Goal: Transaction & Acquisition: Book appointment/travel/reservation

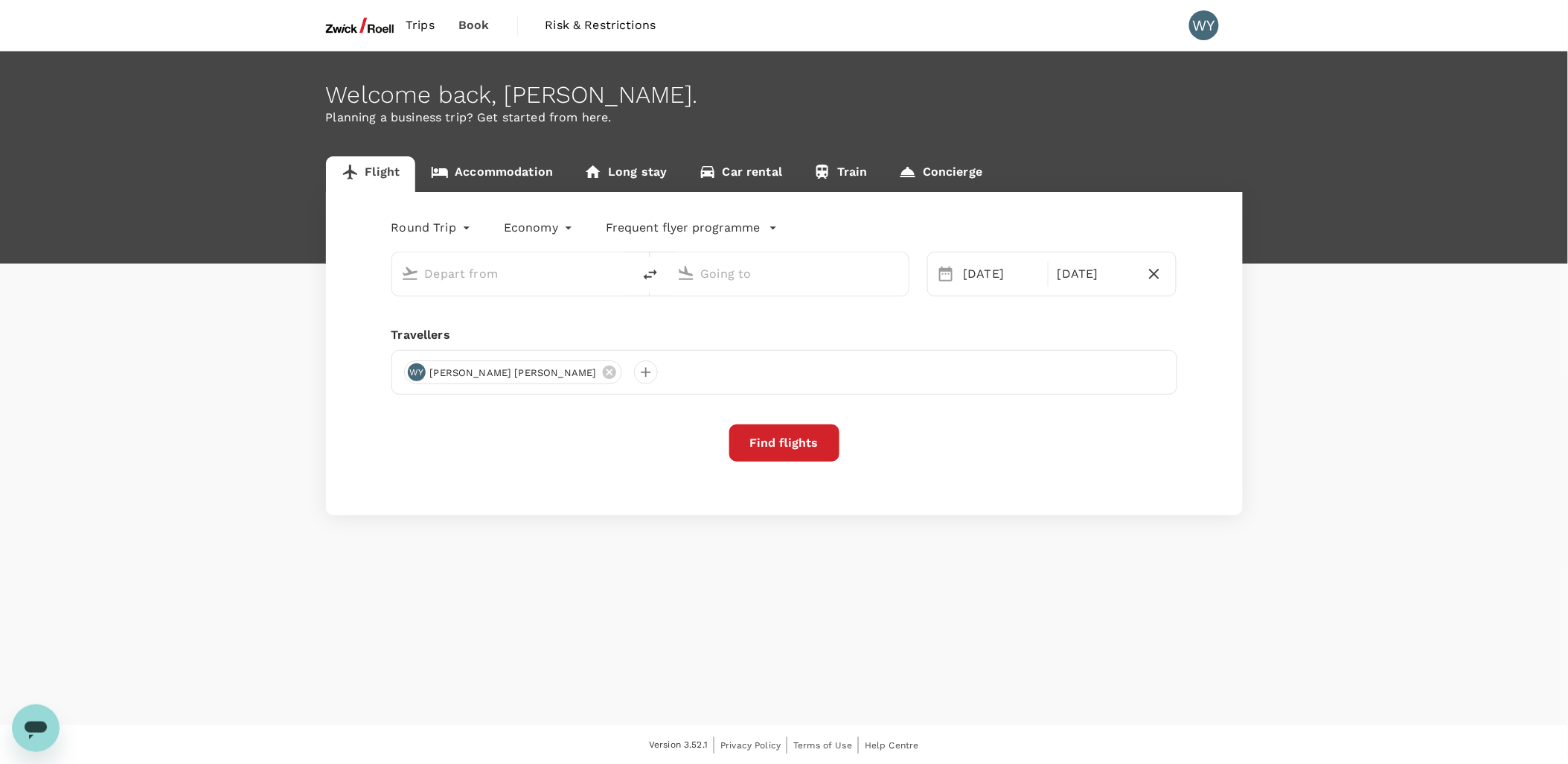
click at [502, 277] on input "text" at bounding box center [513, 274] width 177 height 23
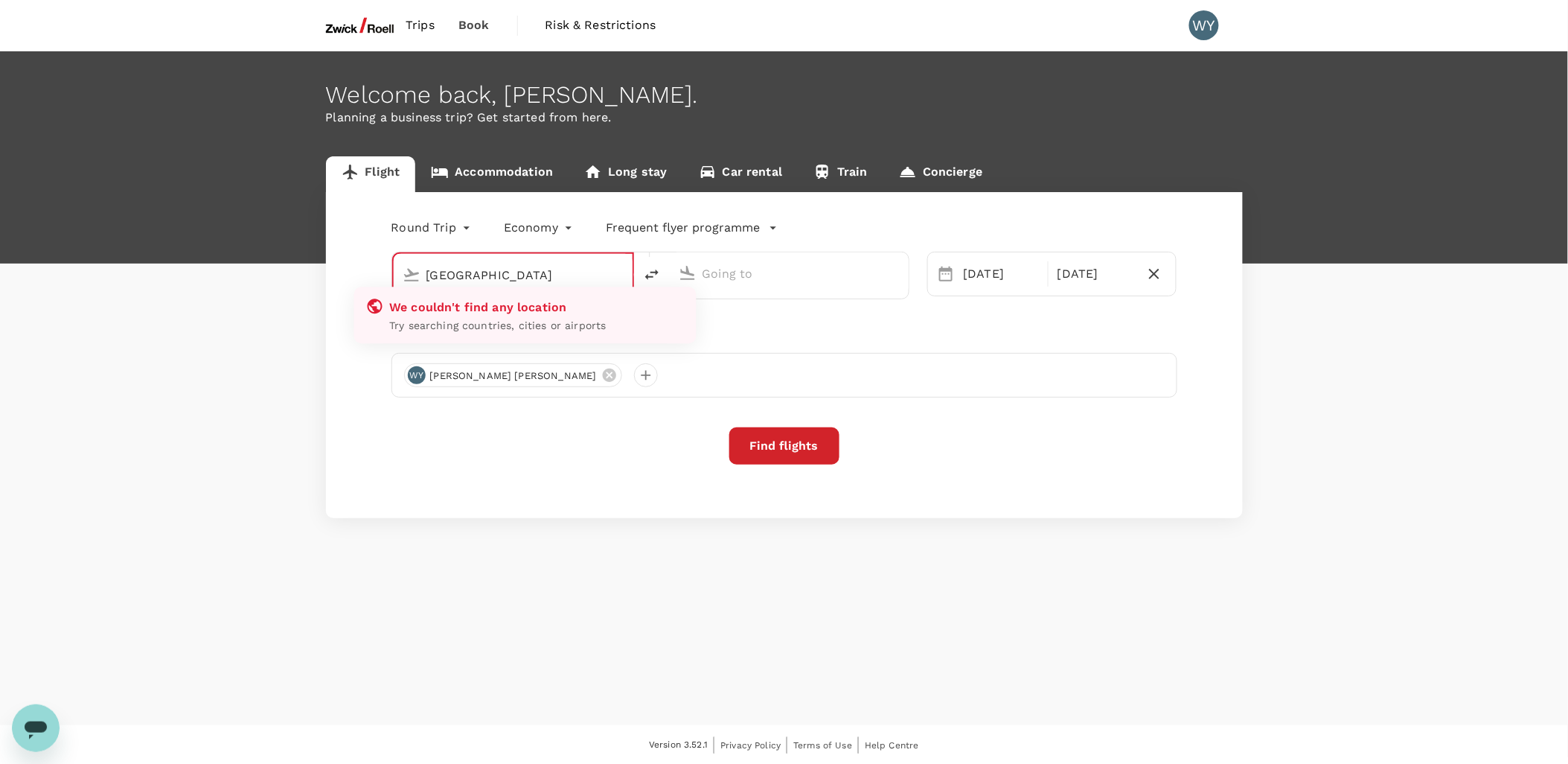
type input "[GEOGRAPHIC_DATA]"
click at [502, 277] on input "[GEOGRAPHIC_DATA]" at bounding box center [514, 275] width 175 height 23
click at [576, 278] on input "[GEOGRAPHIC_DATA]" at bounding box center [514, 275] width 175 height 23
click at [320, 364] on div "Flight Accommodation Long stay Car rental Train Concierge Round Trip roundtrip …" at bounding box center [784, 337] width 953 height 362
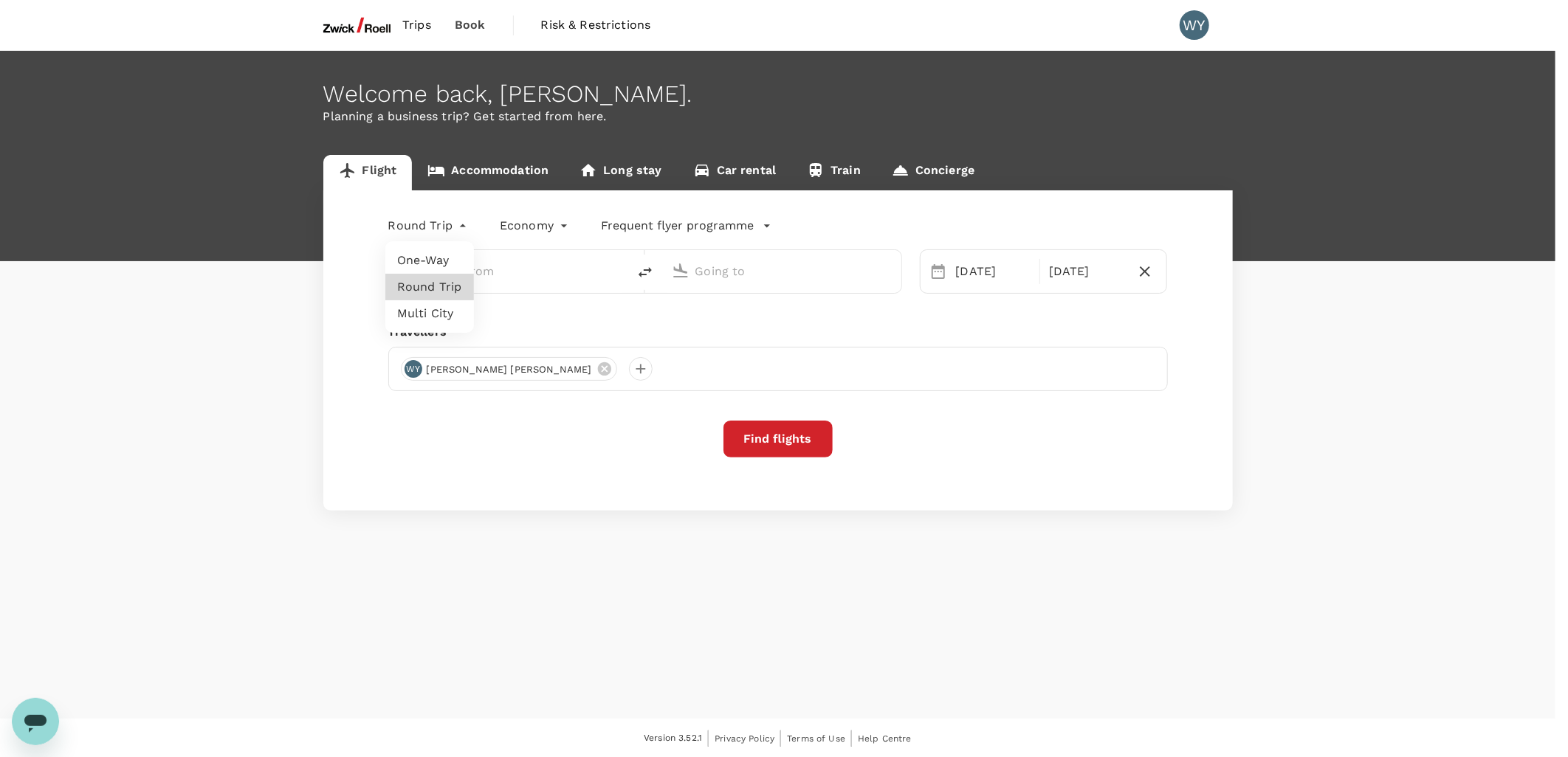
click at [421, 230] on body "Trips Book Risk & Restrictions WY Welcome back , [PERSON_NAME] . Planning a bus…" at bounding box center [784, 379] width 1568 height 759
click at [424, 284] on li "Round Trip" at bounding box center [430, 287] width 89 height 26
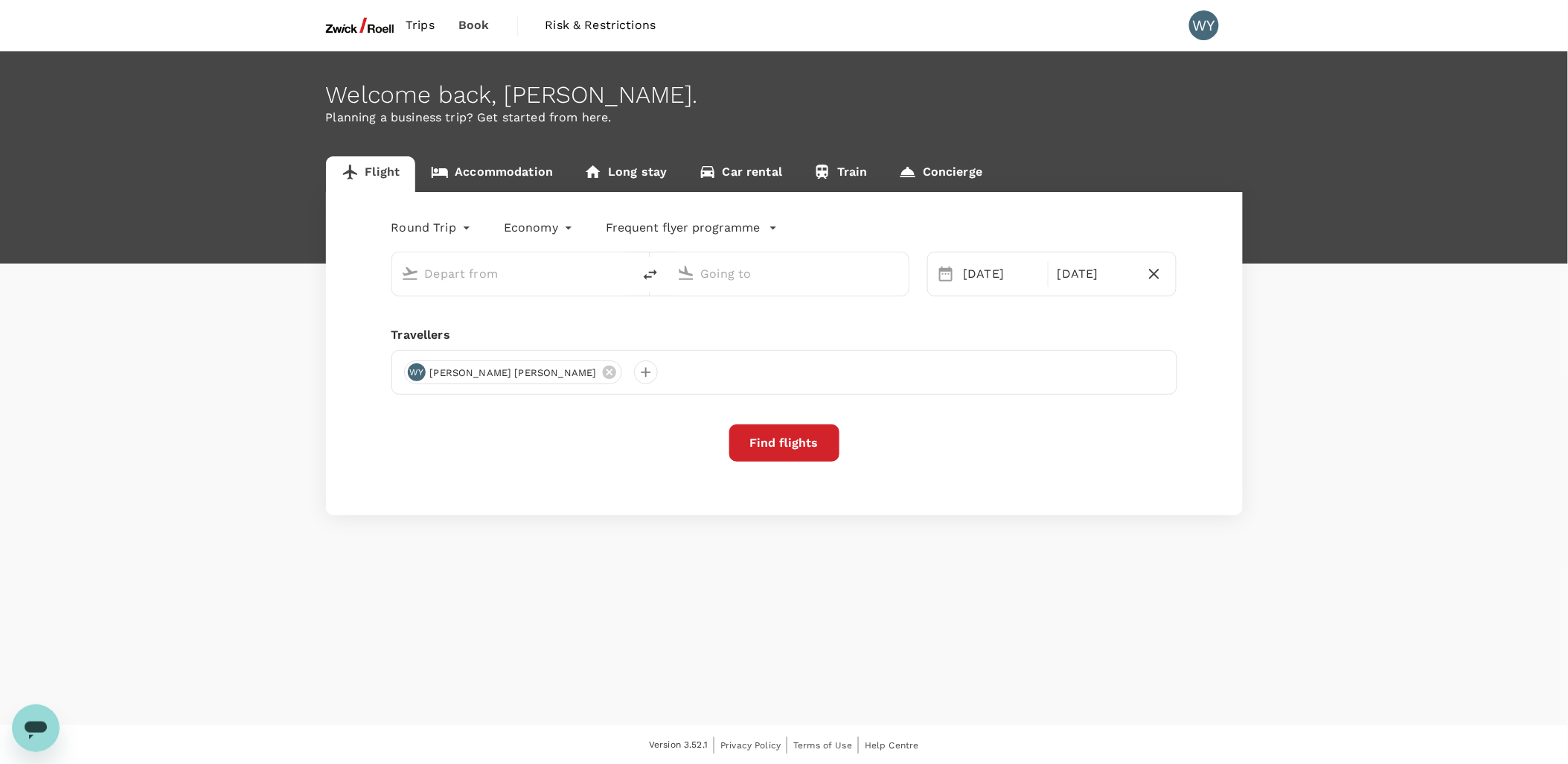
click at [551, 277] on input "text" at bounding box center [513, 274] width 177 height 23
type input "Singapore Changi (SIN)"
type input "Penang Intl (PEN)"
type input "Singapore Changi (SIN)"
type input "Penang Intl (PEN)"
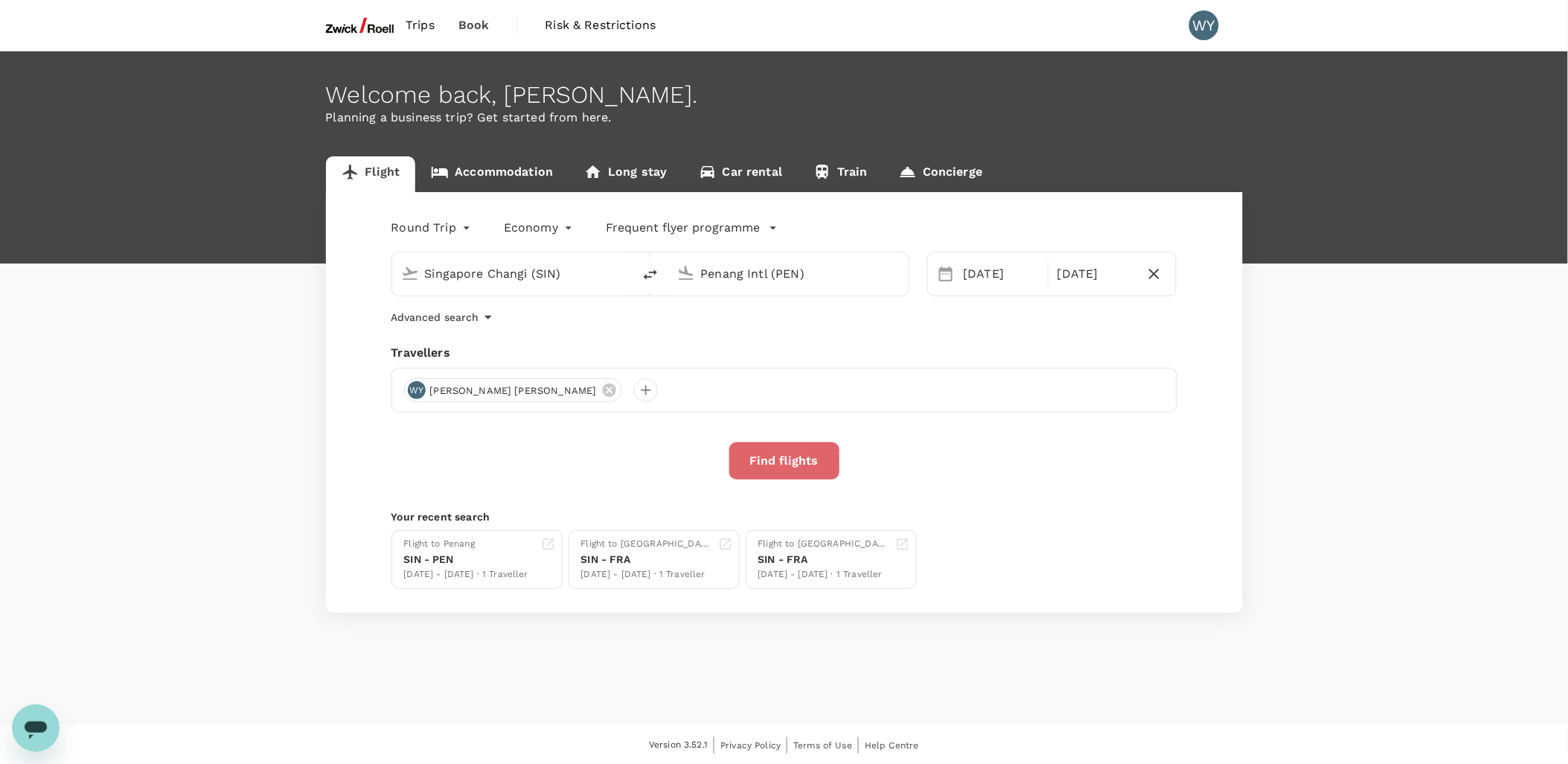
click at [789, 472] on button "Find flights" at bounding box center [784, 460] width 110 height 37
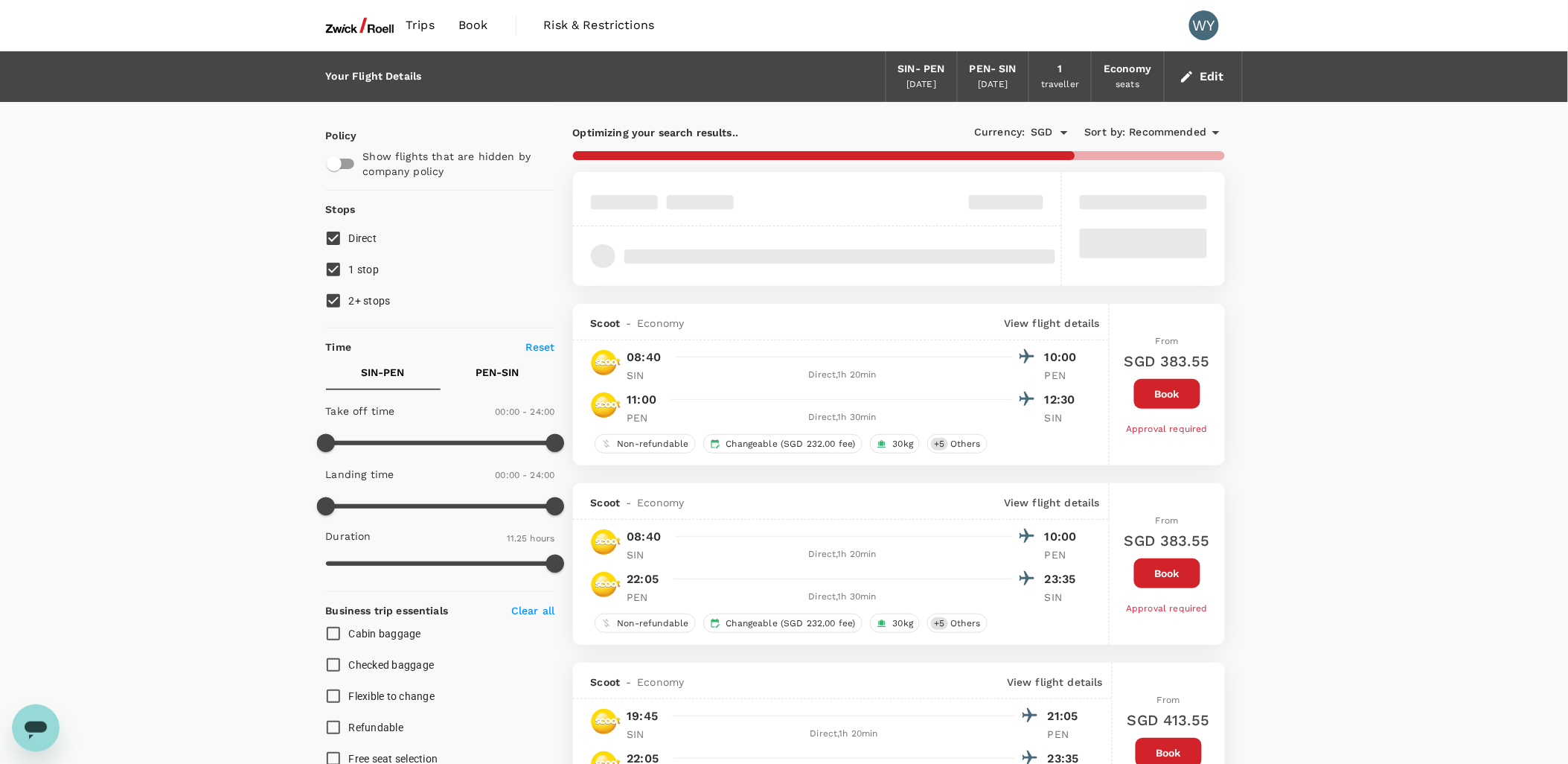
type input "760"
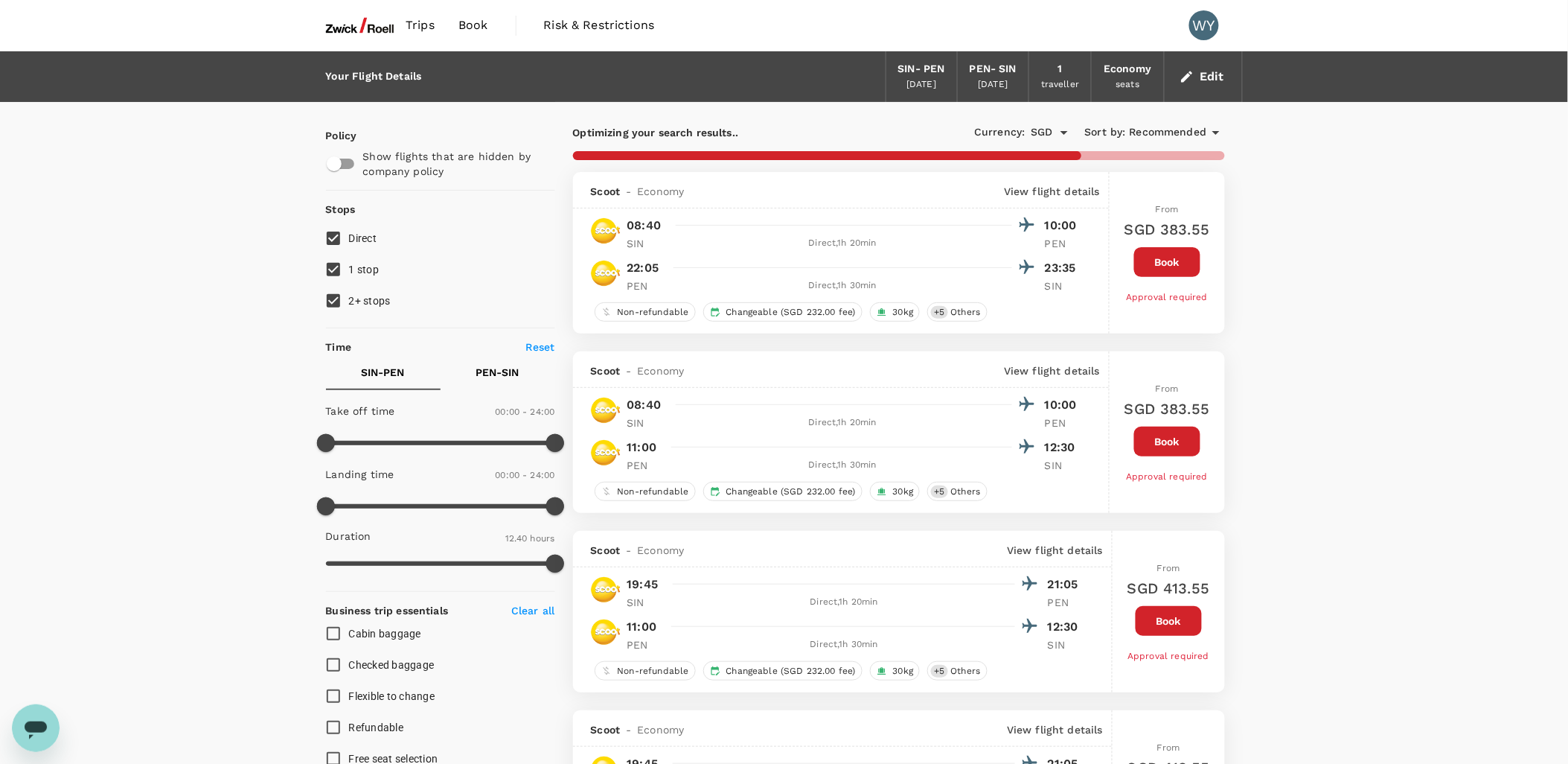
click at [341, 274] on input "1 stop" at bounding box center [333, 269] width 31 height 31
checkbox input "false"
click at [340, 296] on input "2+ stops" at bounding box center [333, 300] width 31 height 31
checkbox input "false"
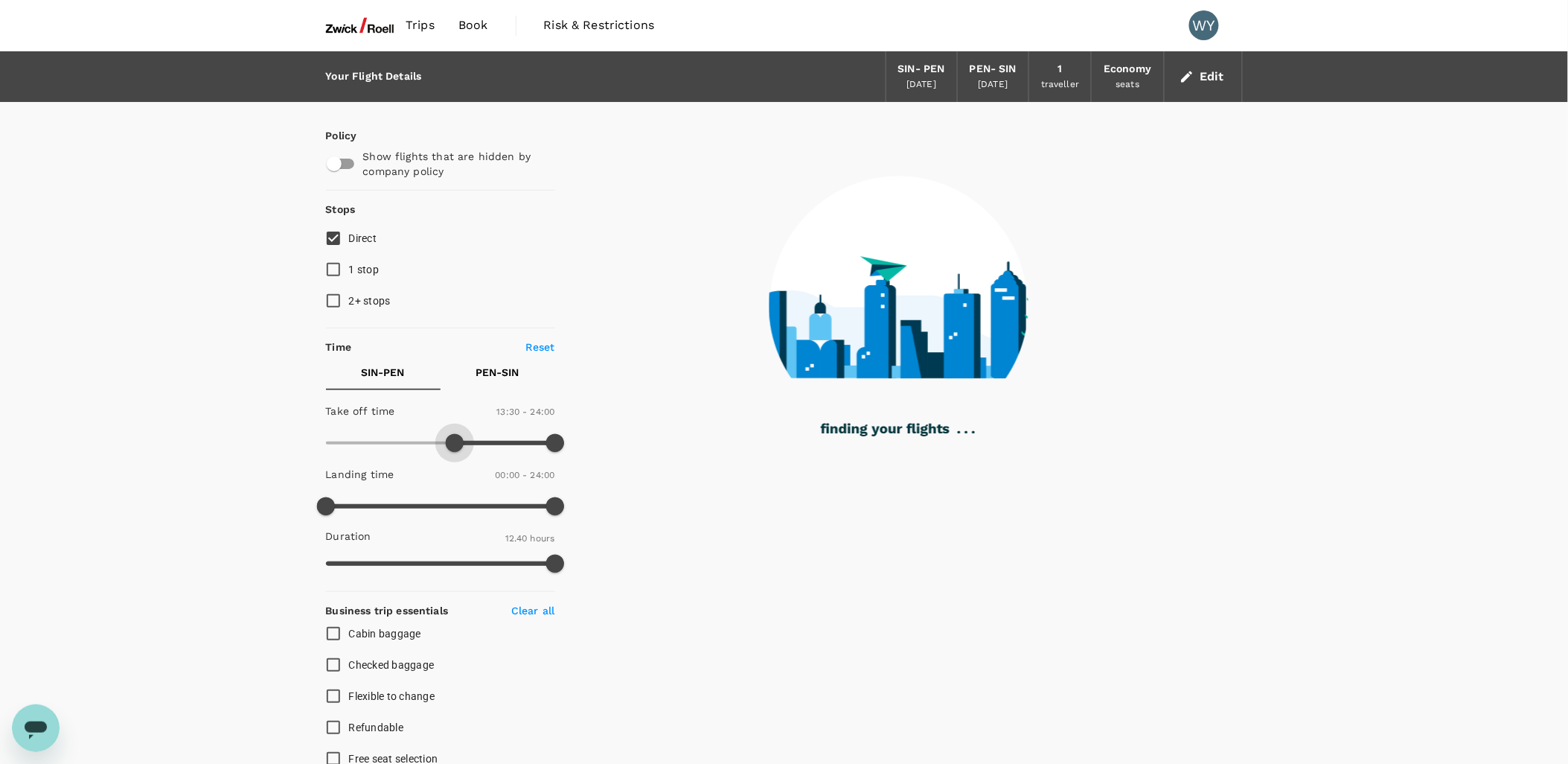
type input "840"
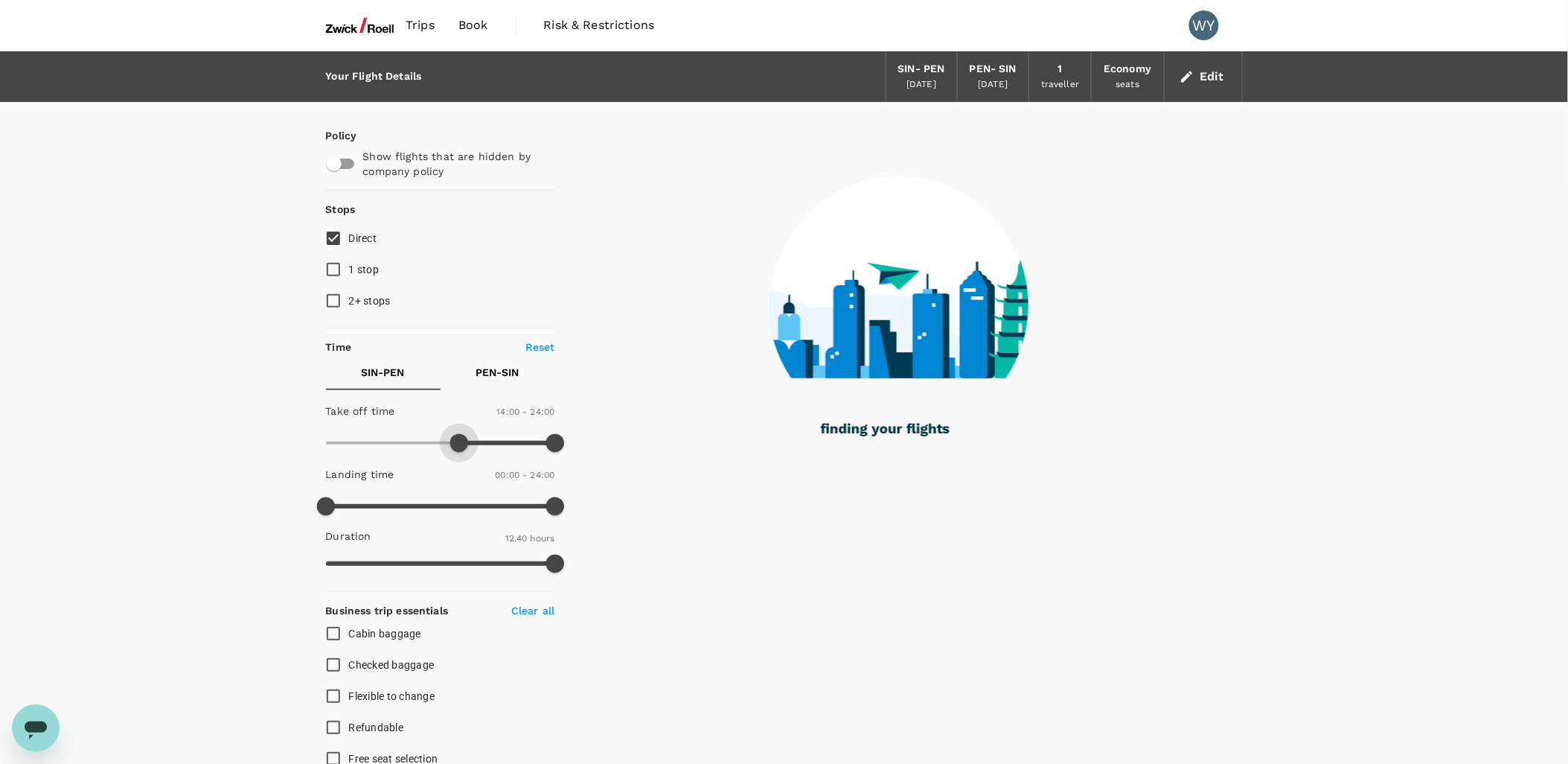
drag, startPoint x: 322, startPoint y: 440, endPoint x: 458, endPoint y: 436, distance: 136.1
click at [458, 436] on span at bounding box center [459, 443] width 18 height 18
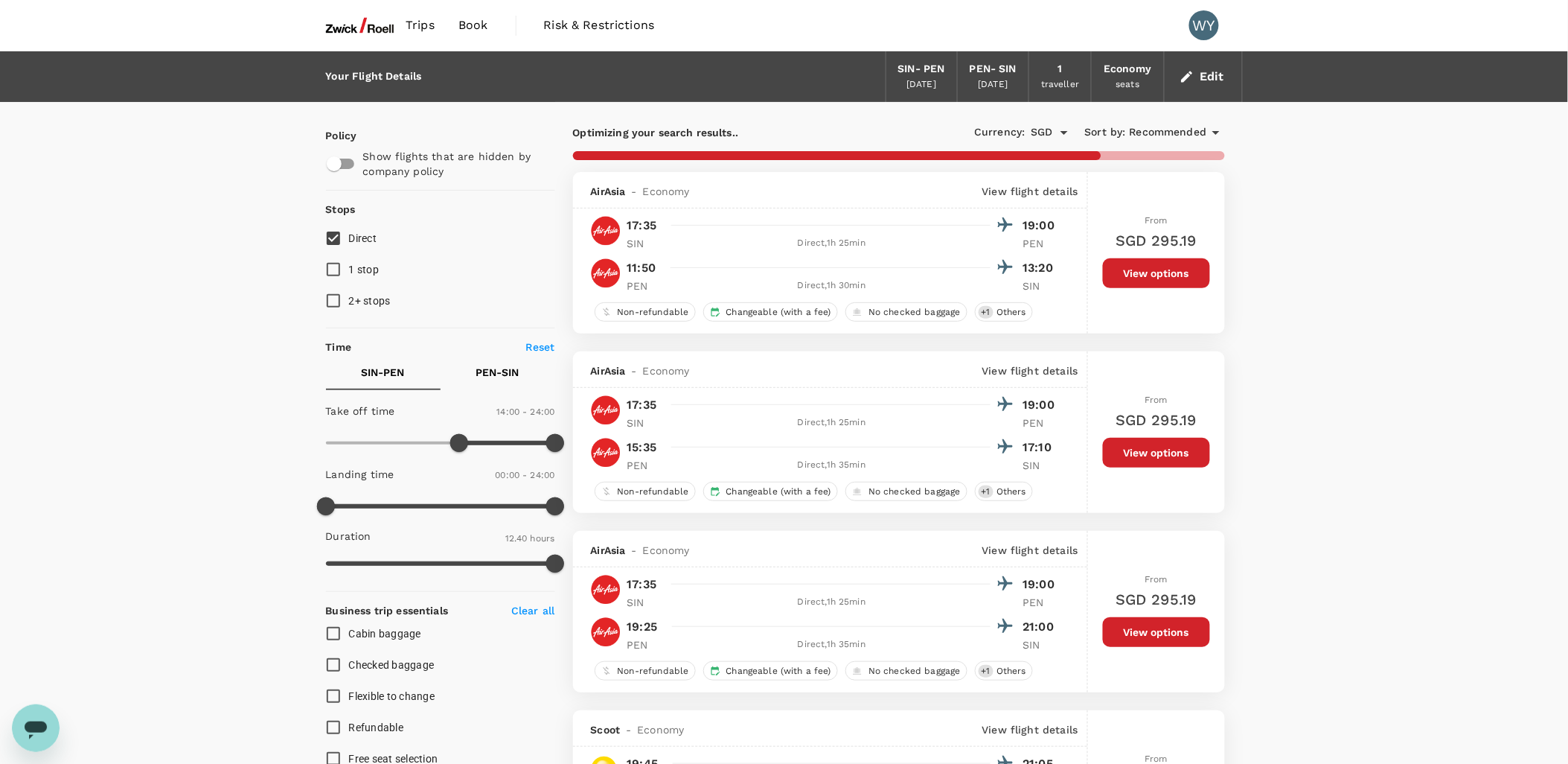
click at [1133, 128] on span "Recommended" at bounding box center [1169, 132] width 77 height 16
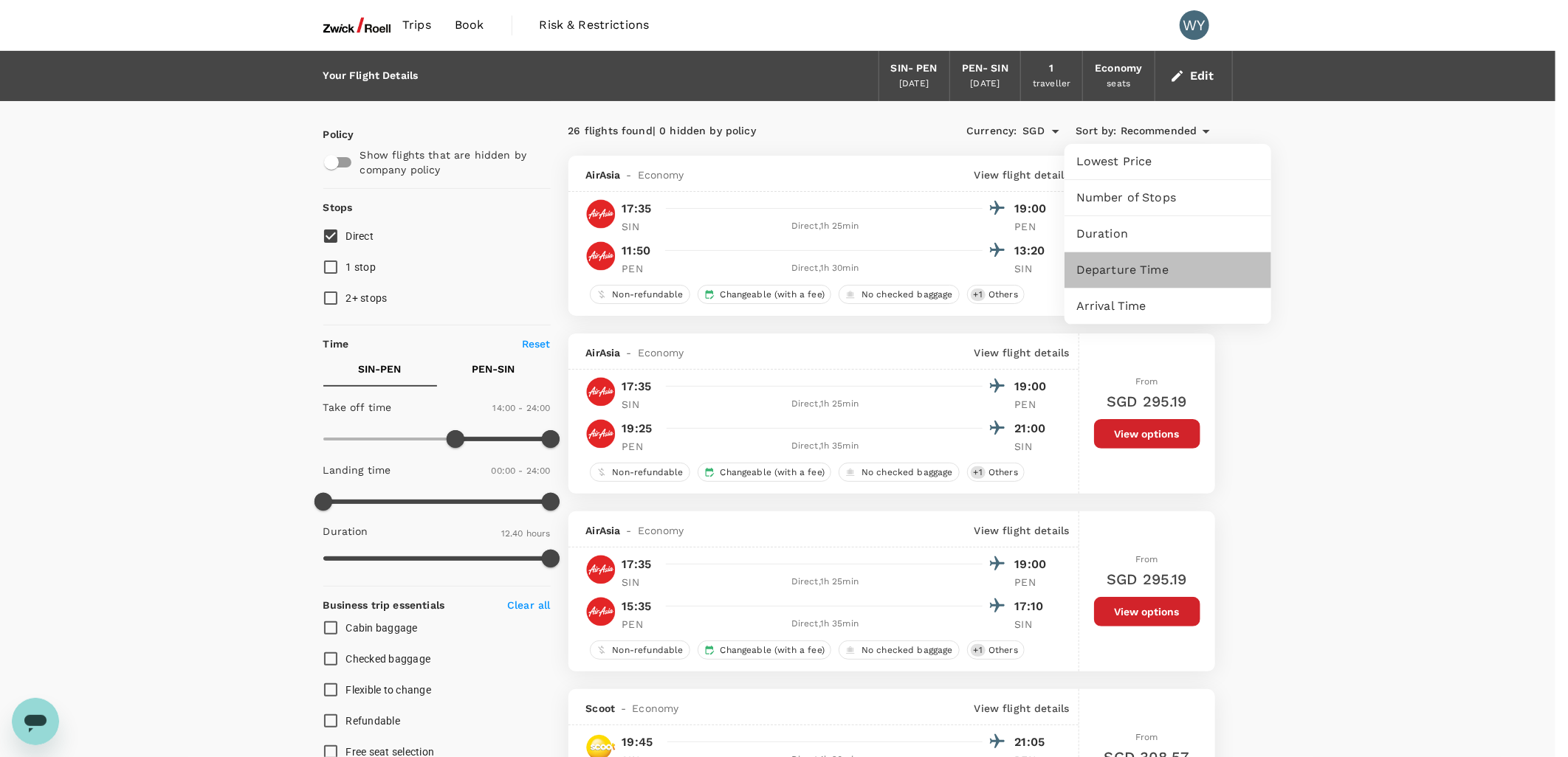
click at [1162, 270] on span "Departure Time" at bounding box center [1168, 269] width 183 height 18
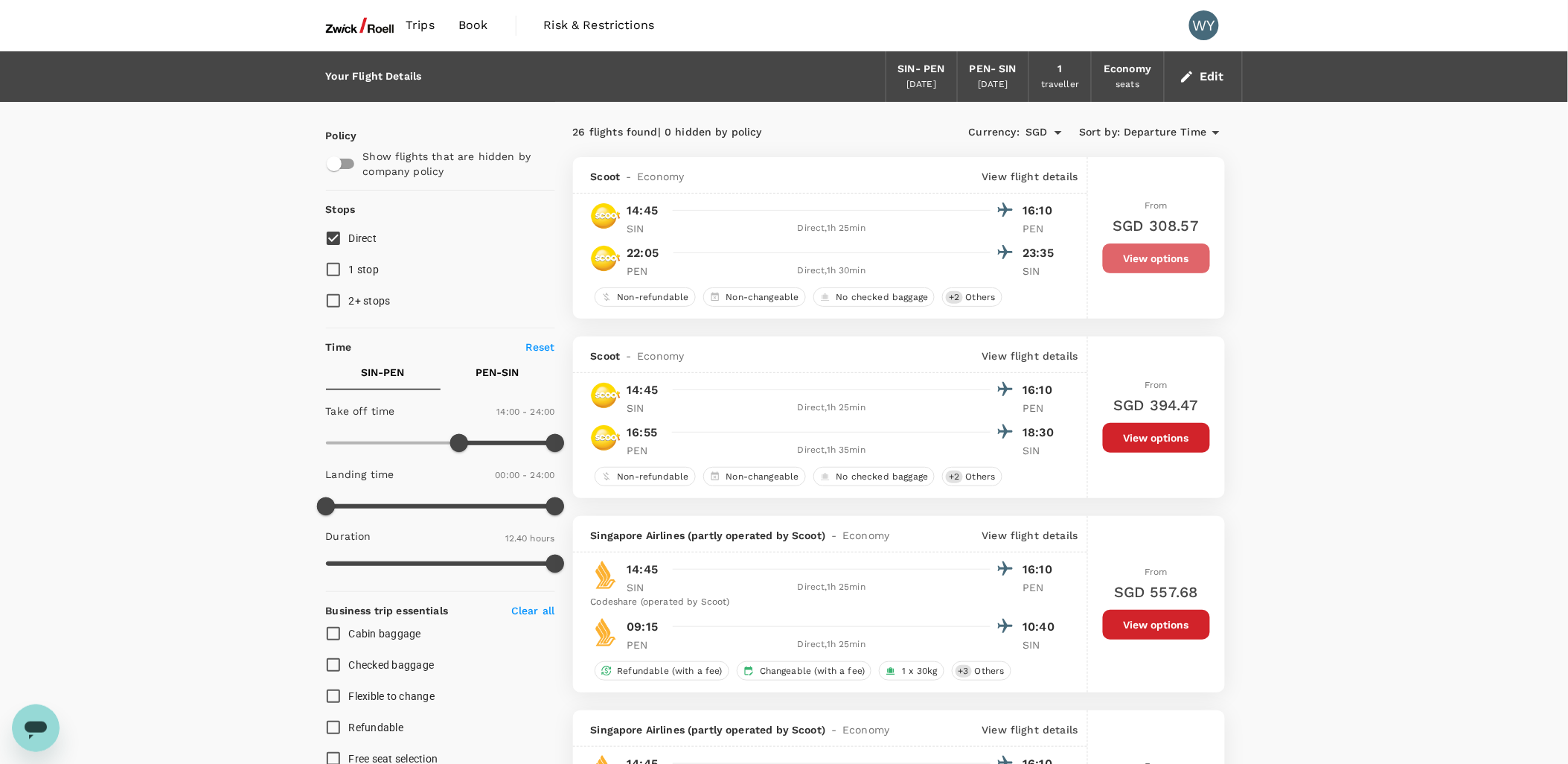
click at [1146, 248] on button "View options" at bounding box center [1157, 259] width 108 height 30
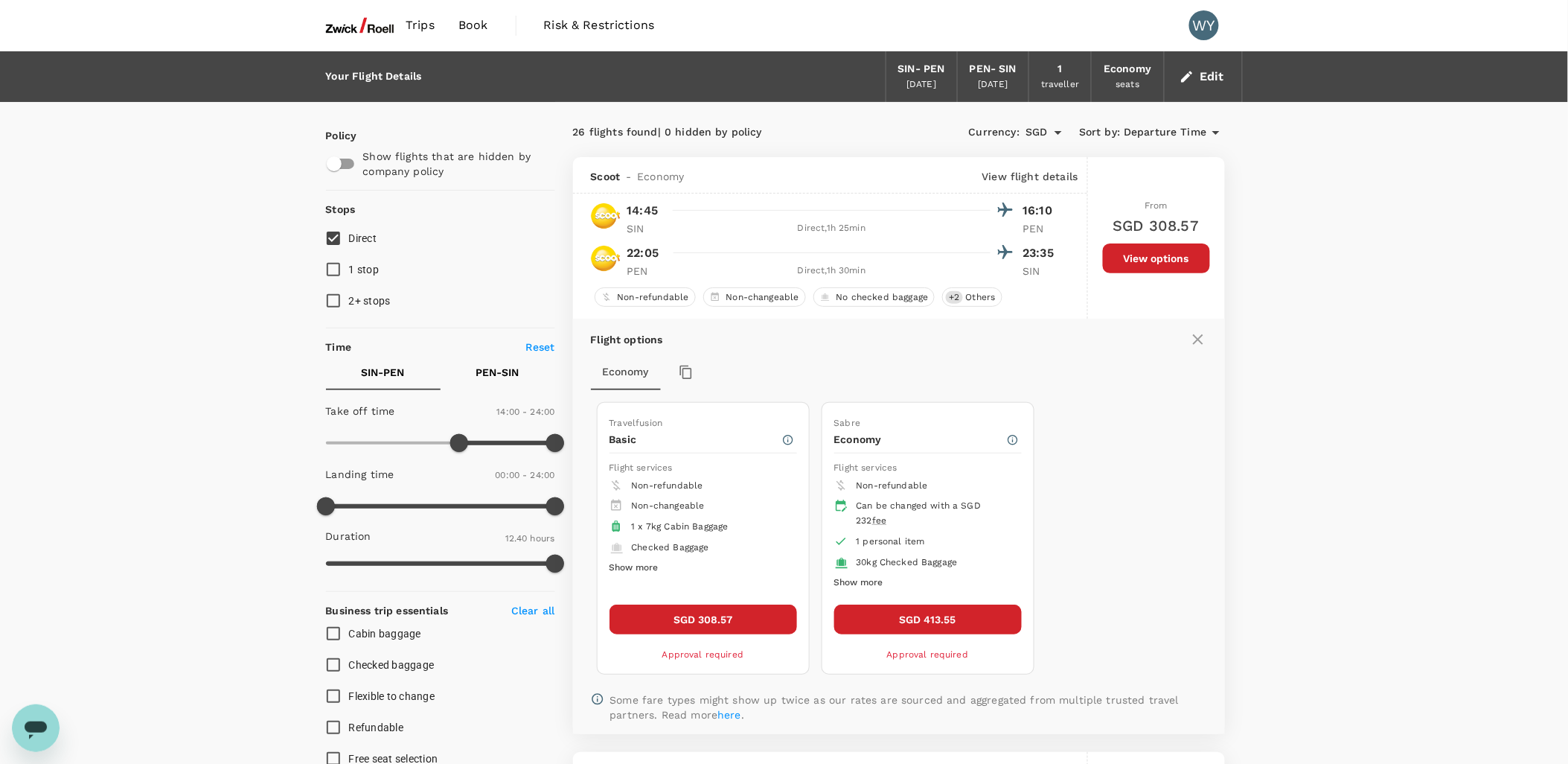
scroll to position [157, 0]
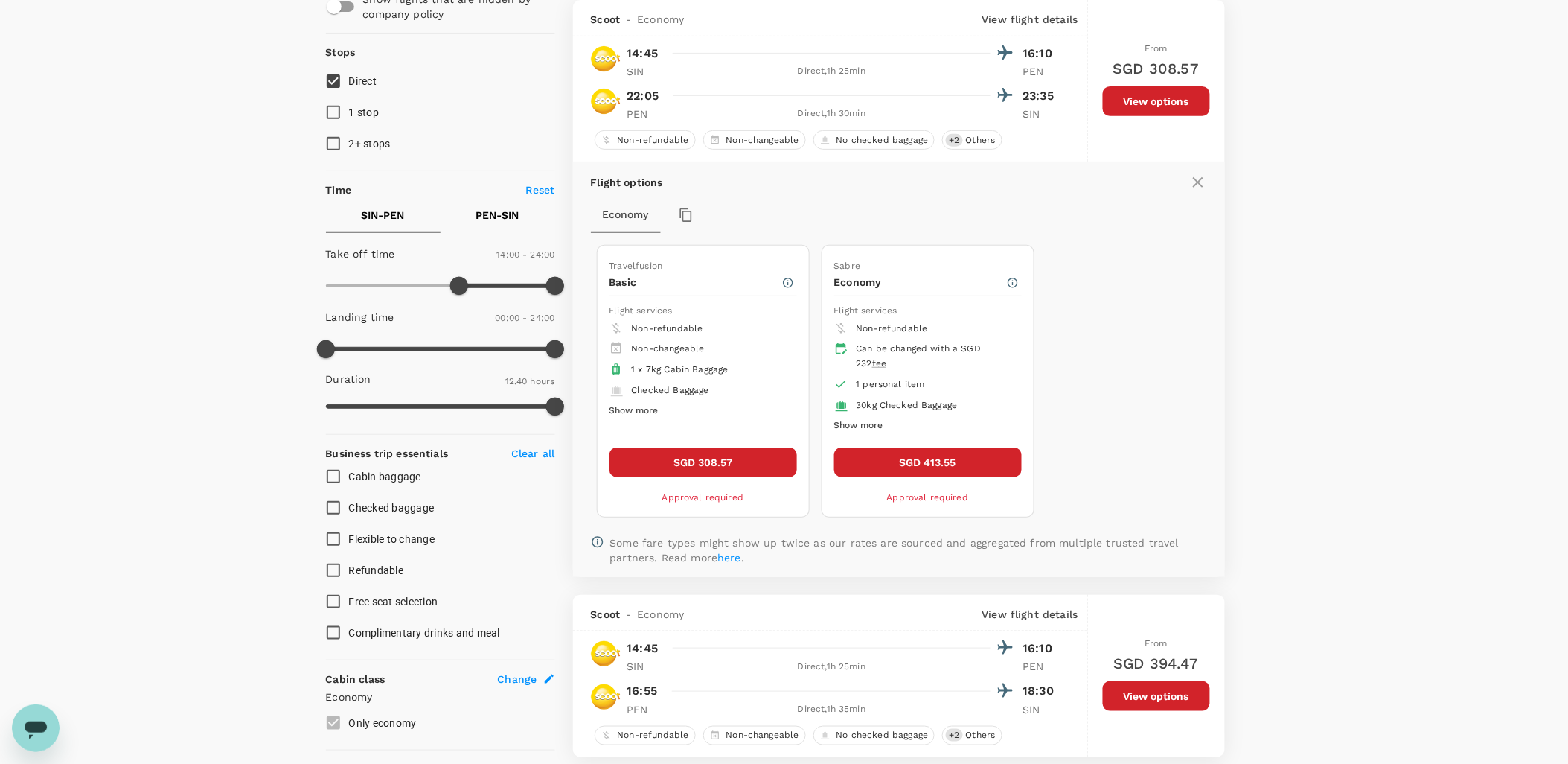
click at [1191, 188] on icon at bounding box center [1198, 182] width 18 height 18
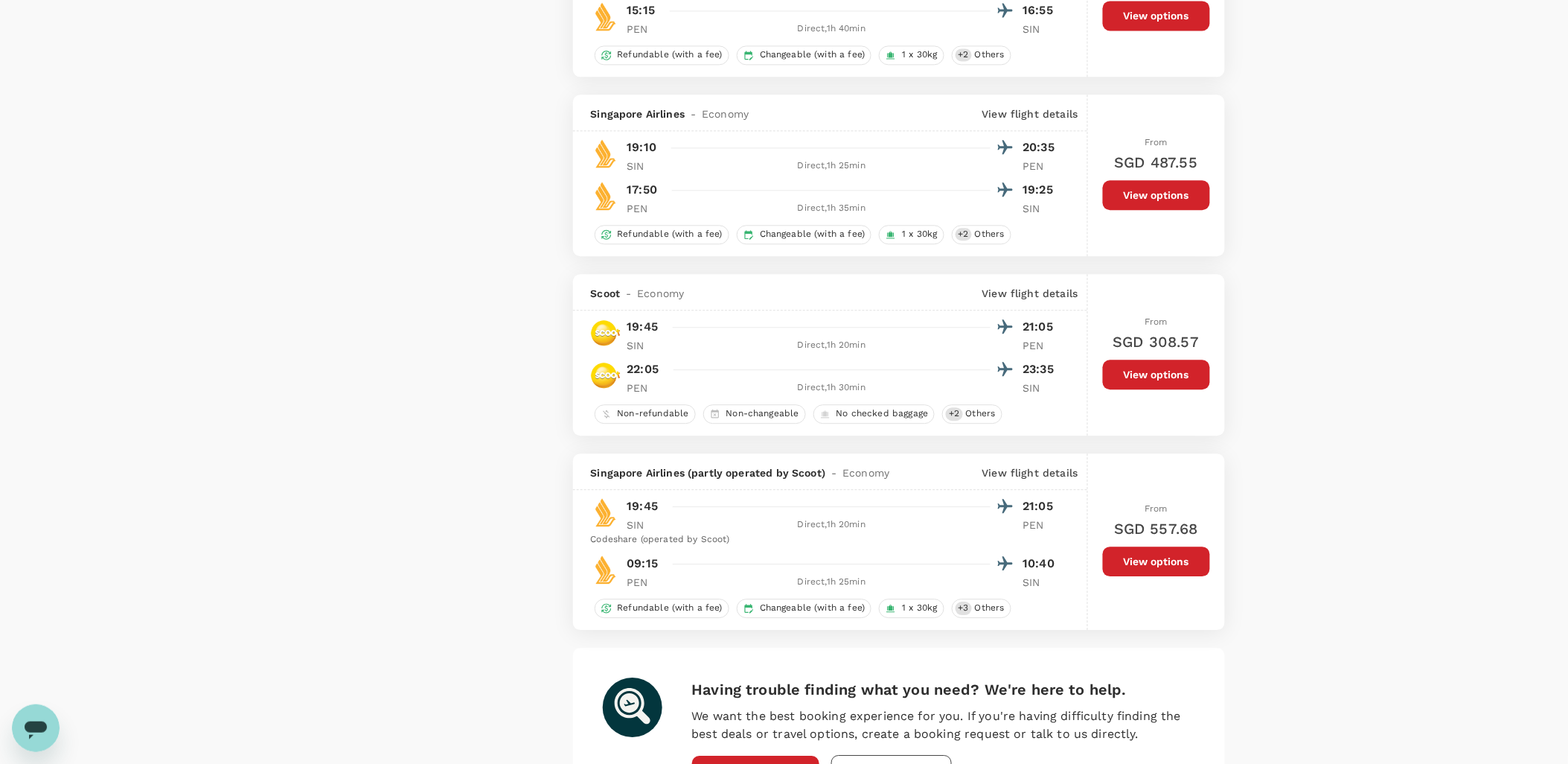
scroll to position [3384, 0]
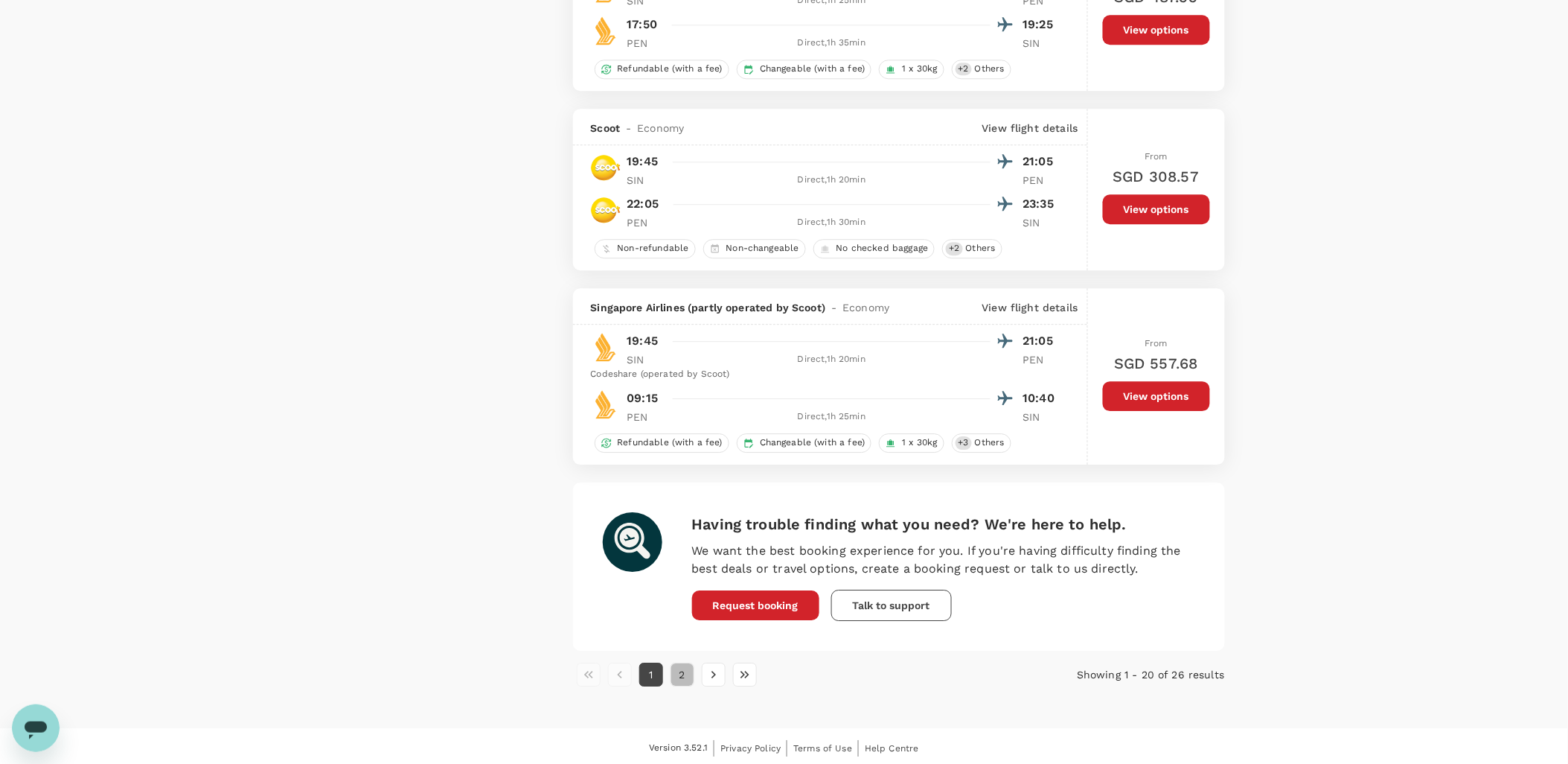
click at [681, 687] on button "2" at bounding box center [682, 674] width 24 height 24
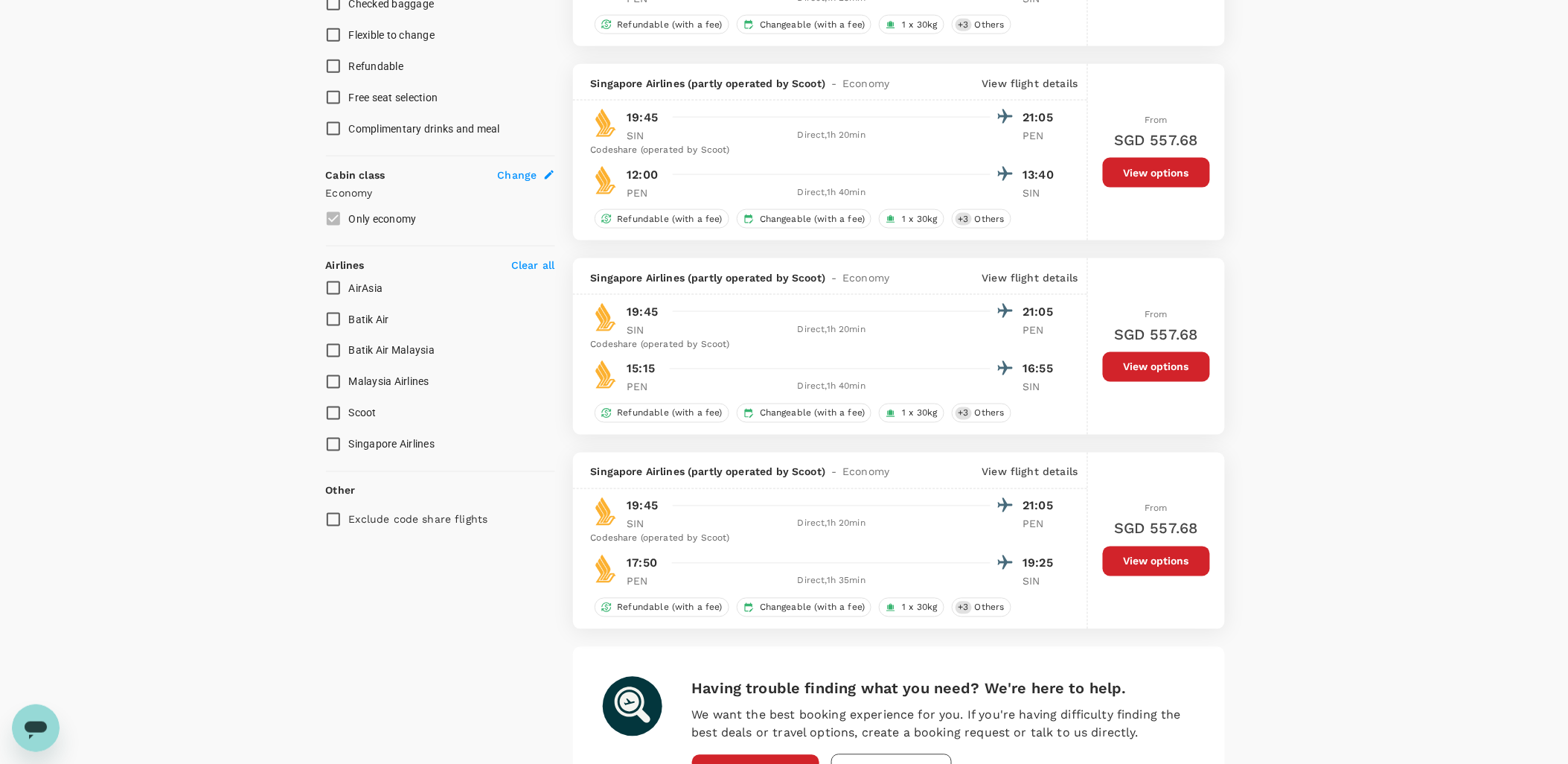
scroll to position [835, 0]
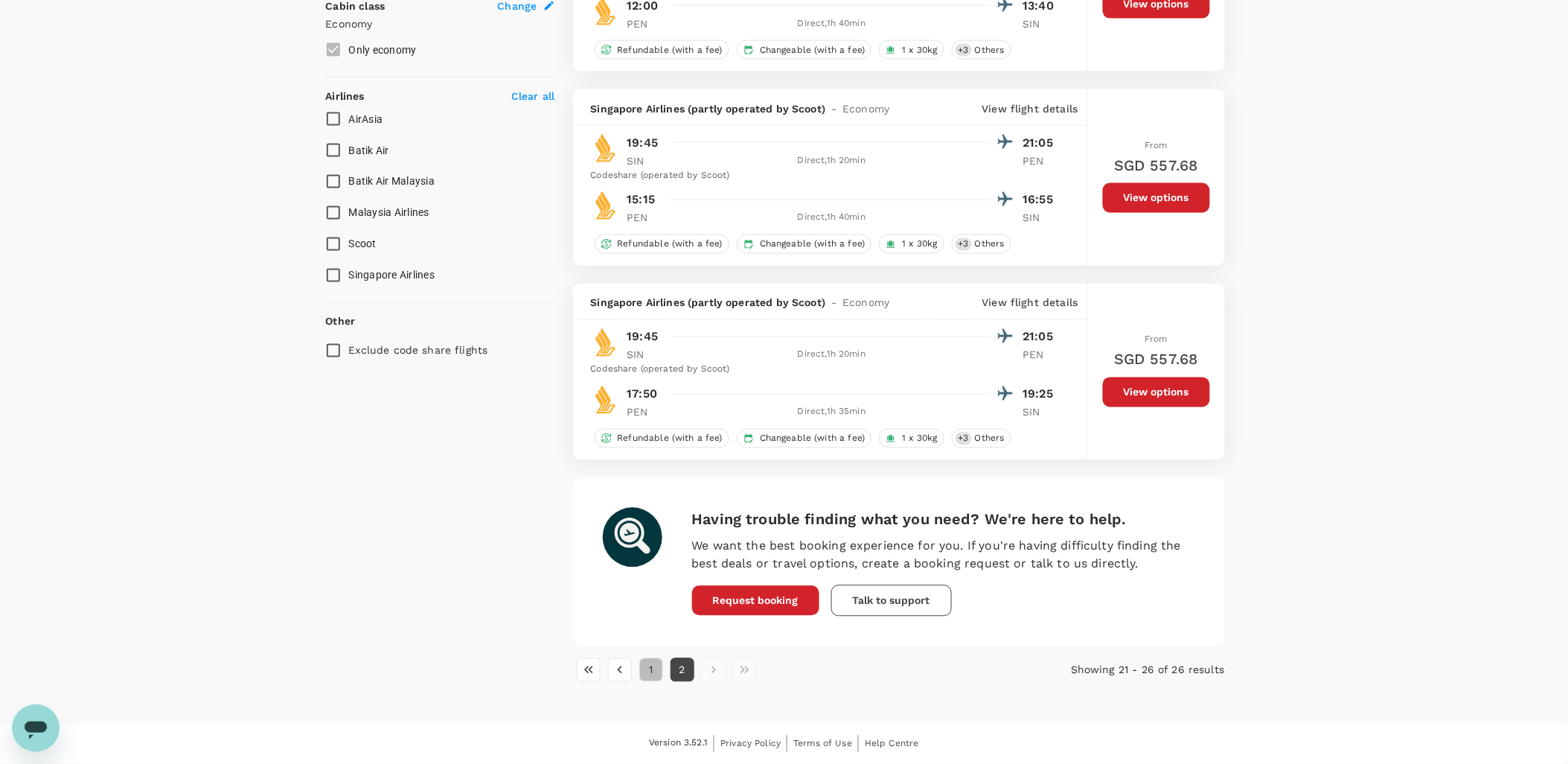
click at [644, 671] on button "1" at bounding box center [650, 670] width 24 height 24
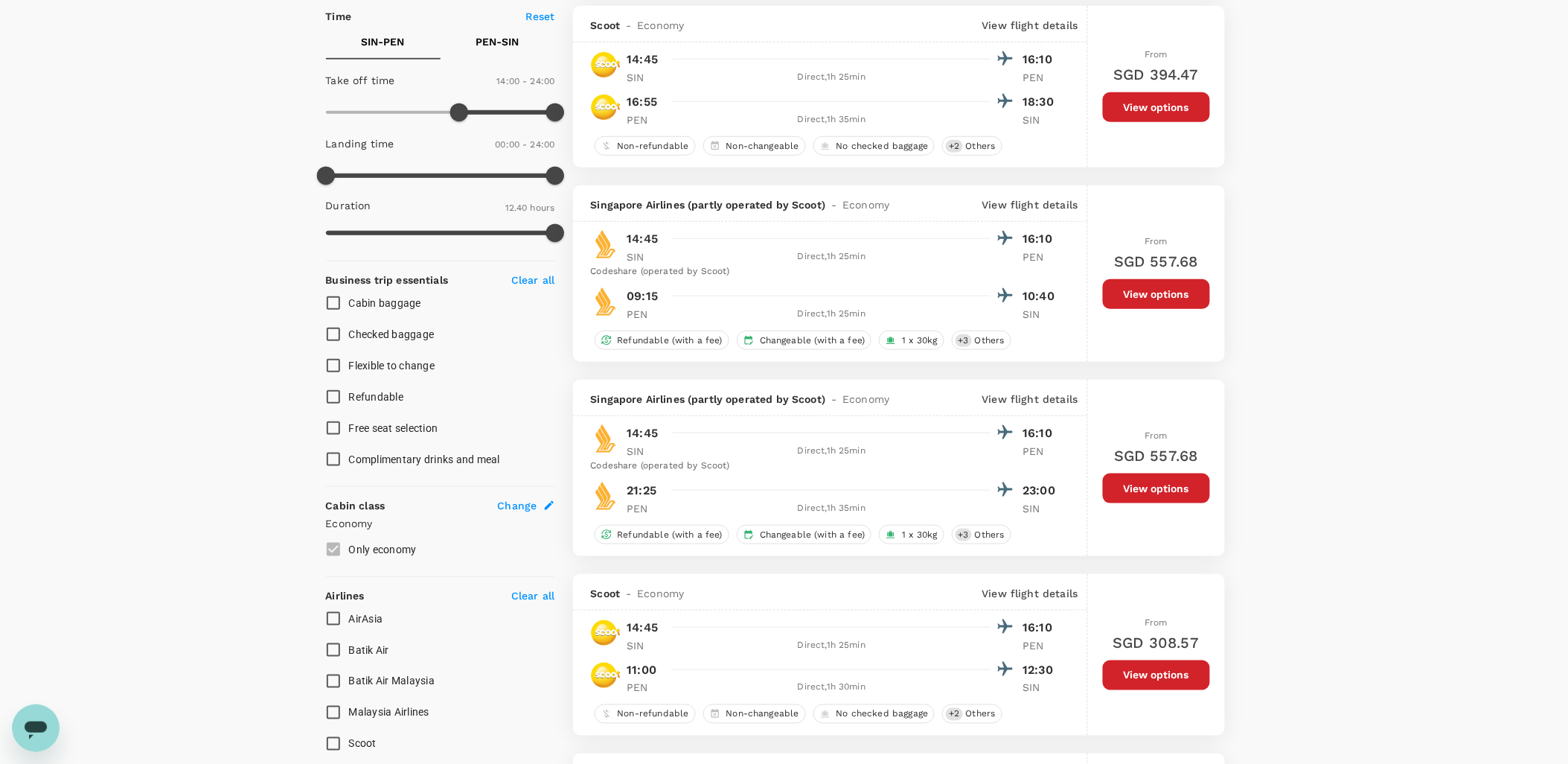
scroll to position [0, 0]
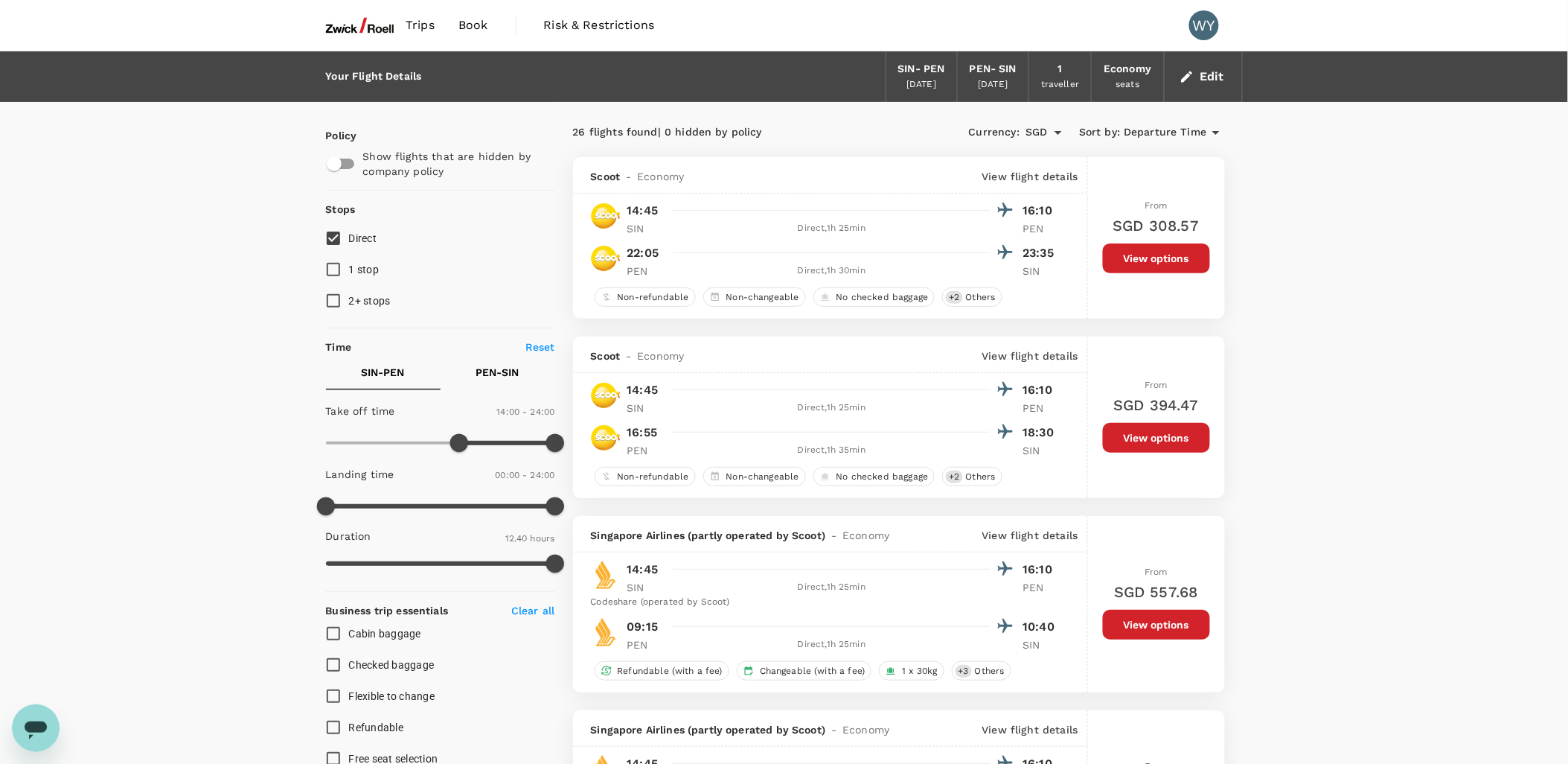
click at [1188, 125] on span "Departure Time" at bounding box center [1166, 132] width 83 height 16
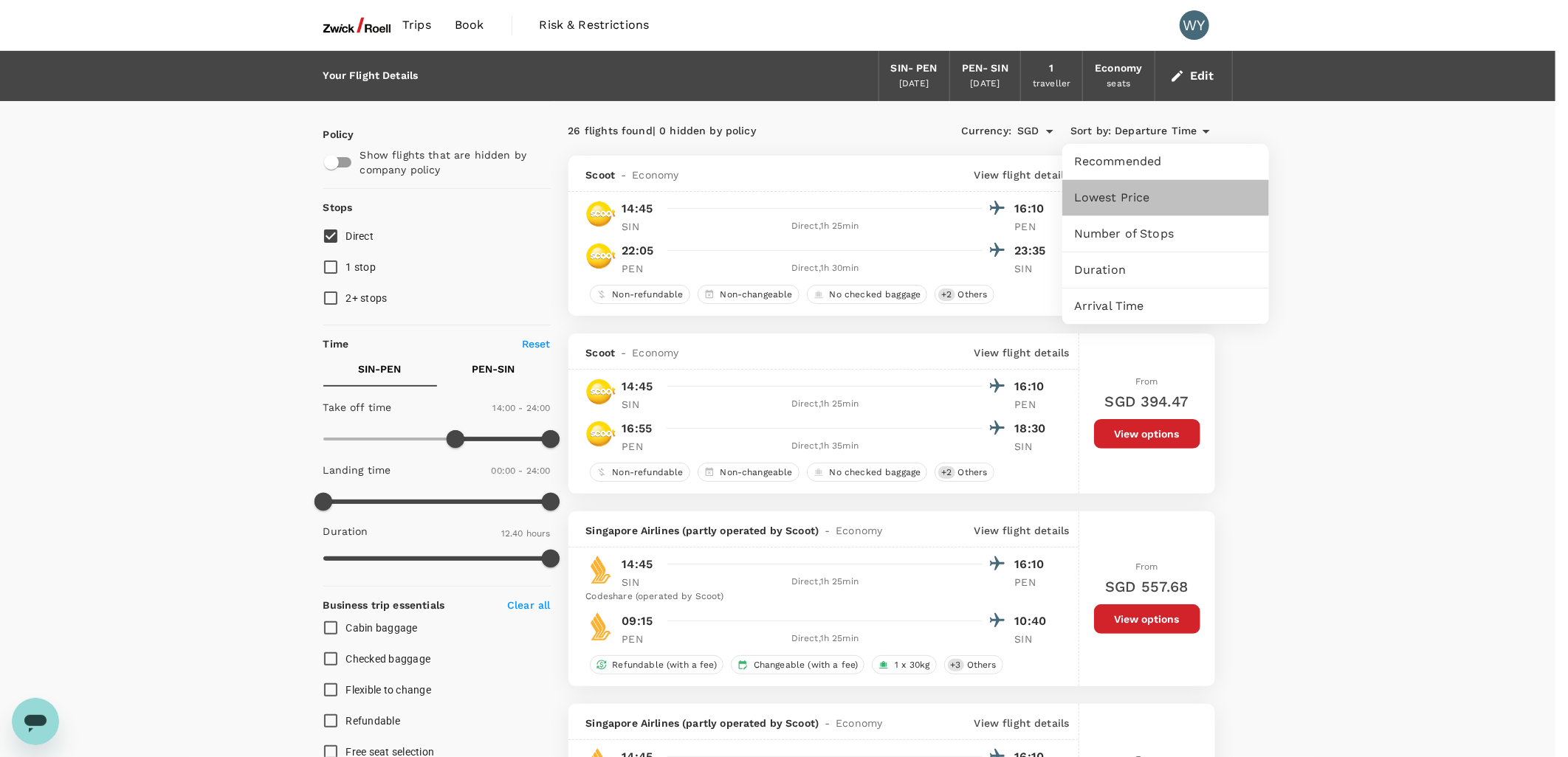
click at [1139, 197] on span "Lowest Price" at bounding box center [1165, 197] width 183 height 18
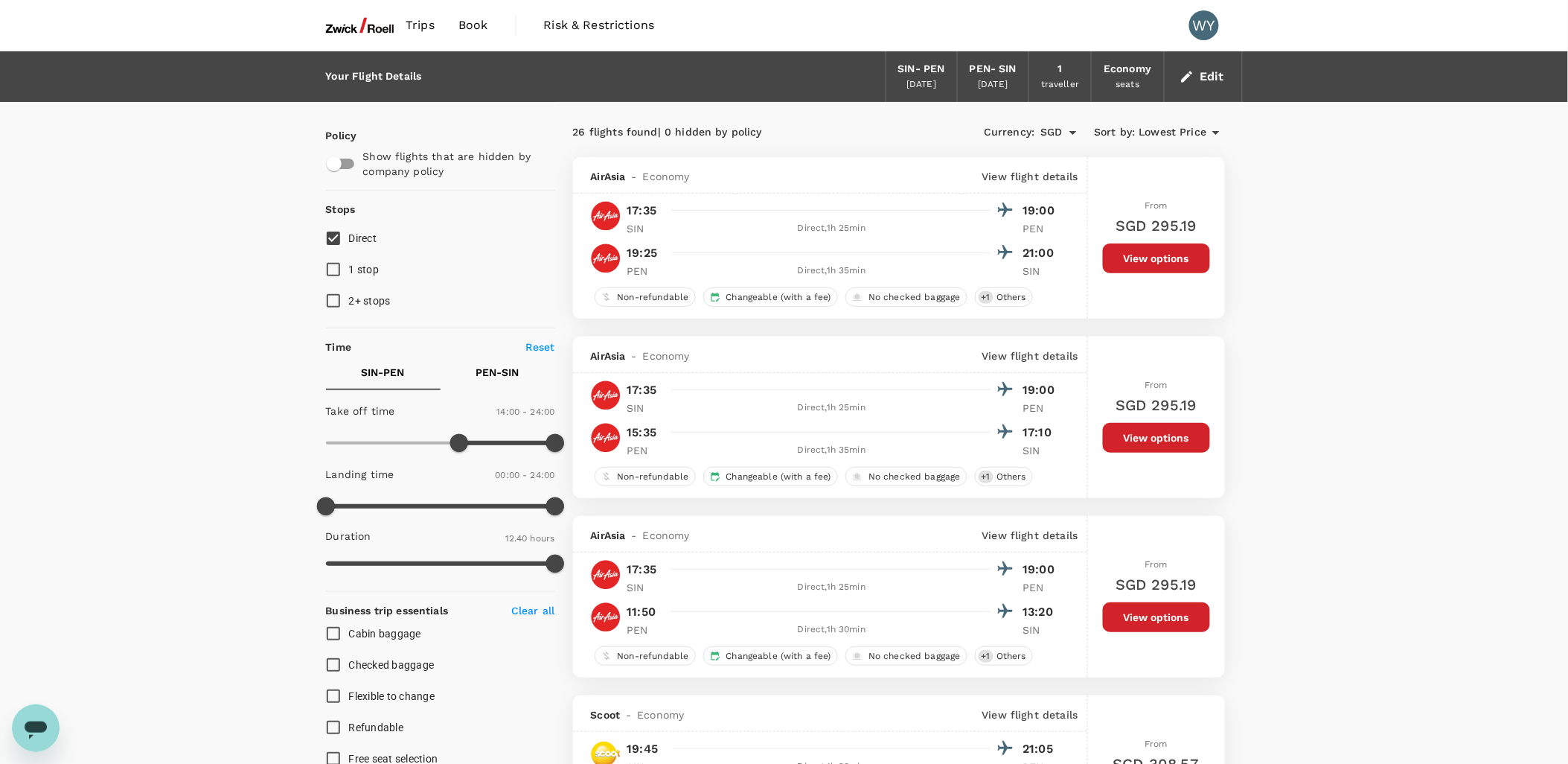
click at [1155, 254] on button "View options" at bounding box center [1157, 259] width 108 height 30
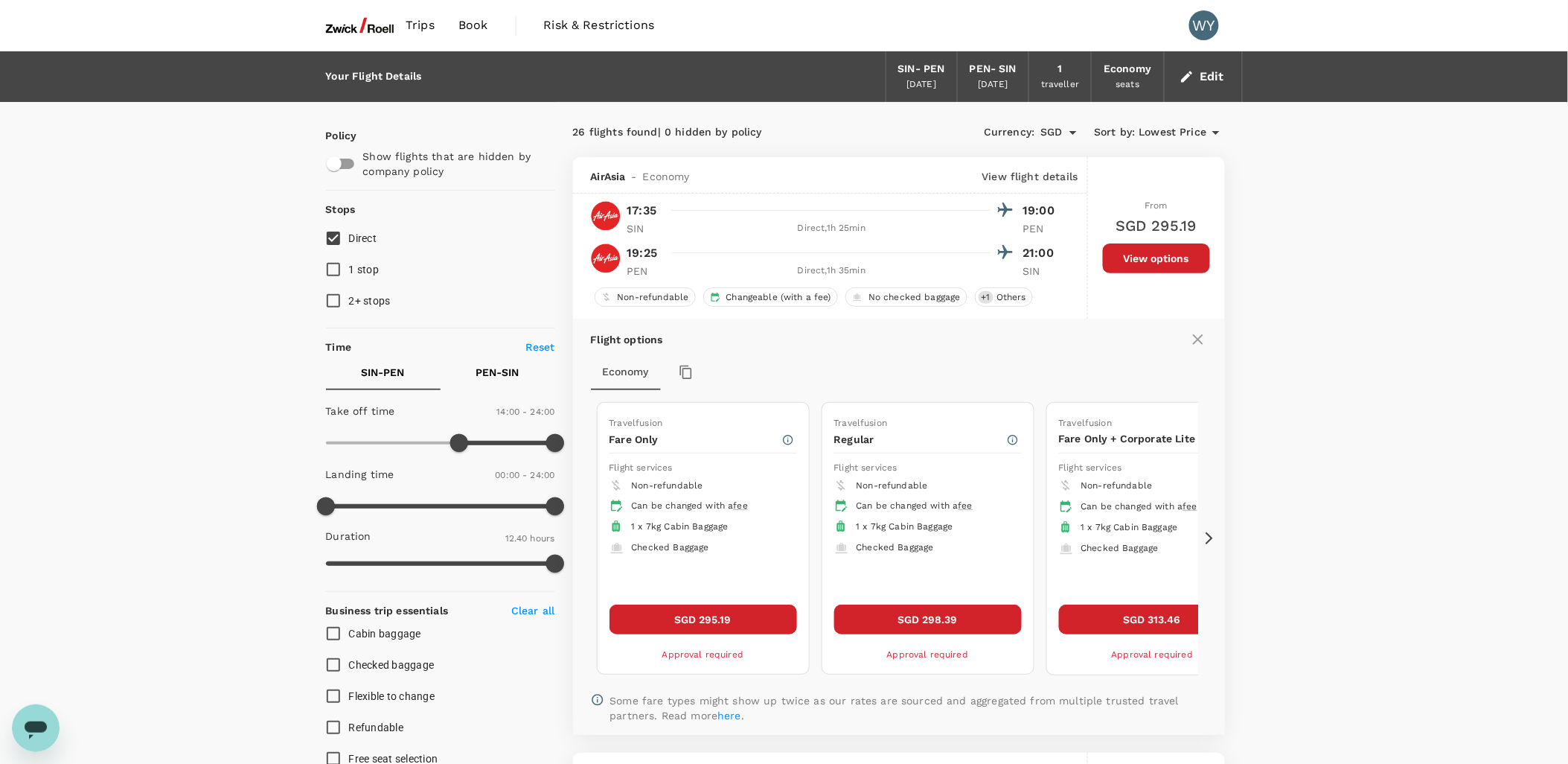
scroll to position [157, 0]
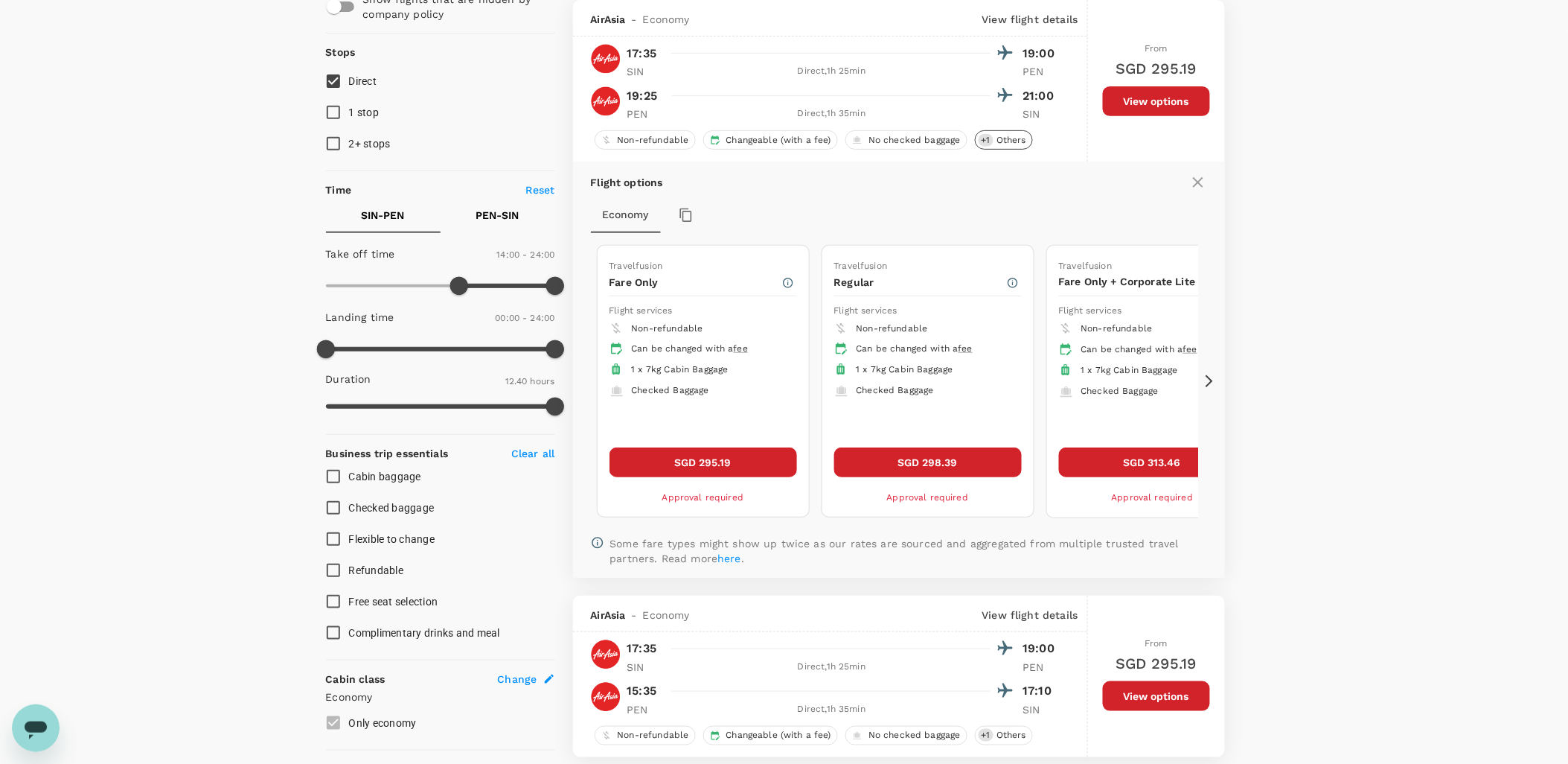
click at [1010, 137] on span "Others" at bounding box center [1011, 140] width 42 height 12
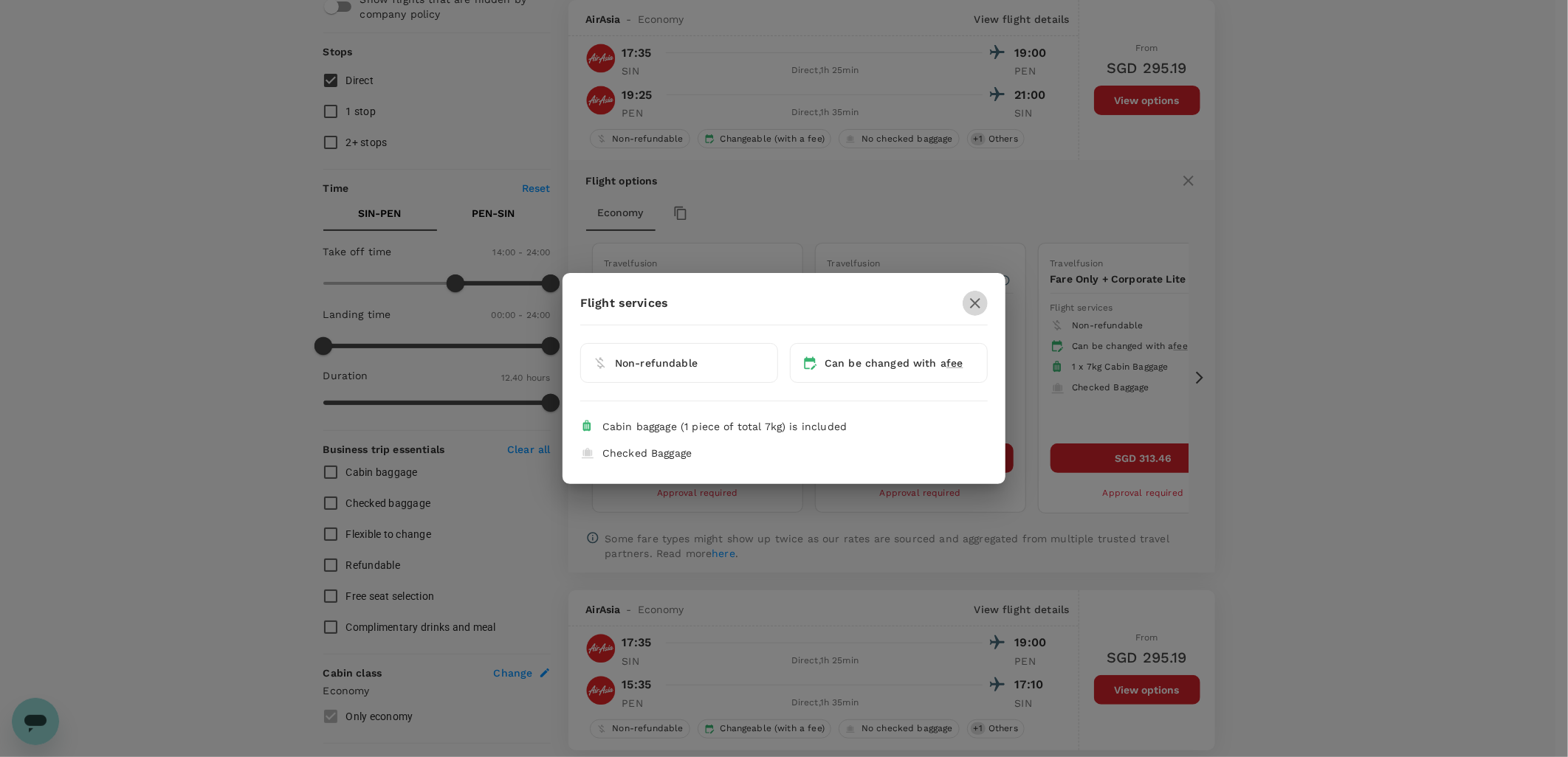
click at [972, 301] on icon "button" at bounding box center [975, 303] width 18 height 18
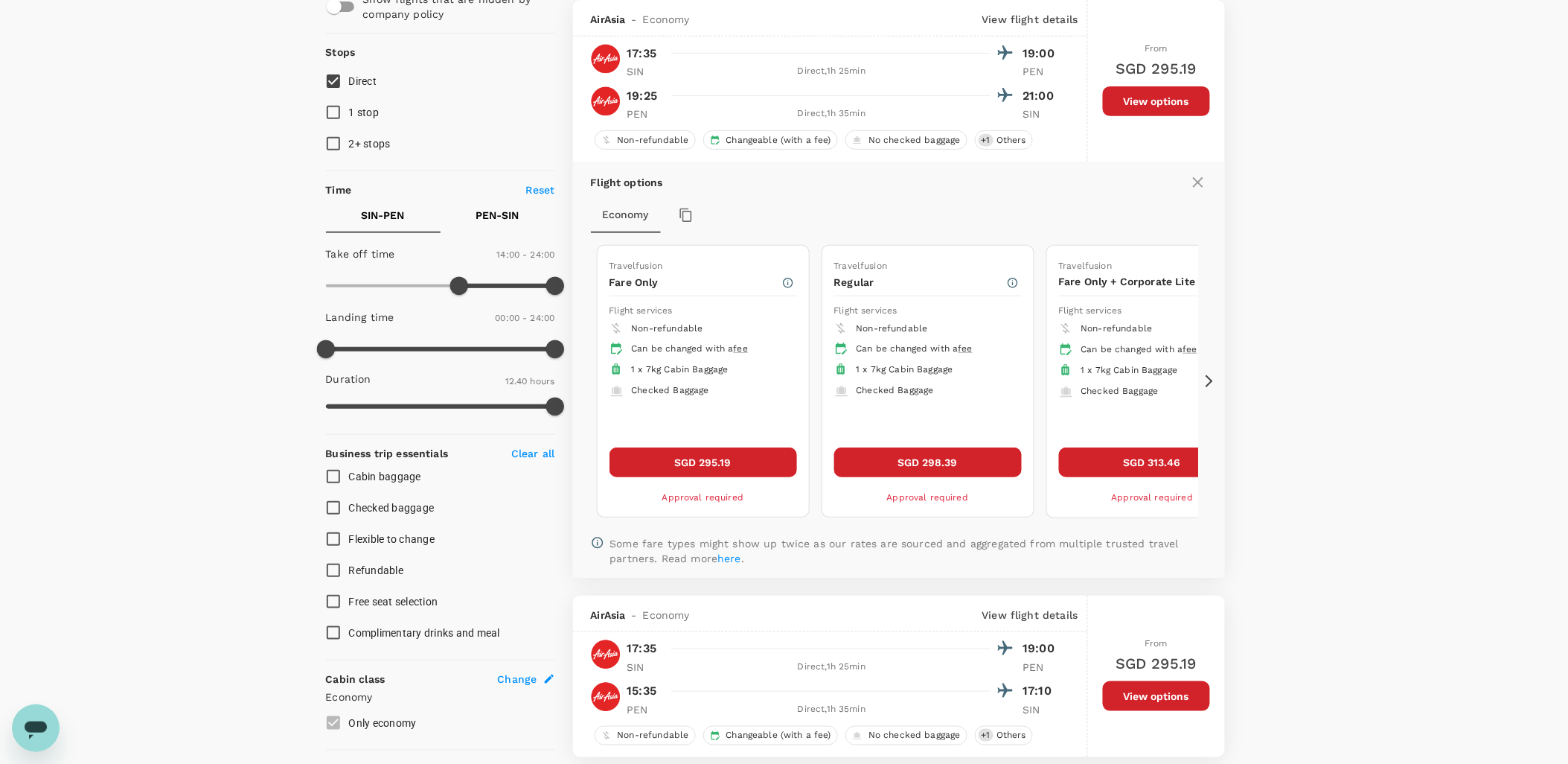
click at [1202, 179] on icon at bounding box center [1198, 182] width 10 height 10
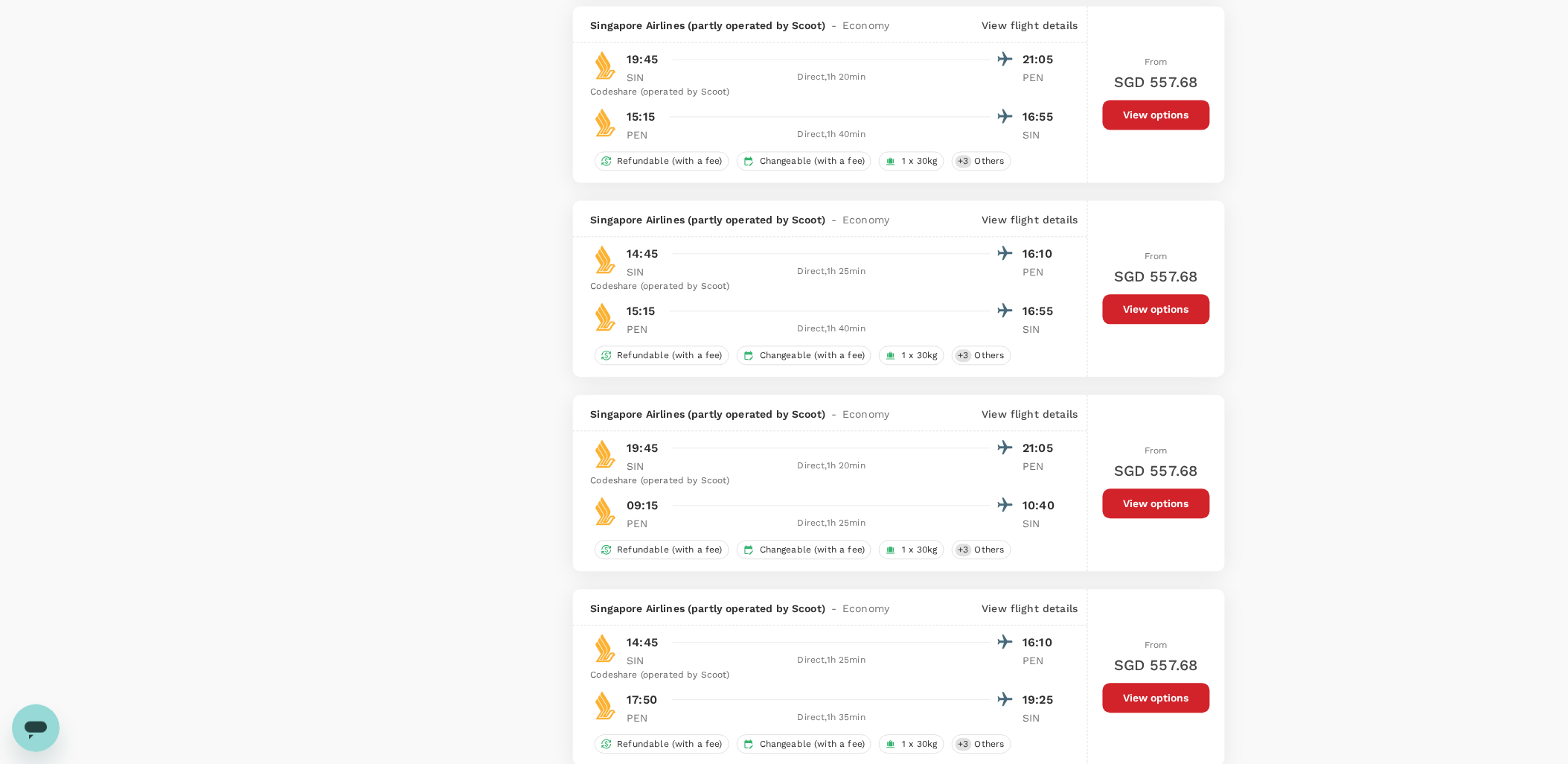
scroll to position [3376, 0]
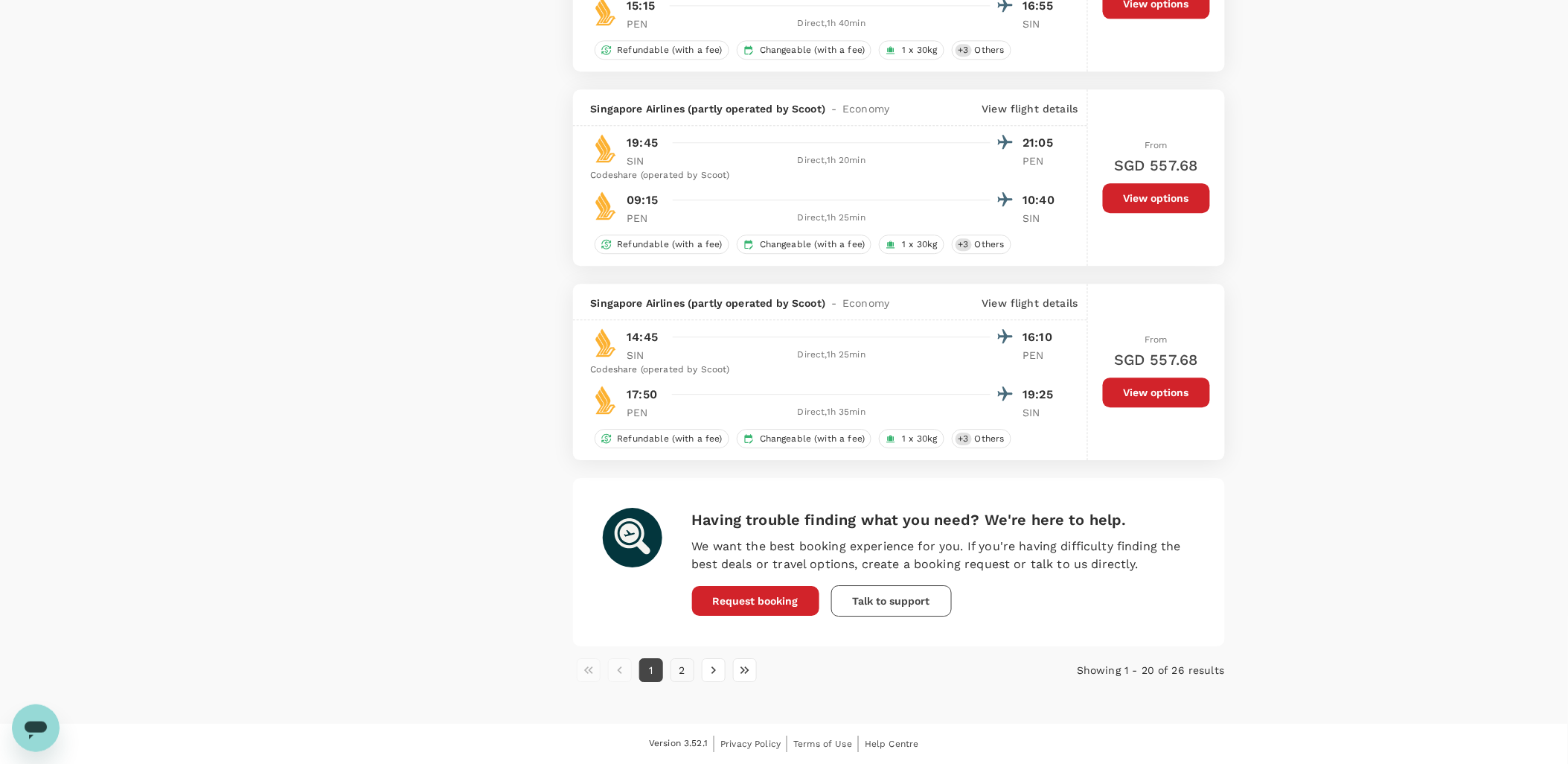
click at [684, 669] on button "2" at bounding box center [682, 670] width 24 height 24
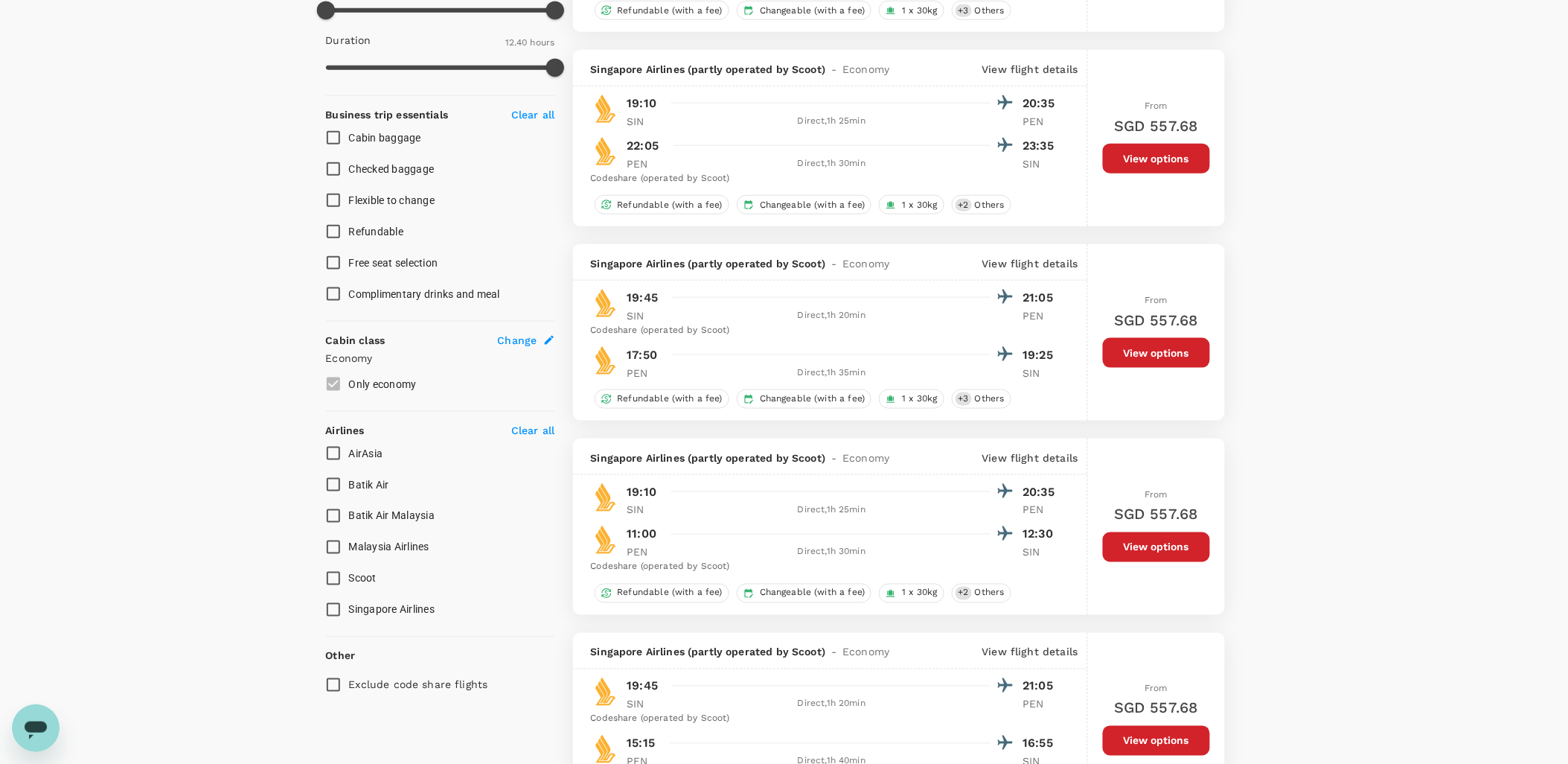
scroll to position [850, 0]
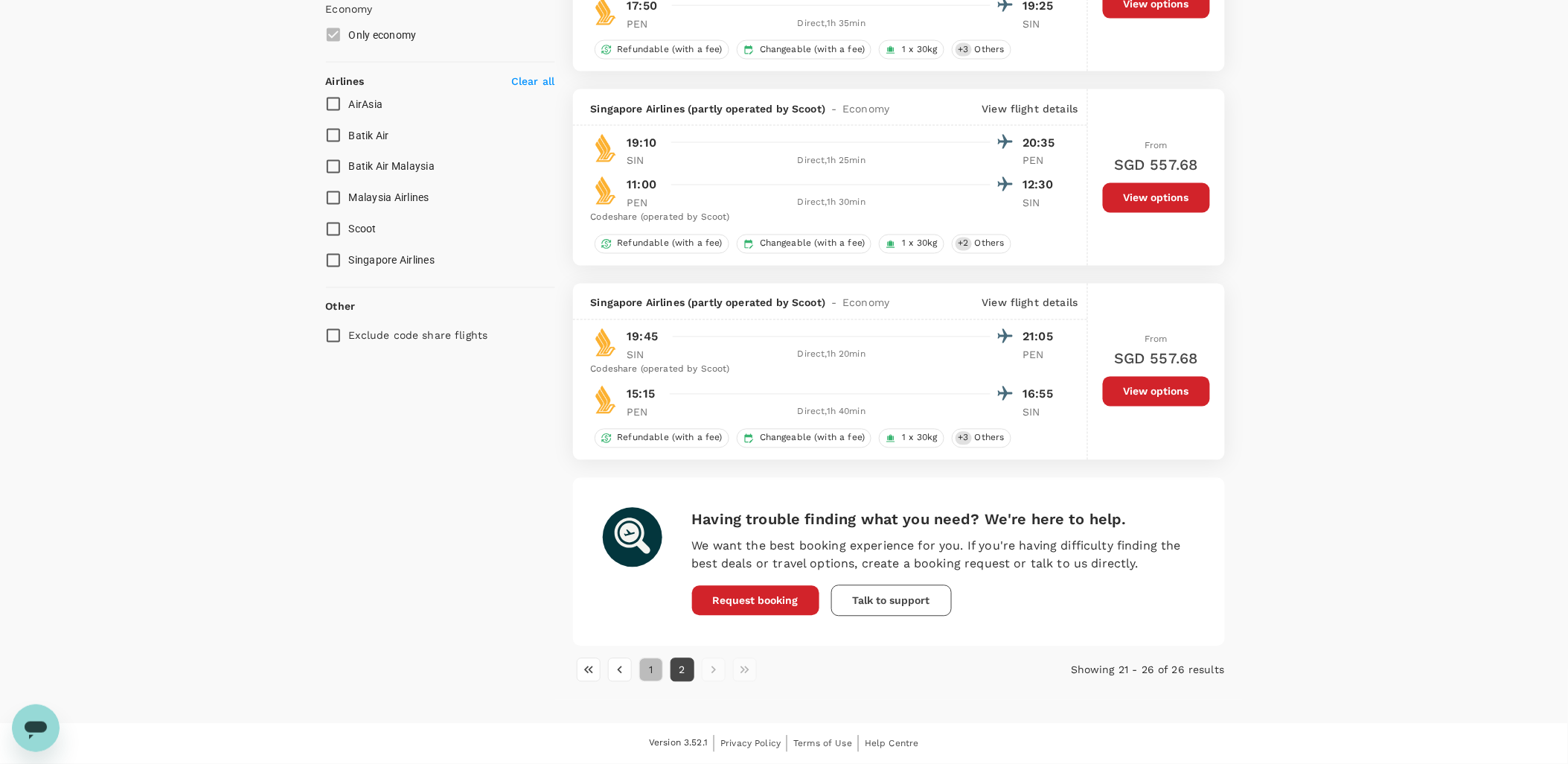
click at [643, 671] on button "1" at bounding box center [650, 670] width 24 height 24
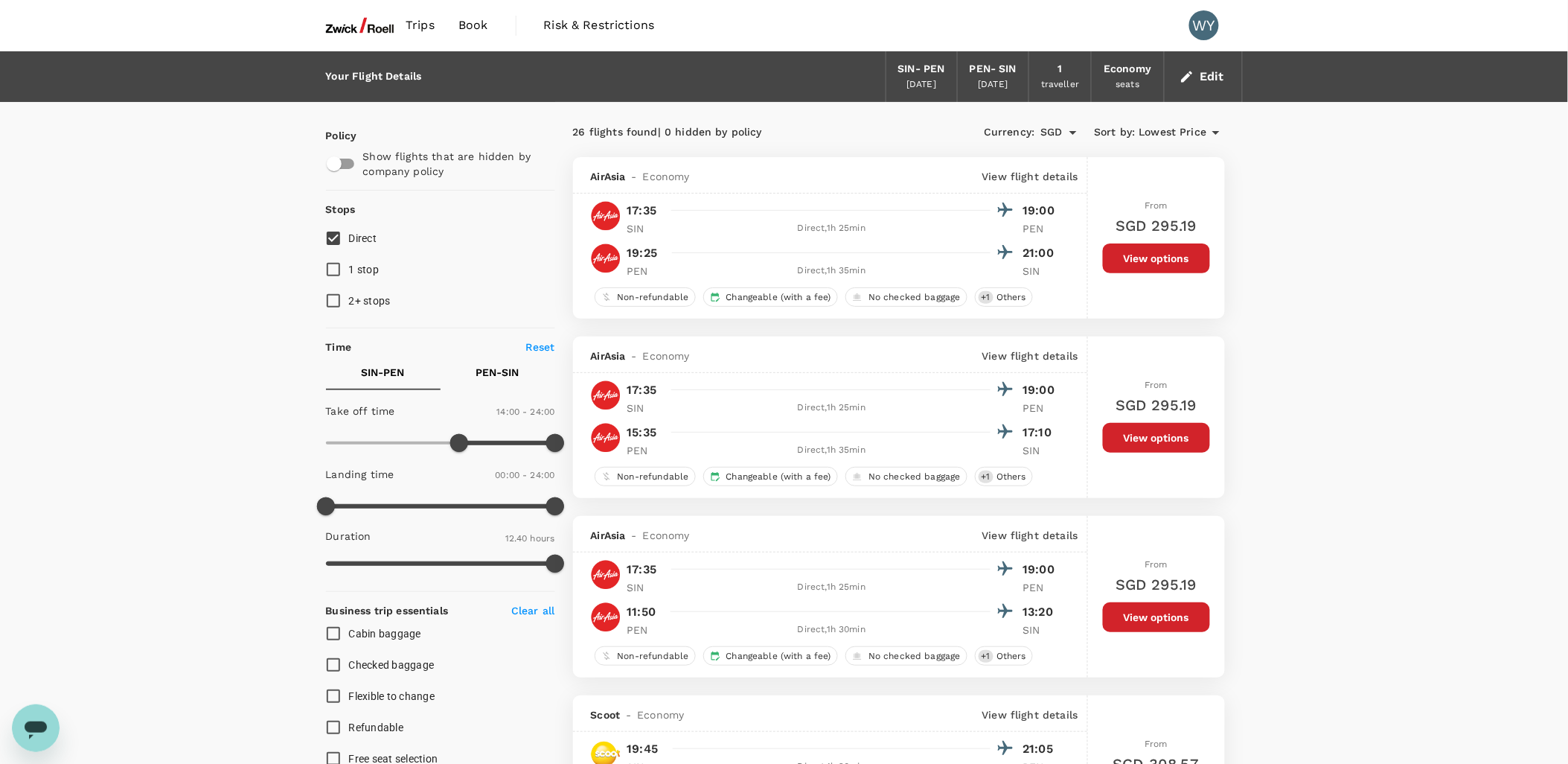
click at [1174, 269] on button "View options" at bounding box center [1157, 259] width 108 height 30
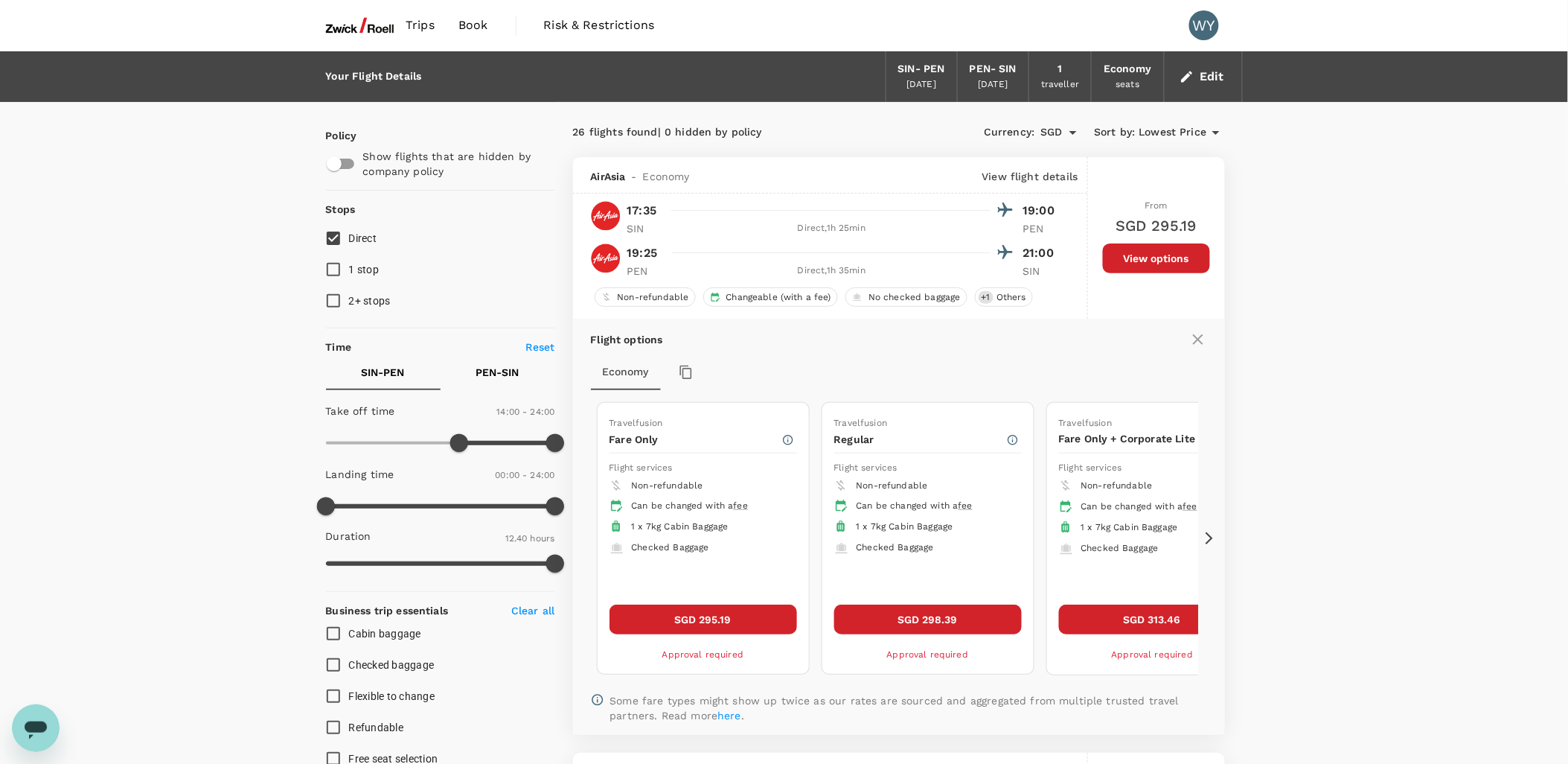
scroll to position [157, 0]
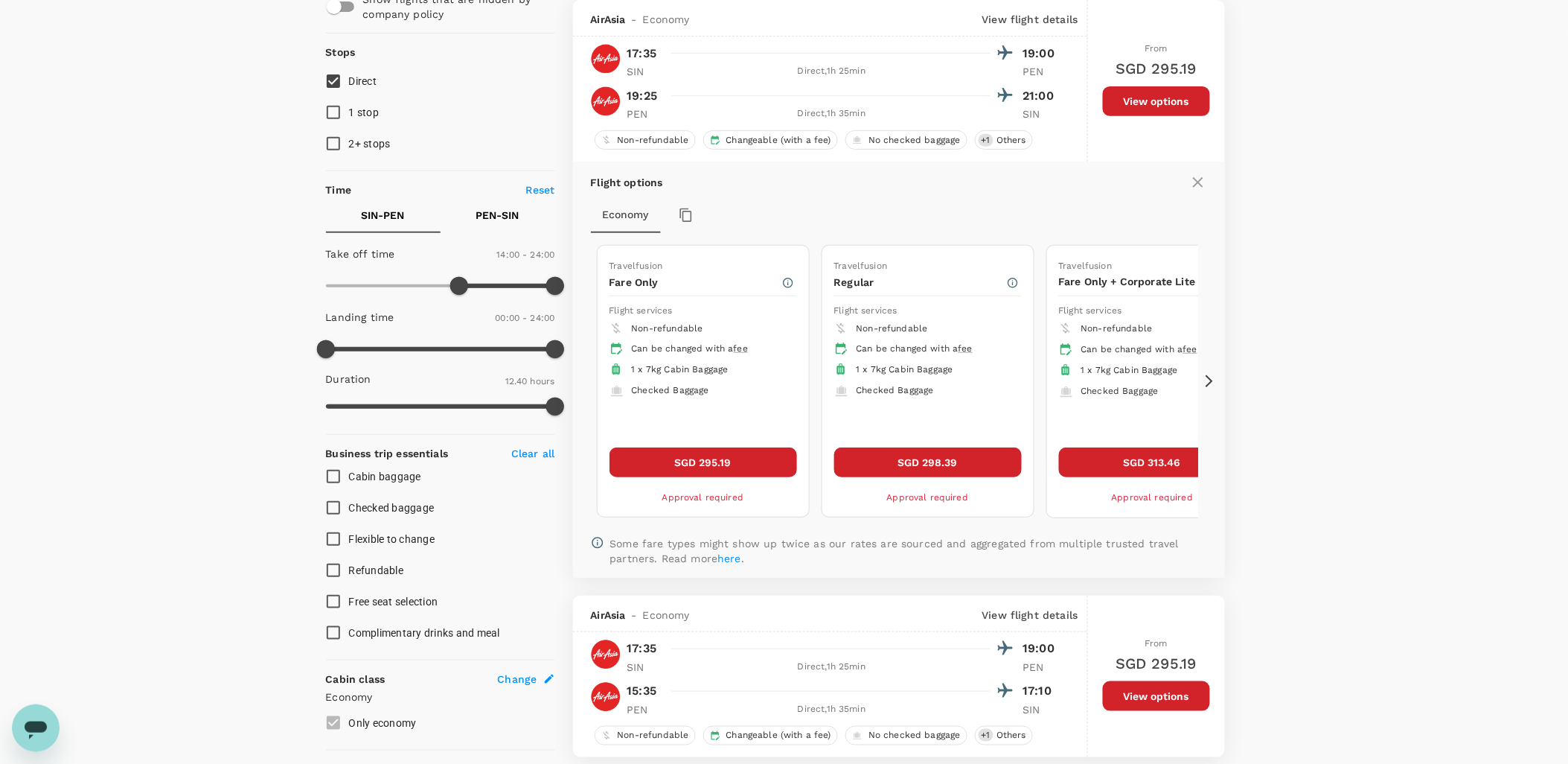
click at [1209, 376] on icon at bounding box center [1209, 382] width 15 height 15
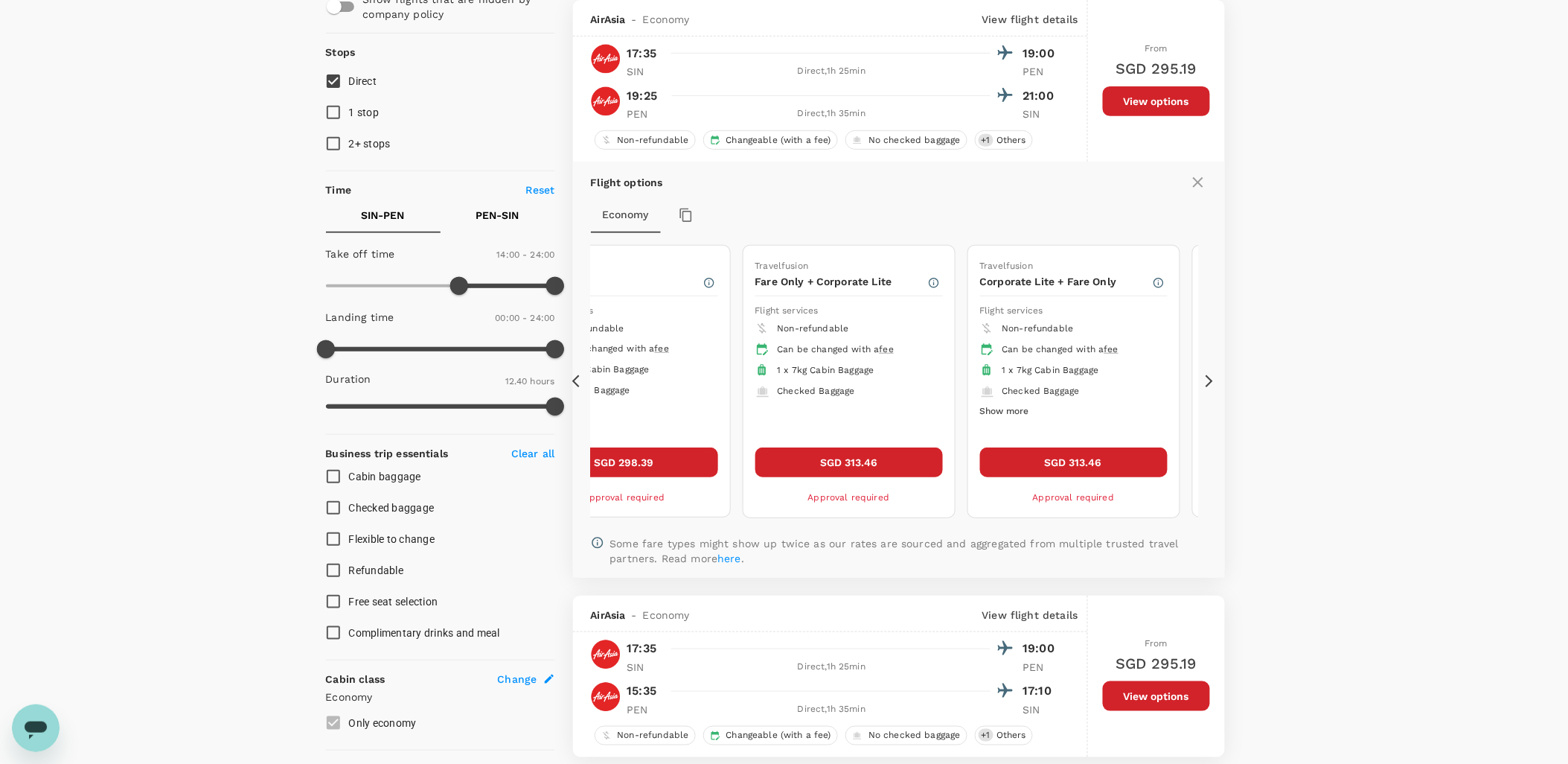
click at [1016, 410] on button "Show more" at bounding box center [1004, 412] width 49 height 20
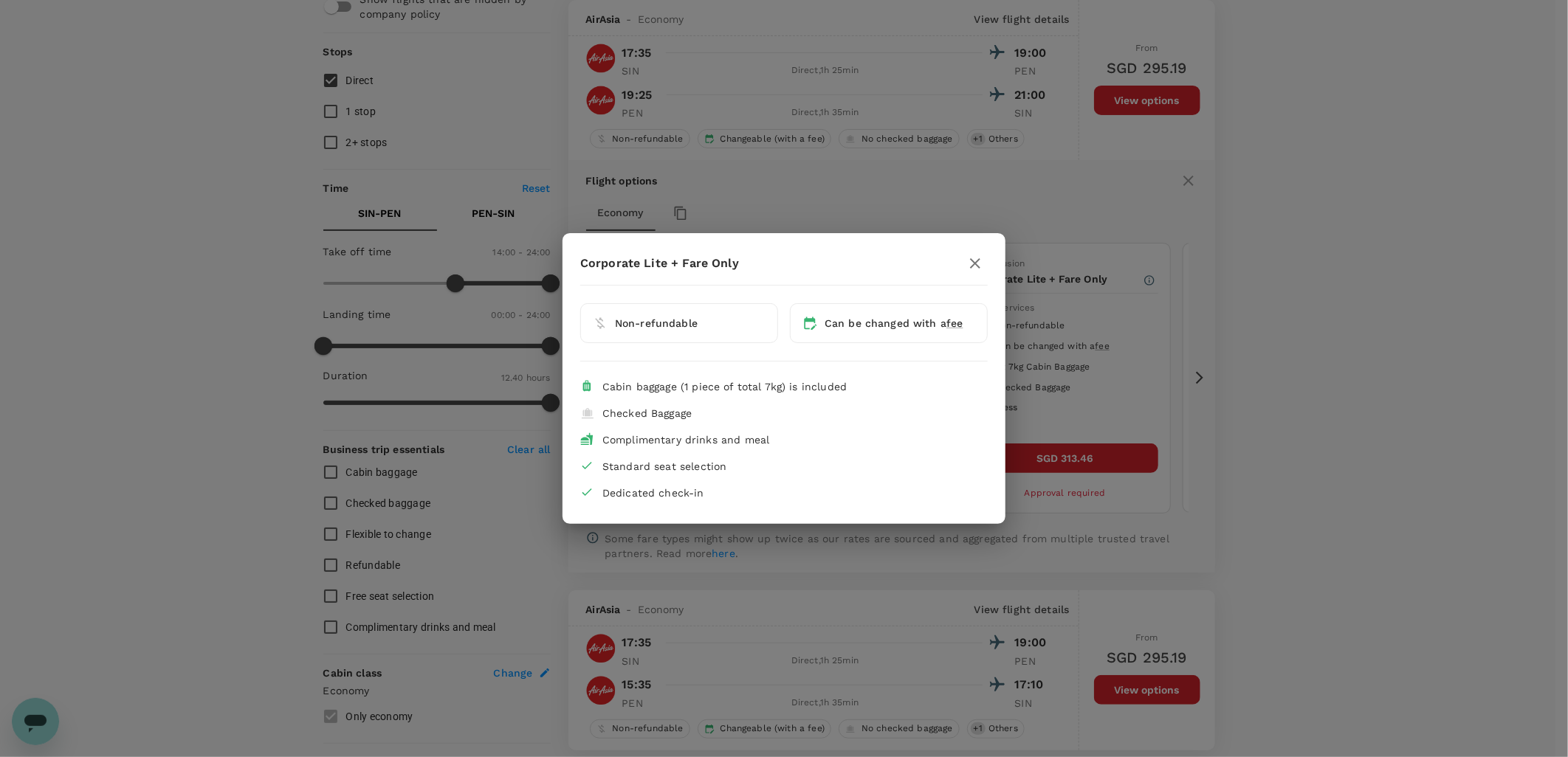
click at [975, 261] on icon "button" at bounding box center [975, 263] width 18 height 18
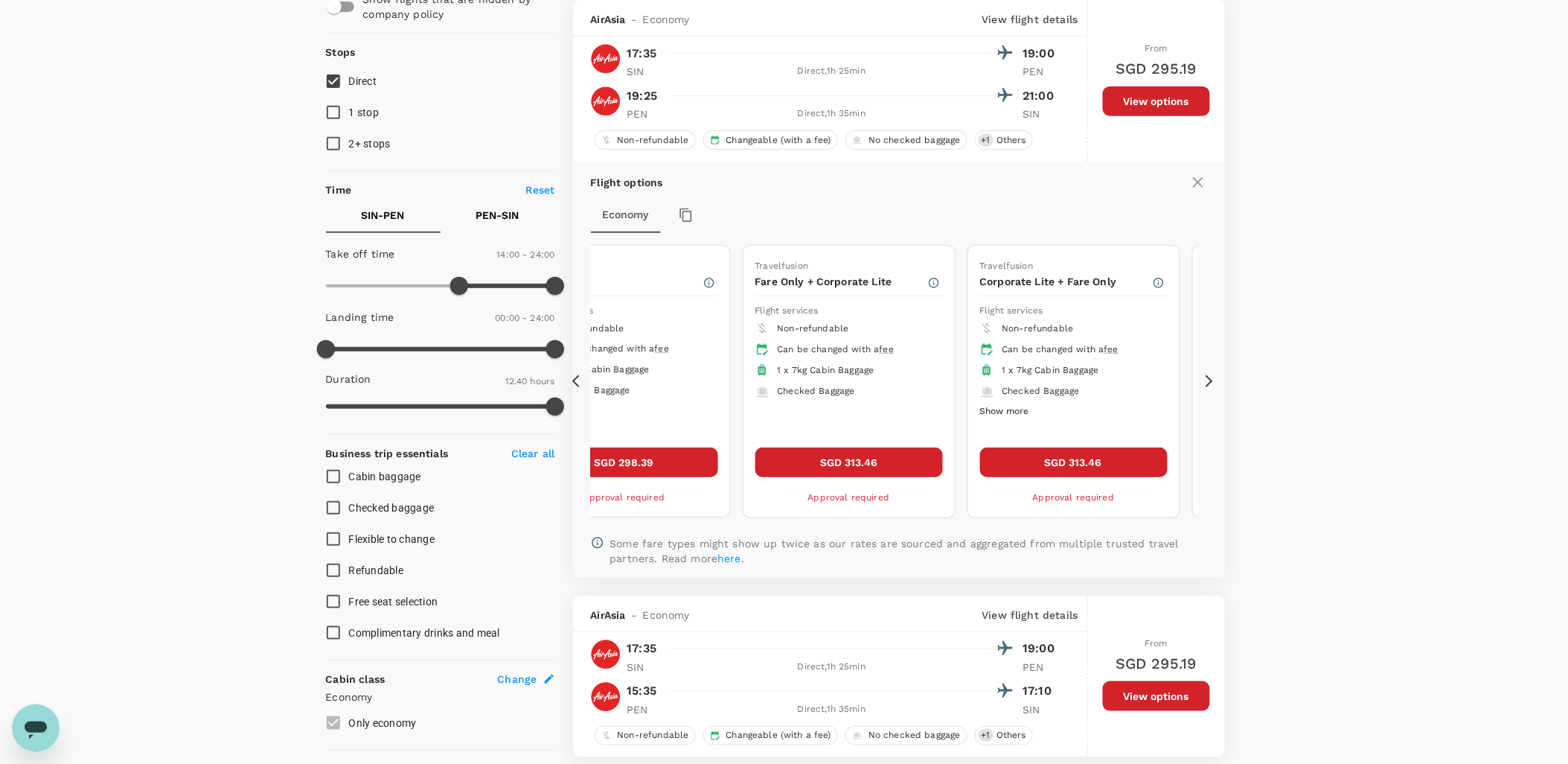
click at [1202, 384] on div "Travelfusion Fare Only Flight services Non-refundable Can be changed with a fee…" at bounding box center [899, 382] width 616 height 285
click at [1210, 377] on icon at bounding box center [1209, 382] width 15 height 15
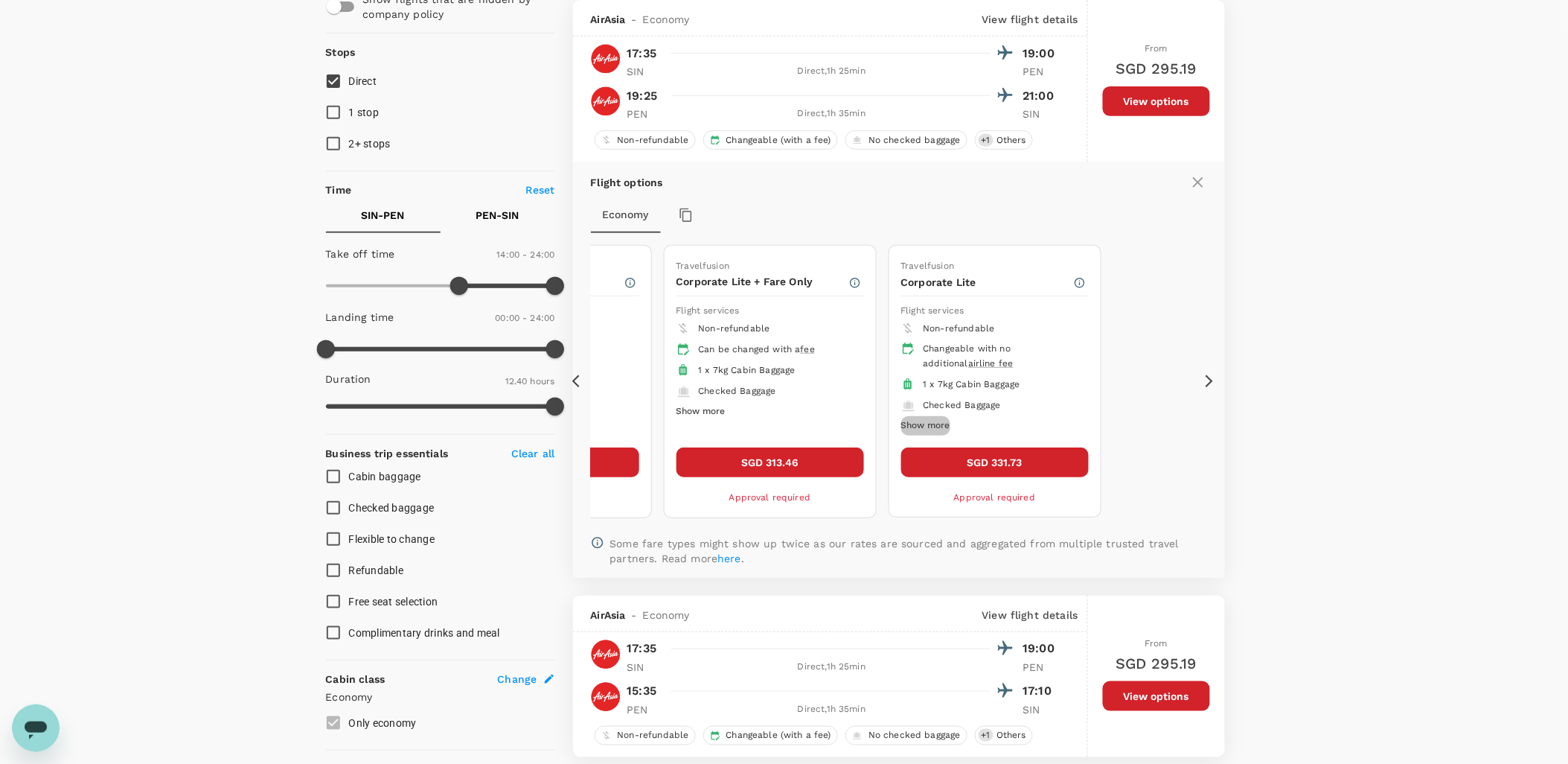
click at [923, 421] on button "Show more" at bounding box center [926, 426] width 49 height 20
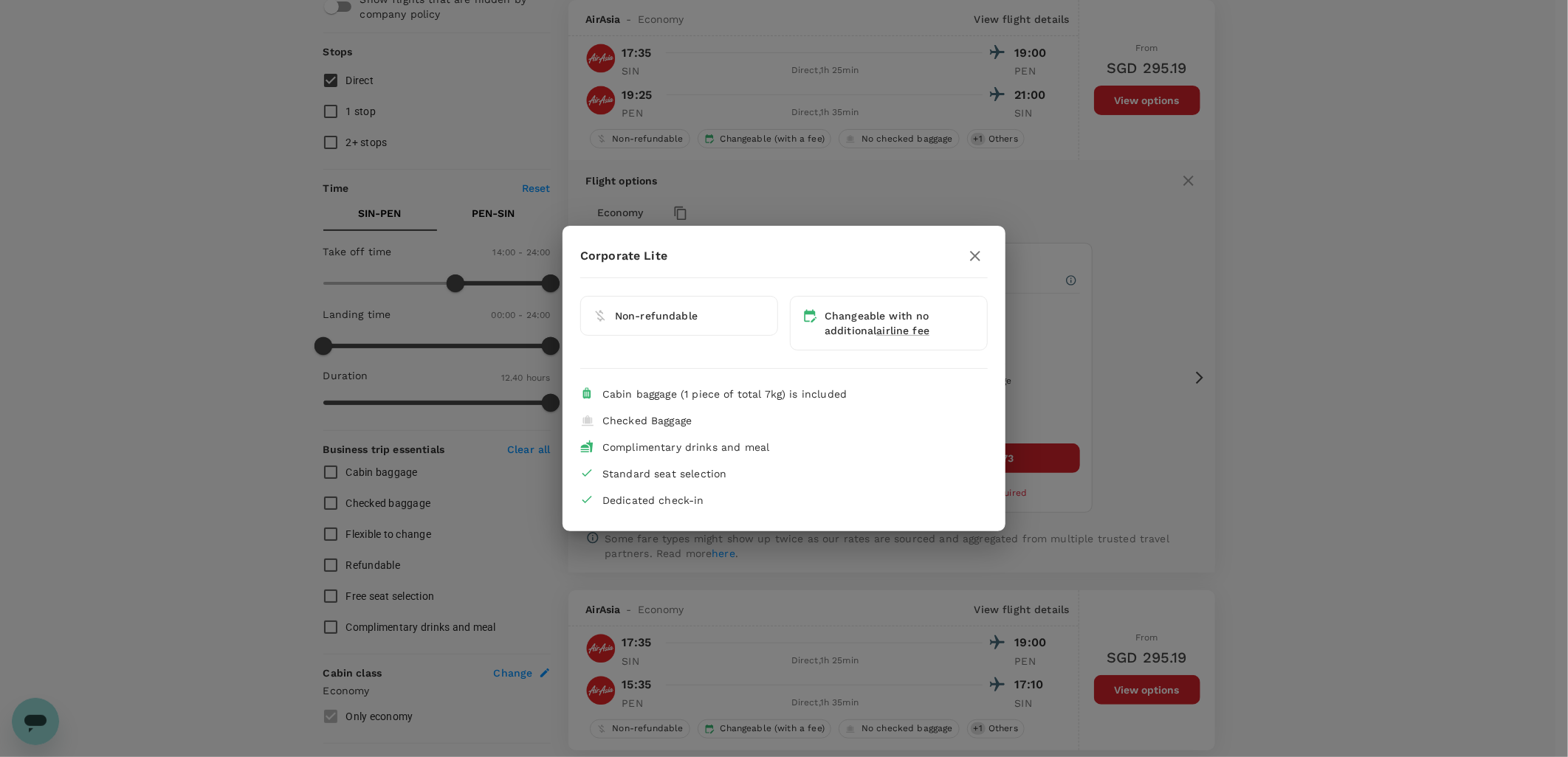
click at [977, 256] on icon "button" at bounding box center [975, 255] width 18 height 18
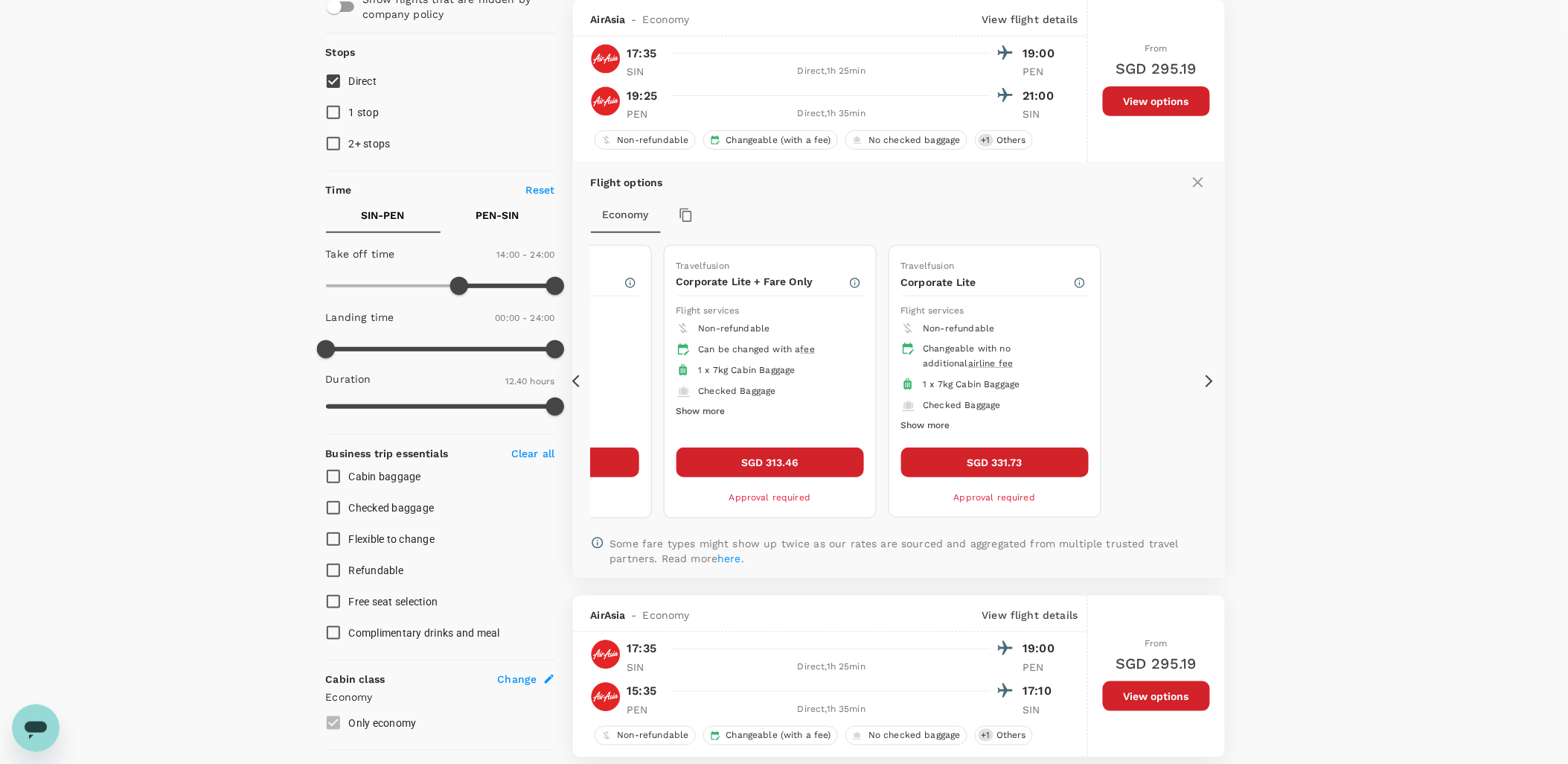
click at [577, 383] on icon at bounding box center [580, 382] width 15 height 15
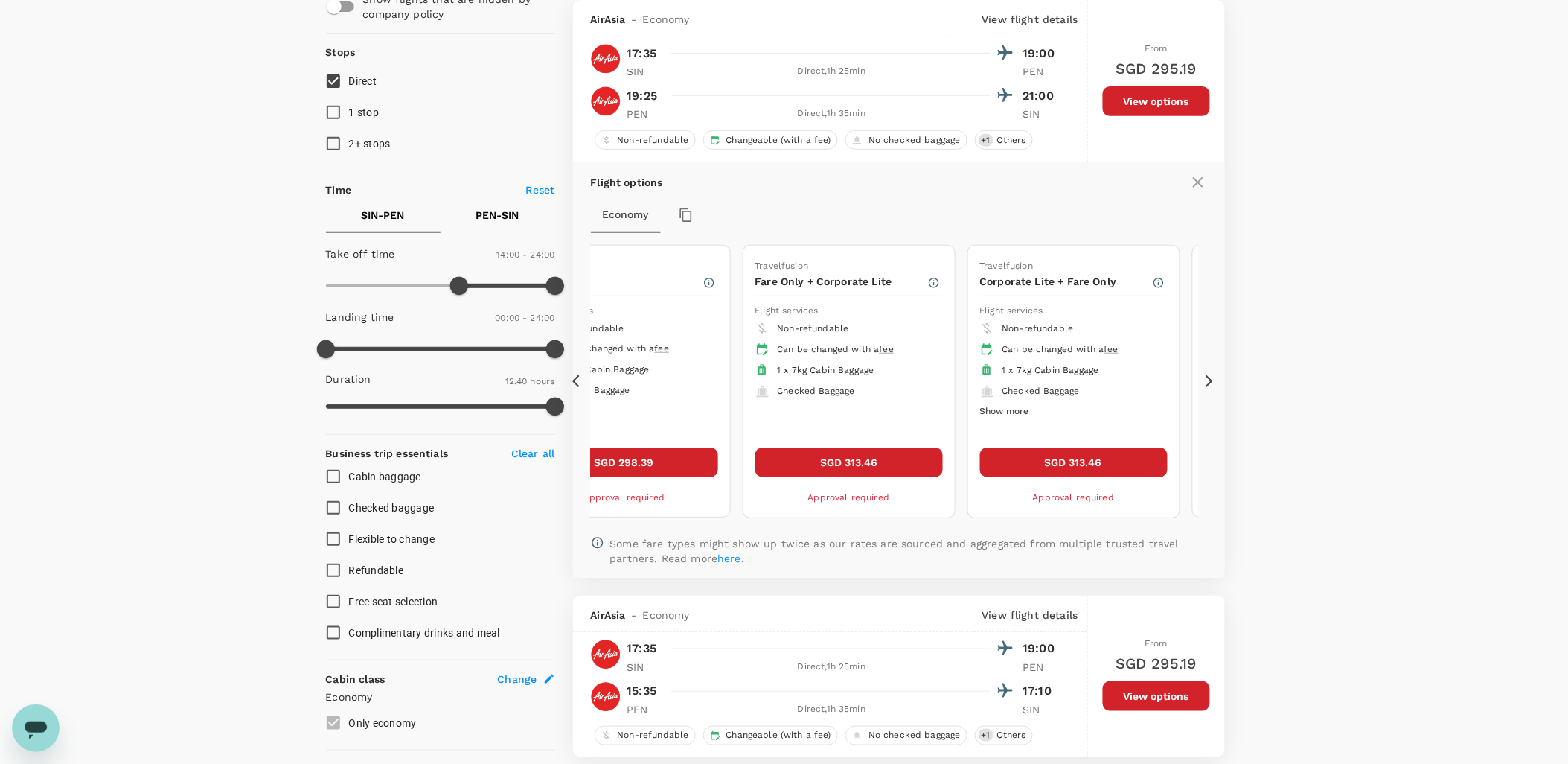
click at [577, 383] on icon at bounding box center [580, 382] width 15 height 15
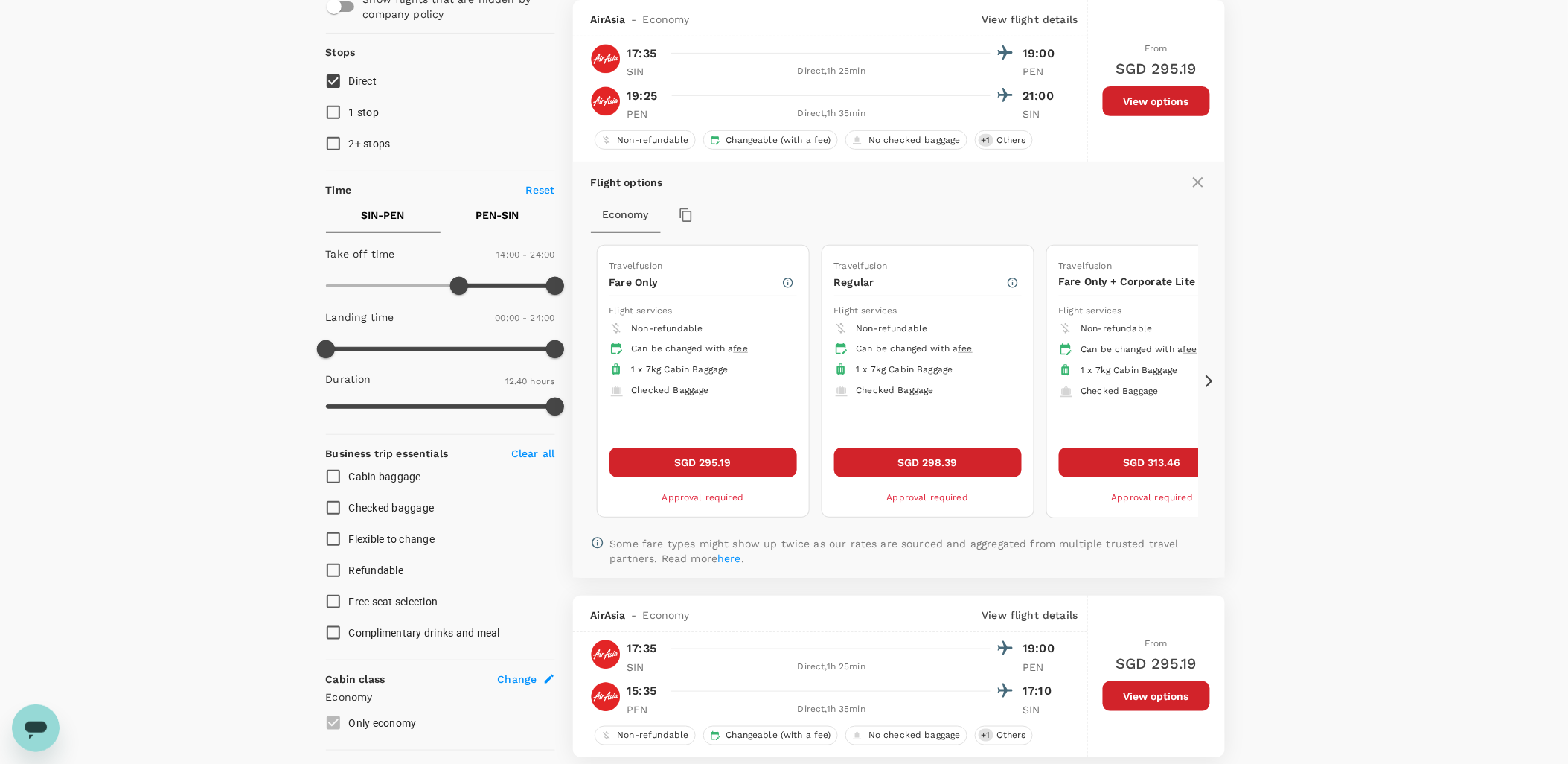
click at [577, 383] on icon at bounding box center [580, 382] width 15 height 15
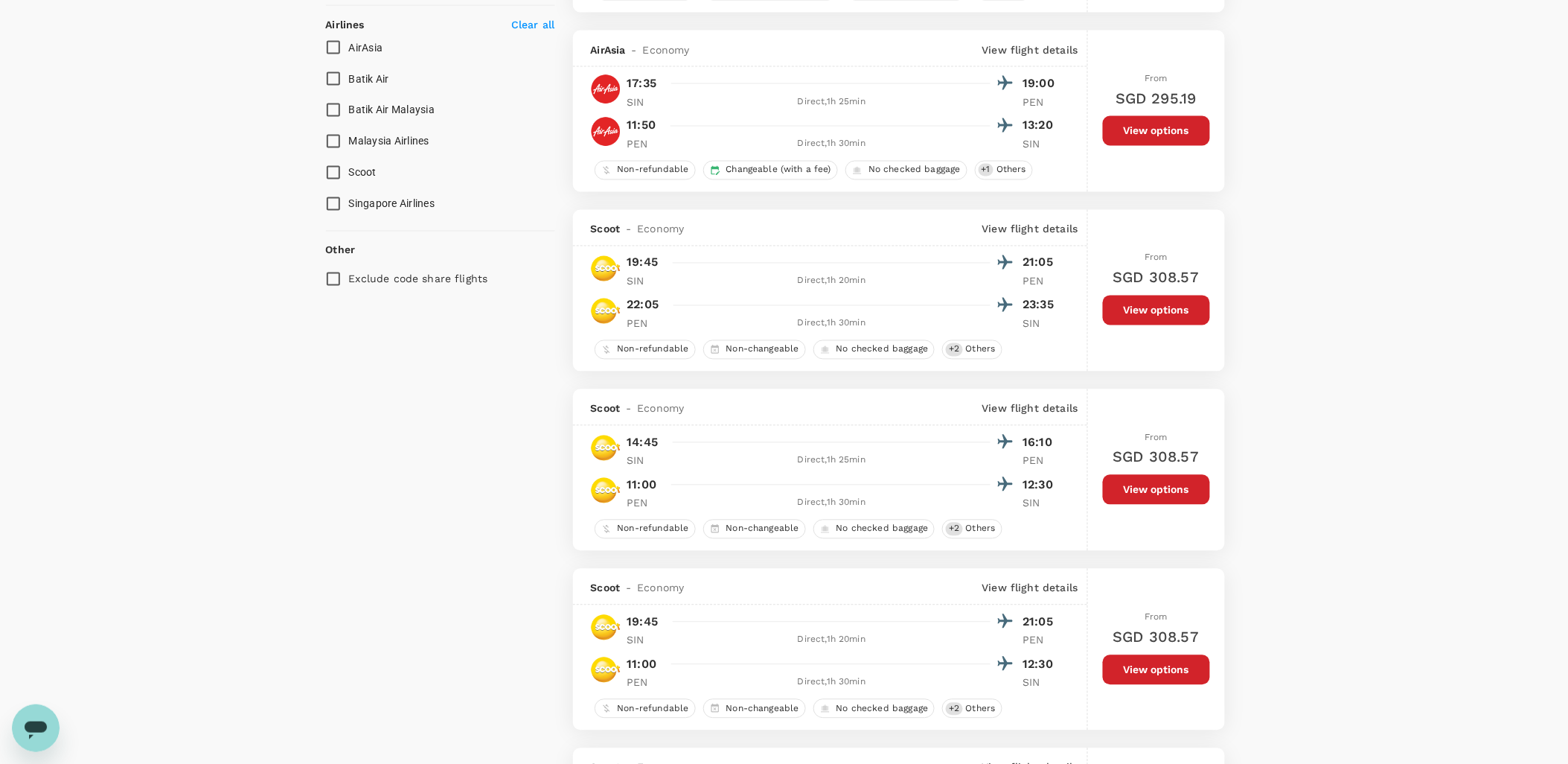
scroll to position [1149, 0]
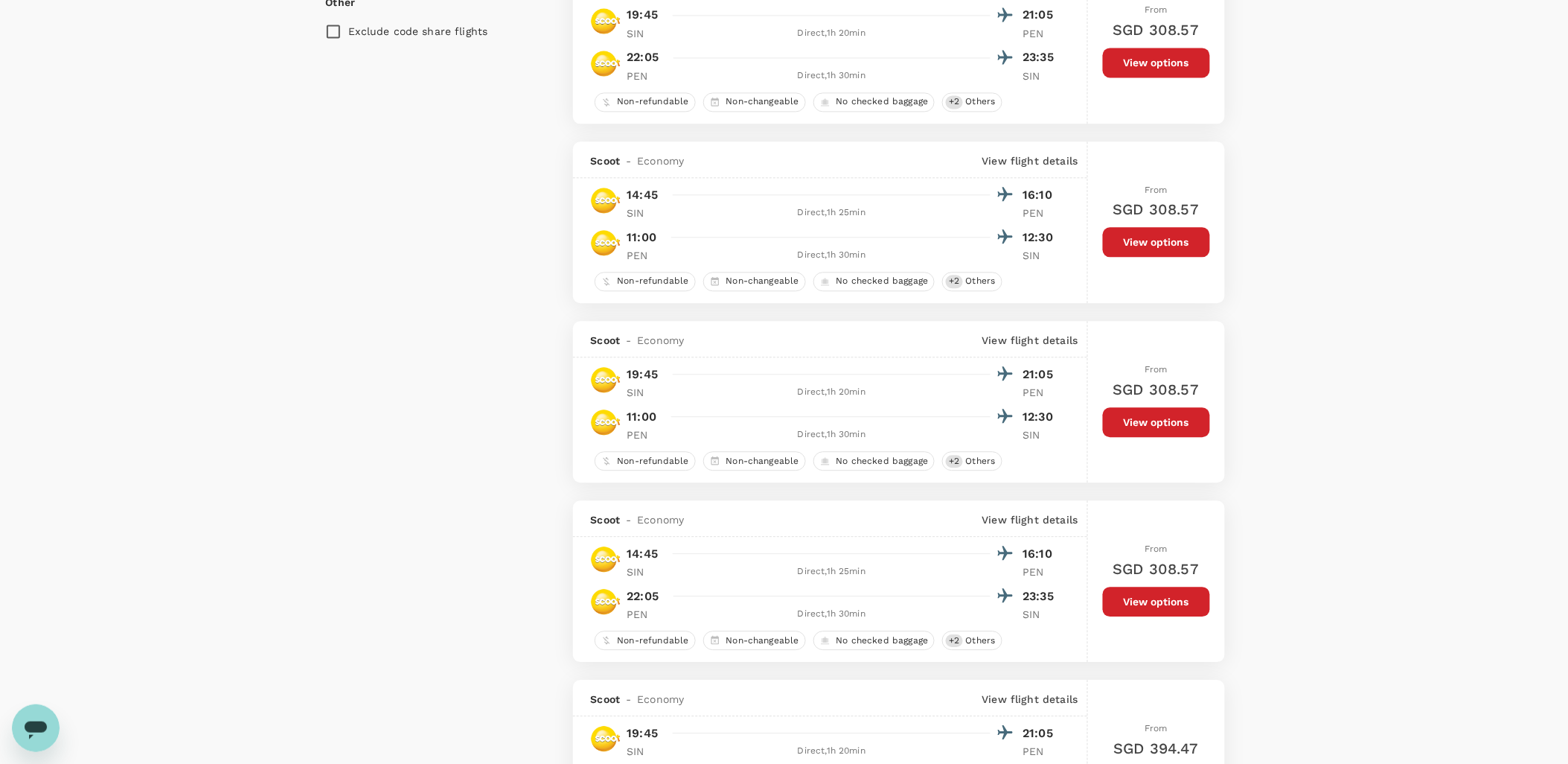
click at [1167, 607] on button "View options" at bounding box center [1157, 602] width 108 height 30
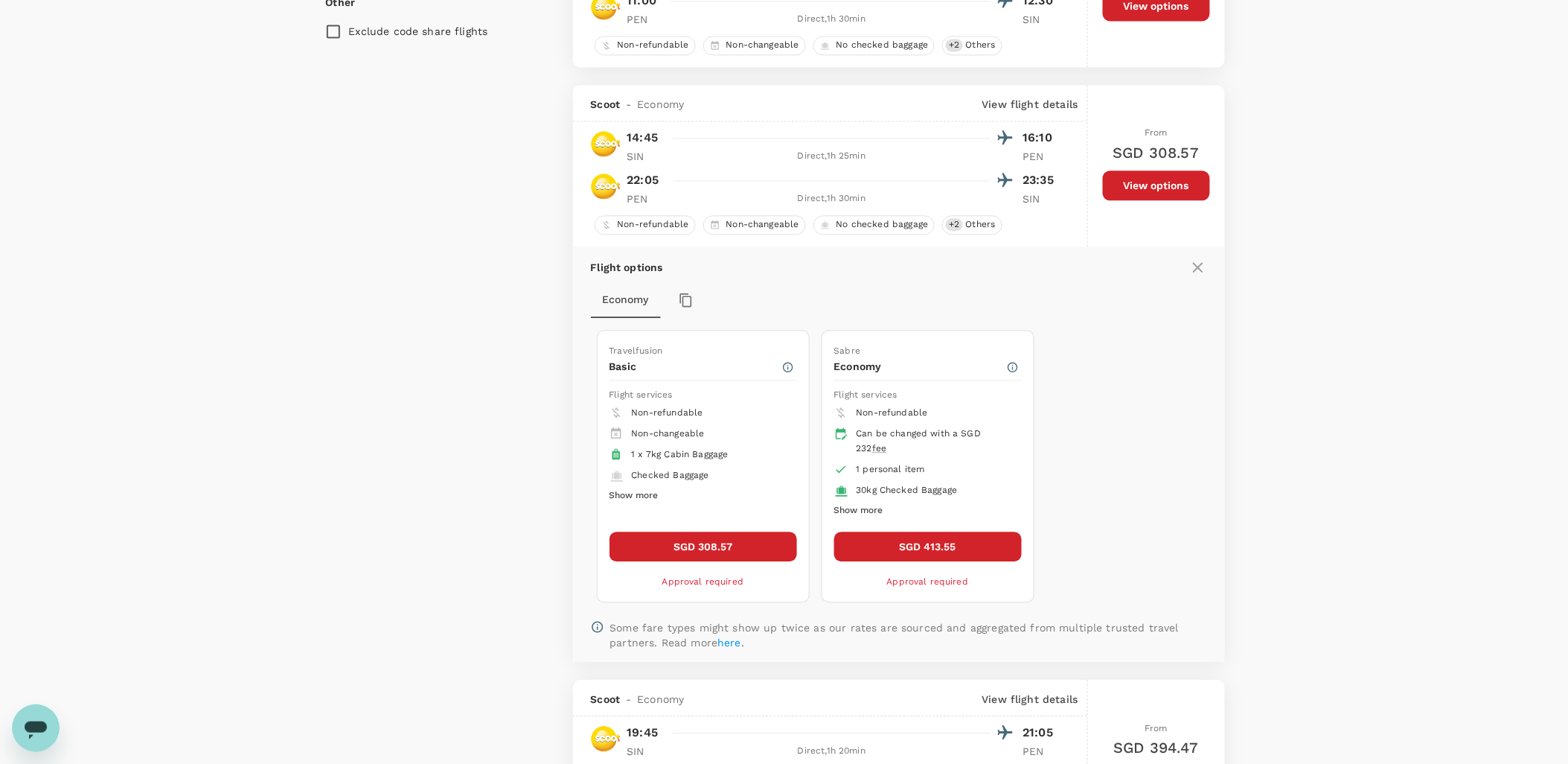
scroll to position [1240, 0]
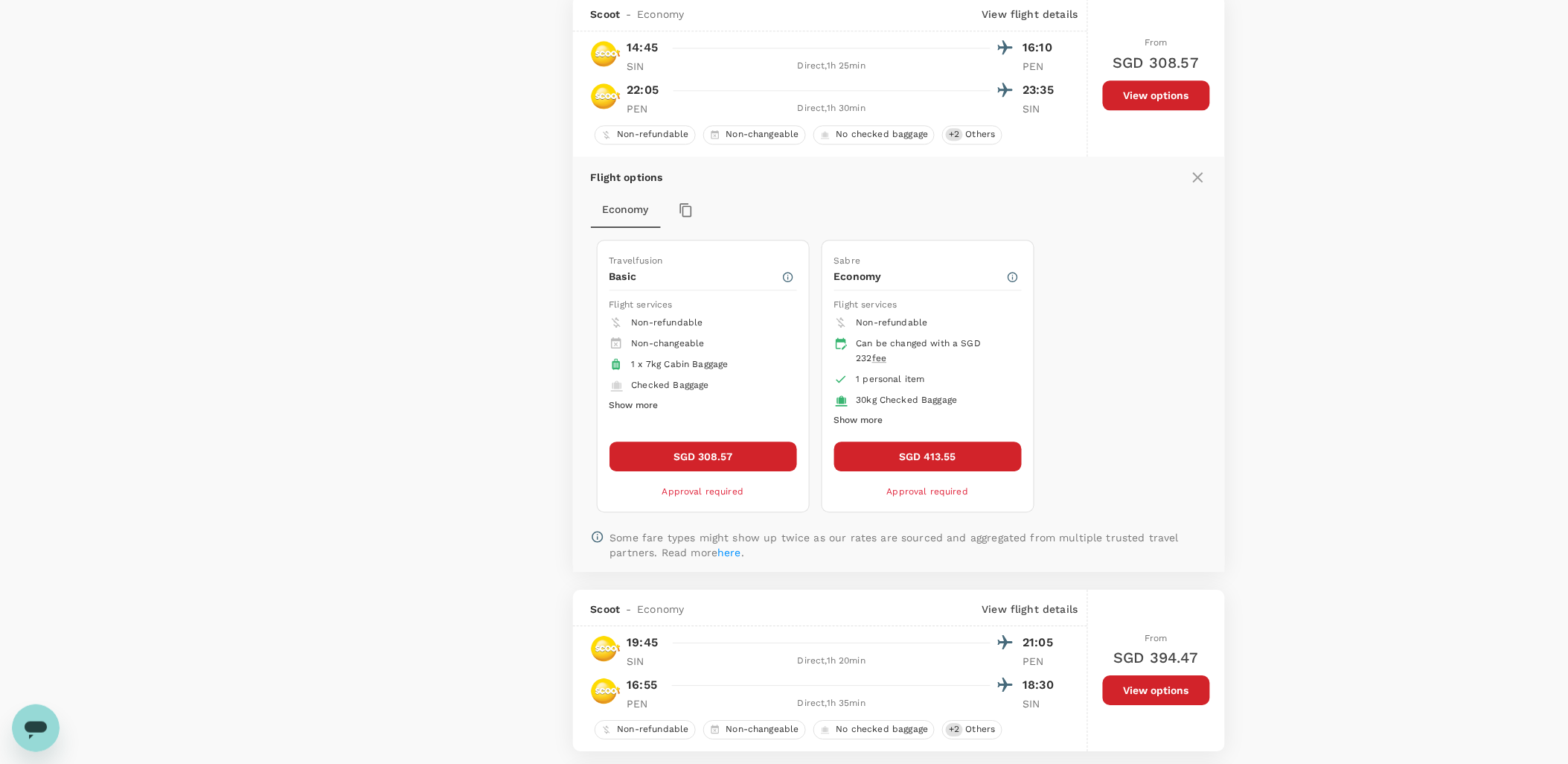
click at [713, 457] on button "SGD 308.57" at bounding box center [703, 457] width 188 height 30
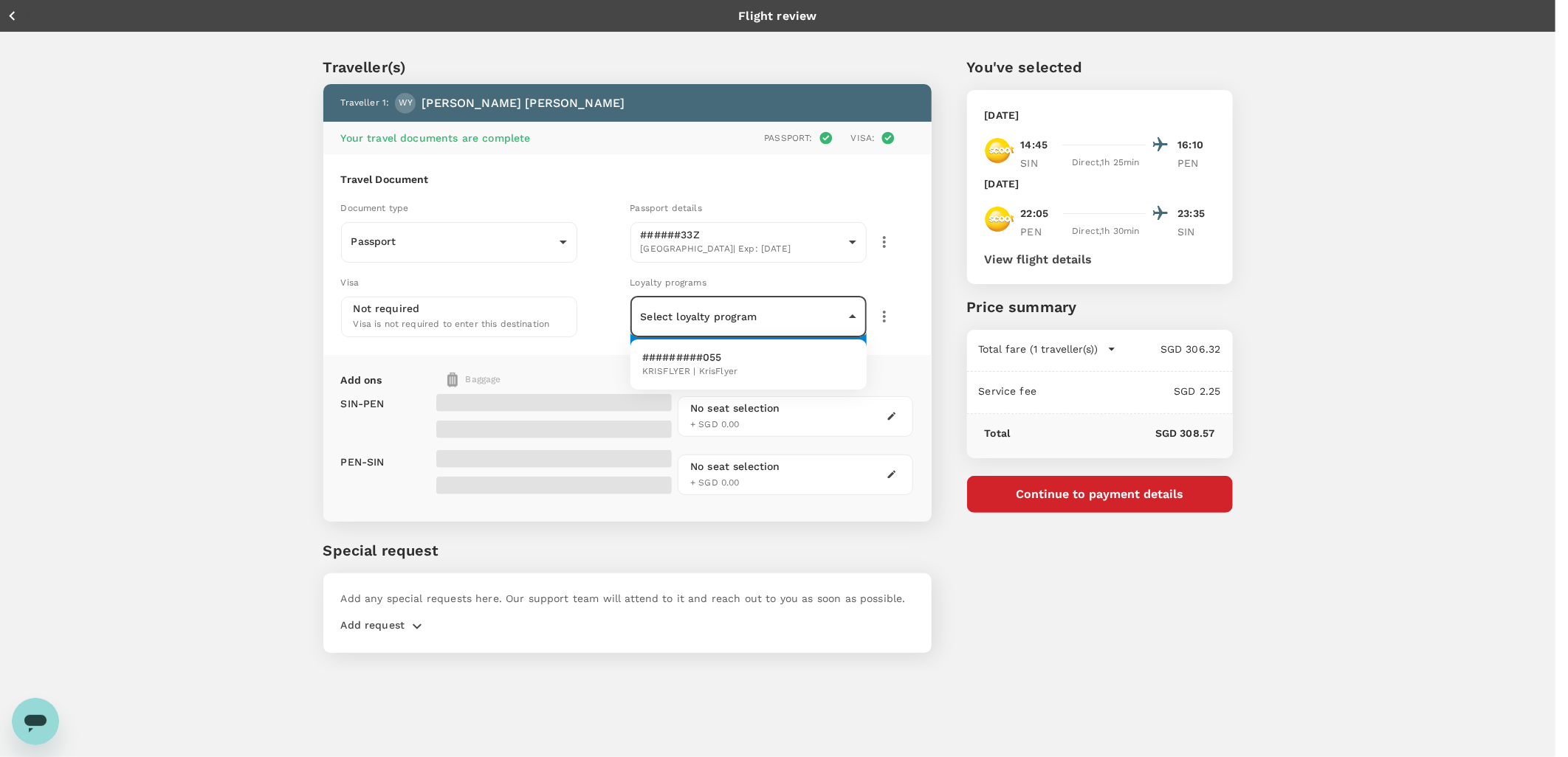
click at [854, 311] on body "Back to flight results Flight review Traveller(s) Traveller 1 : WY [PERSON_NAME…" at bounding box center [784, 399] width 1568 height 797
click at [784, 357] on li "#########055 KRISFLYER | KrisFlyer" at bounding box center [748, 364] width 236 height 38
type input "66fa96c0-12a6-4042-8400-82246b7b7002"
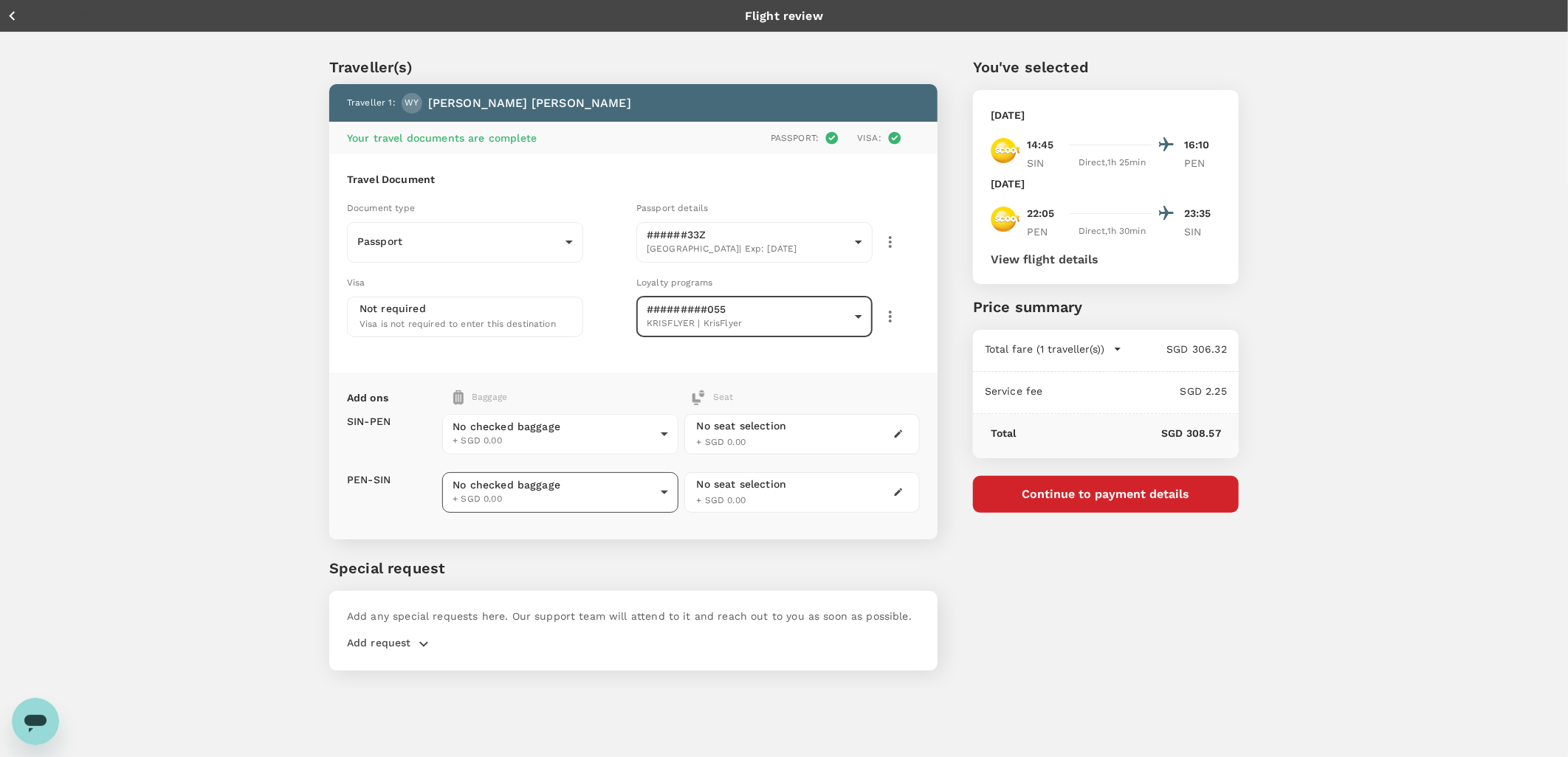
click at [659, 493] on body "Back to flight results Flight review Traveller(s) Traveller 1 : WY [PERSON_NAME…" at bounding box center [784, 399] width 1568 height 797
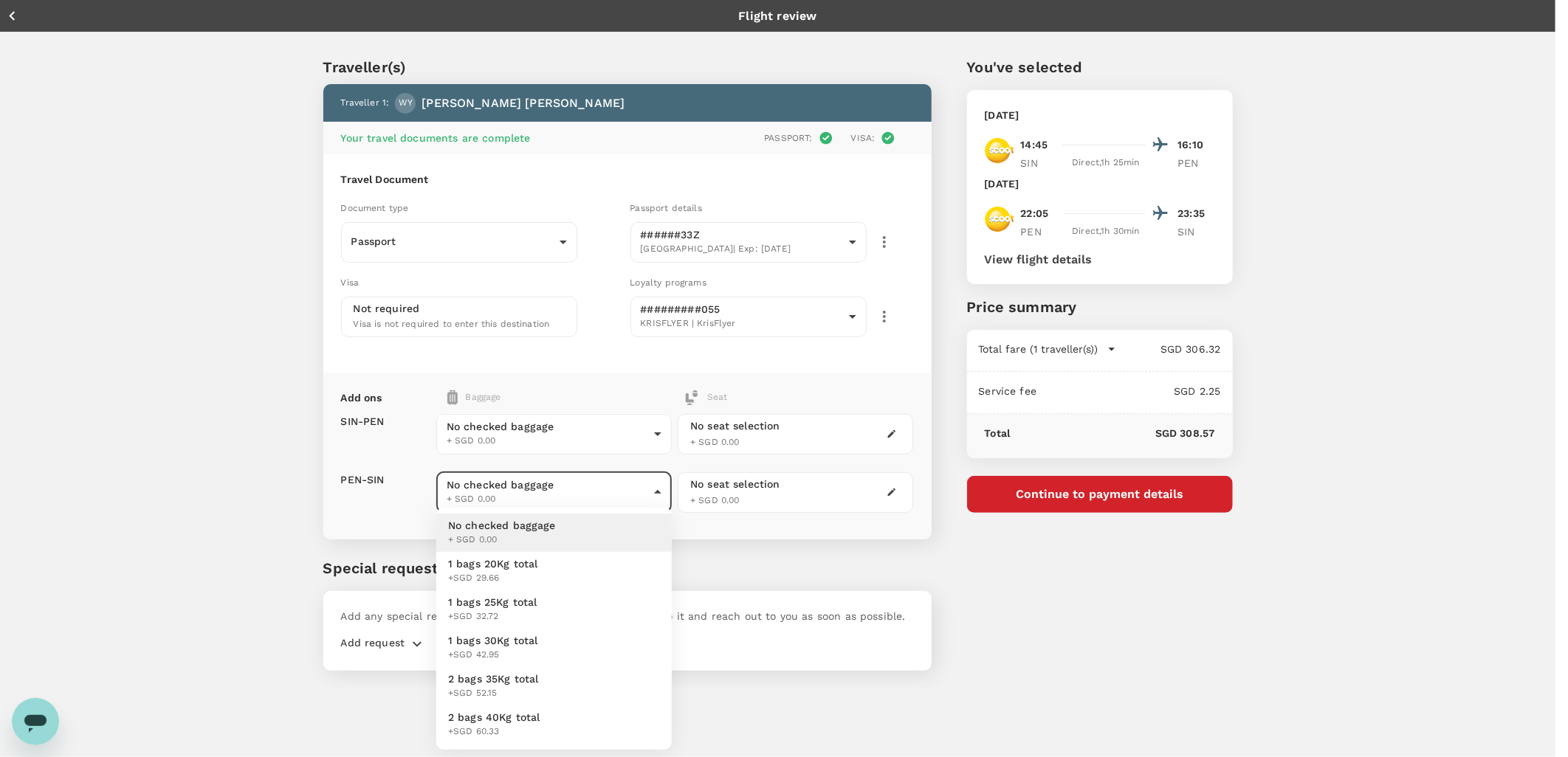
click at [637, 570] on li "1 bags 20Kg total +SGD 29.66" at bounding box center [554, 571] width 236 height 38
type input "1 - 29.66"
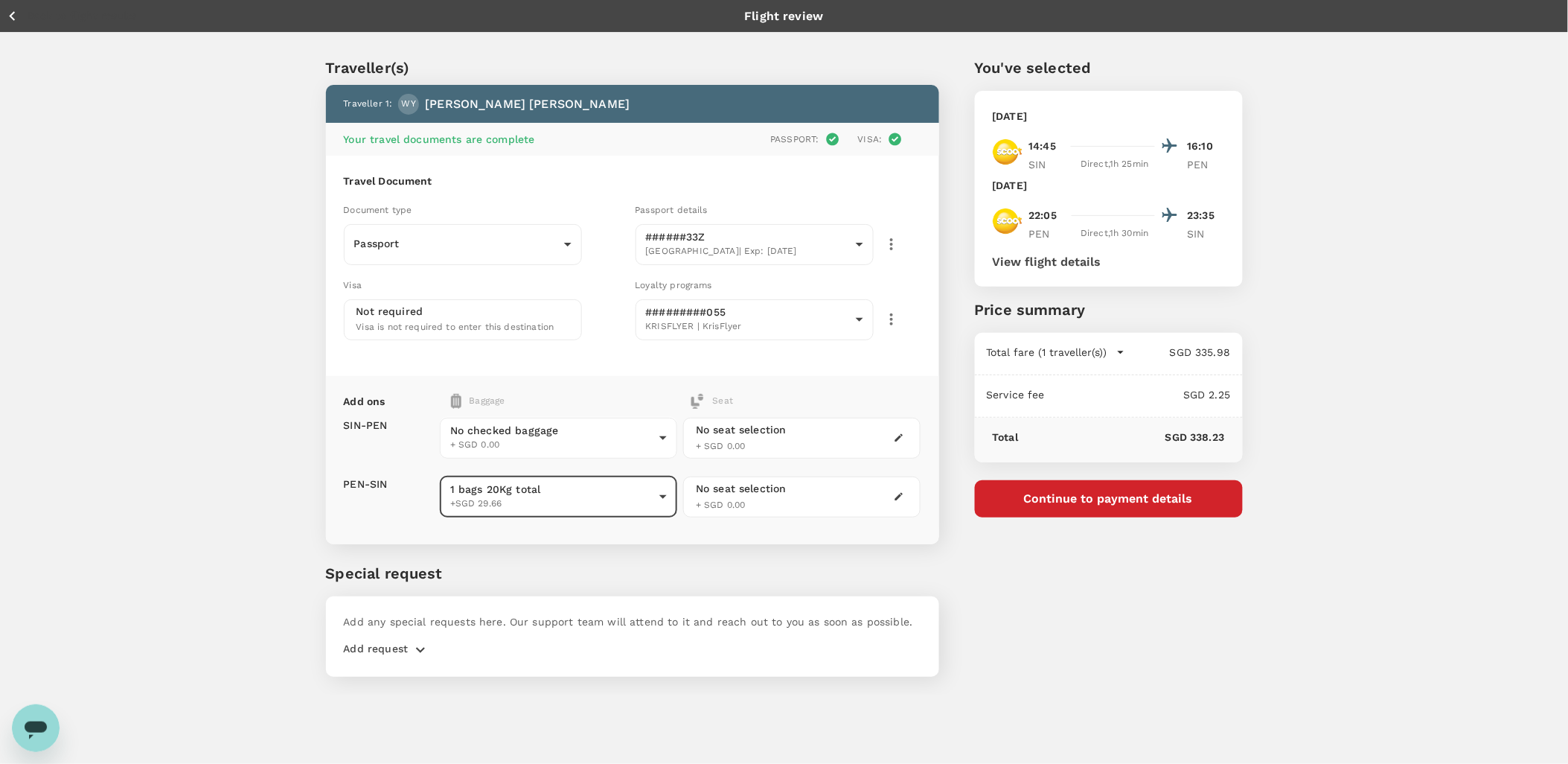
click at [897, 497] on icon "button" at bounding box center [900, 497] width 8 height 8
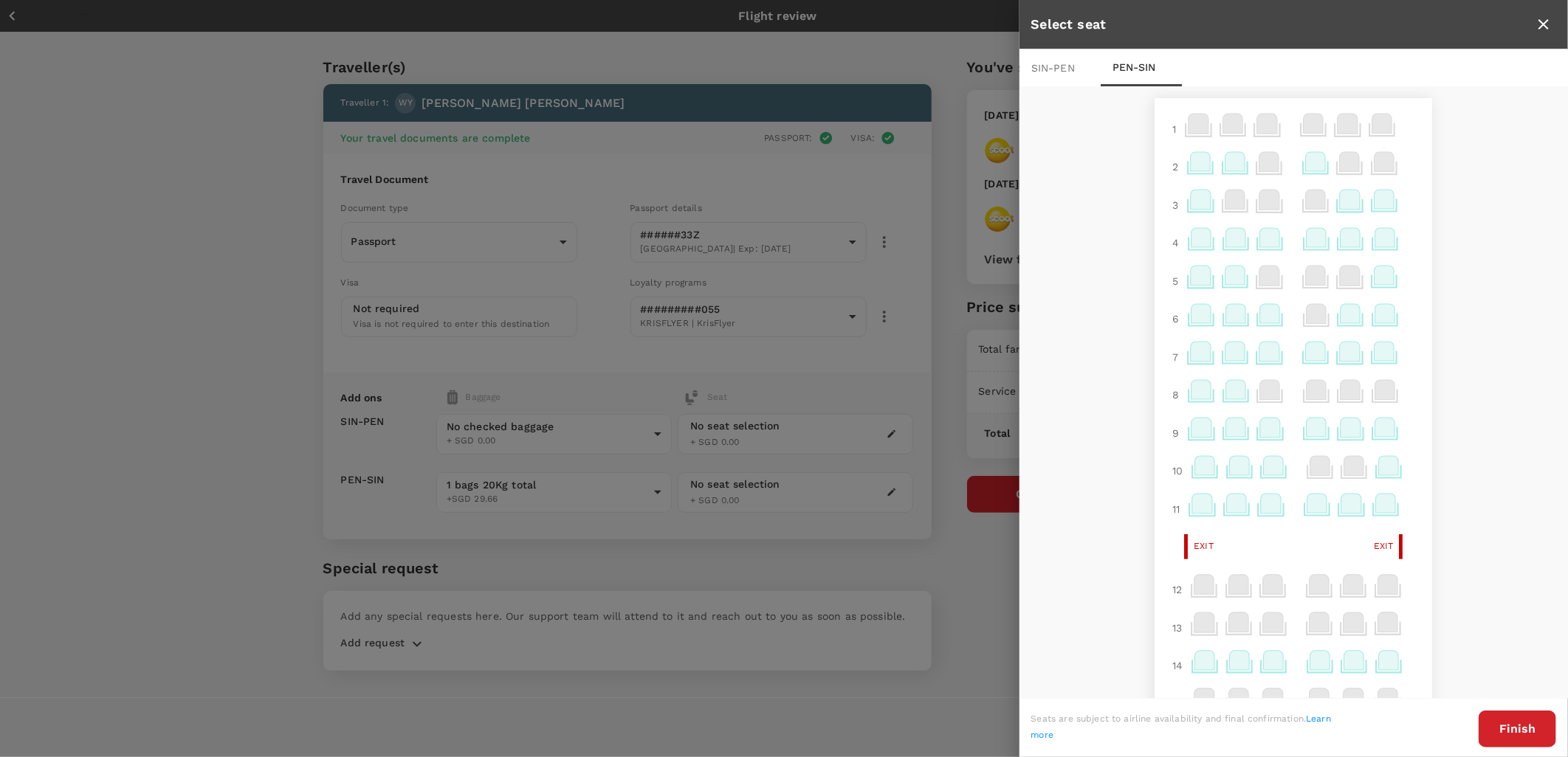
click at [1260, 239] on icon at bounding box center [1269, 238] width 20 height 20
click at [1306, 243] on icon at bounding box center [1315, 238] width 20 height 20
click at [1066, 68] on div "SIN - PEN" at bounding box center [1060, 67] width 81 height 36
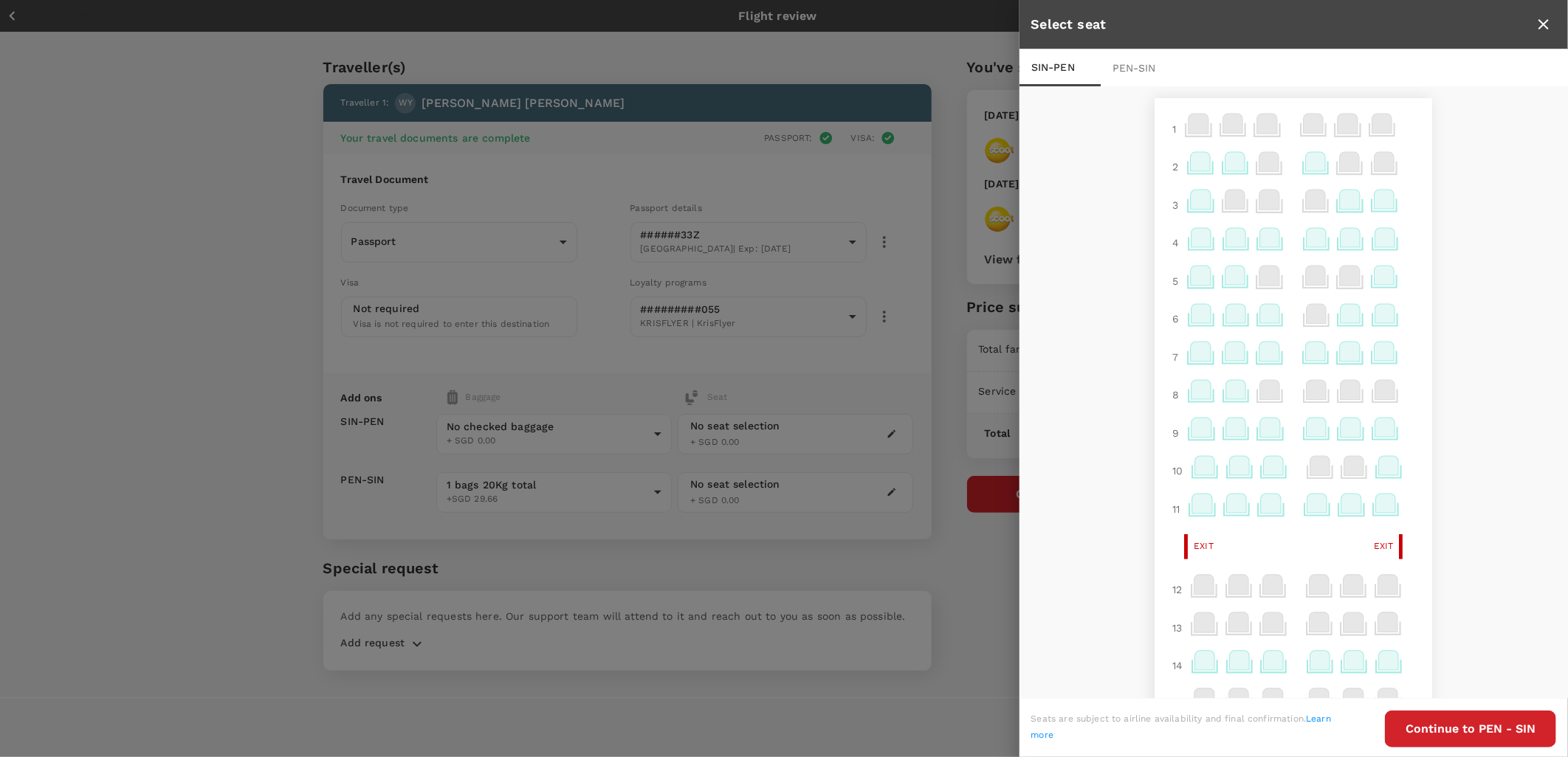
click at [1192, 162] on icon at bounding box center [1200, 161] width 20 height 20
click at [1359, 245] on p "Select" at bounding box center [1375, 245] width 33 height 15
click at [1150, 63] on div "PEN - SIN" at bounding box center [1141, 67] width 81 height 36
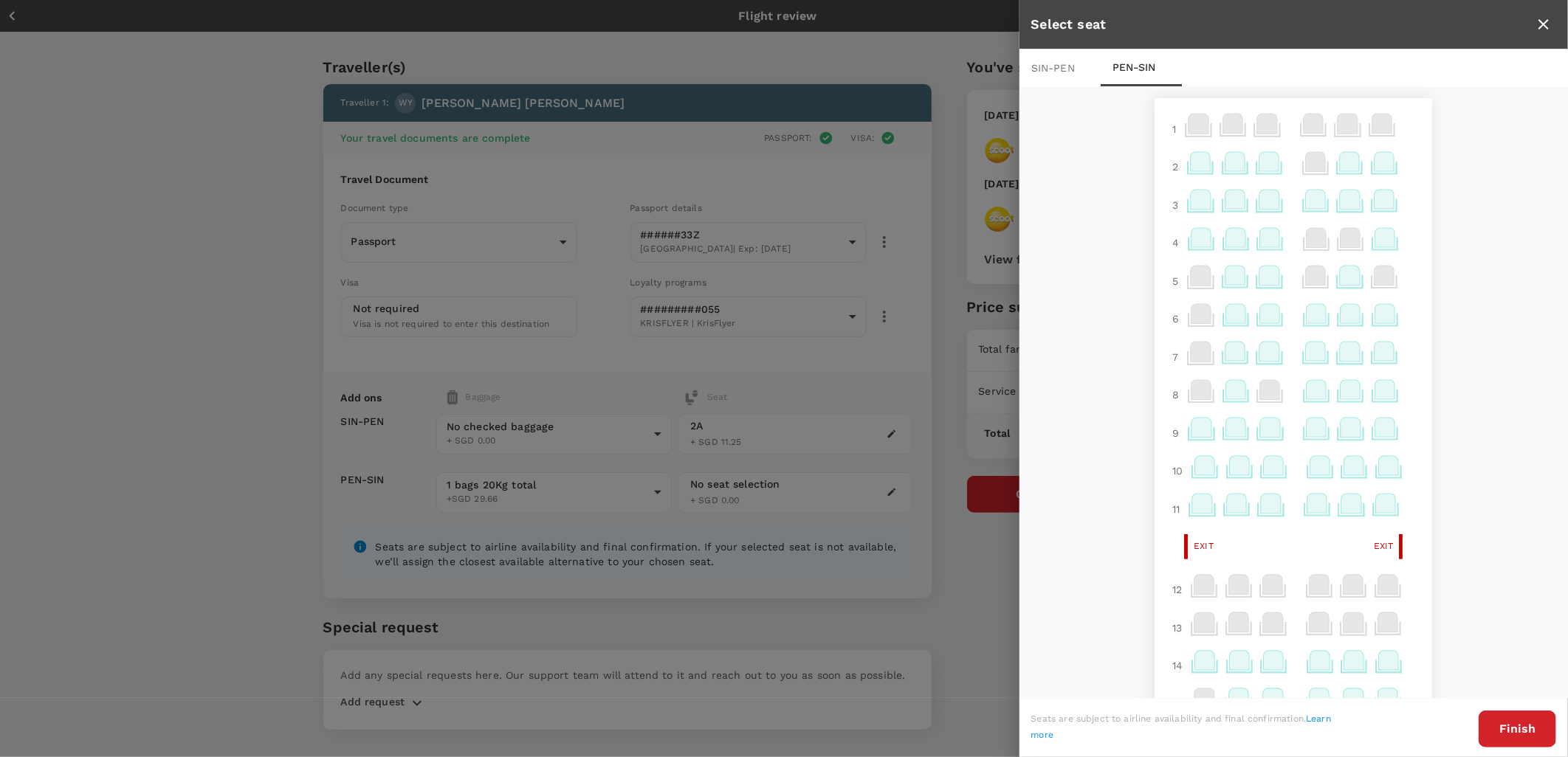
click at [1260, 162] on icon at bounding box center [1268, 161] width 20 height 20
click at [1199, 203] on icon at bounding box center [1201, 203] width 29 height 29
click at [1305, 203] on icon at bounding box center [1314, 199] width 20 height 20
click at [1474, 170] on p "Select" at bounding box center [1490, 167] width 33 height 15
click at [1076, 67] on div "SIN - PEN" at bounding box center [1060, 67] width 81 height 36
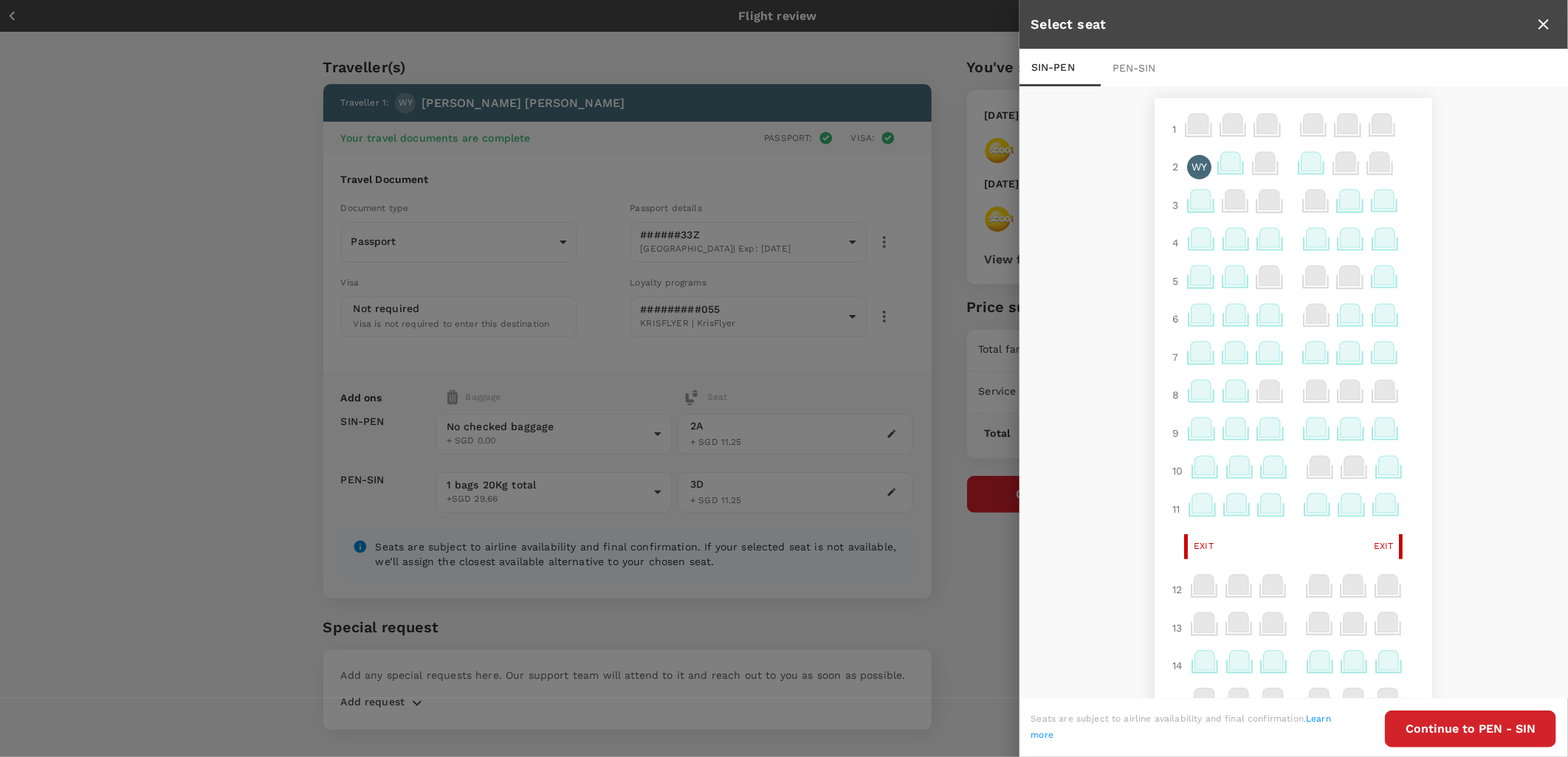
click at [1310, 232] on icon at bounding box center [1315, 238] width 20 height 20
click at [1474, 203] on p "Reselect" at bounding box center [1496, 205] width 44 height 15
click at [1546, 22] on icon "close" at bounding box center [1543, 24] width 10 height 10
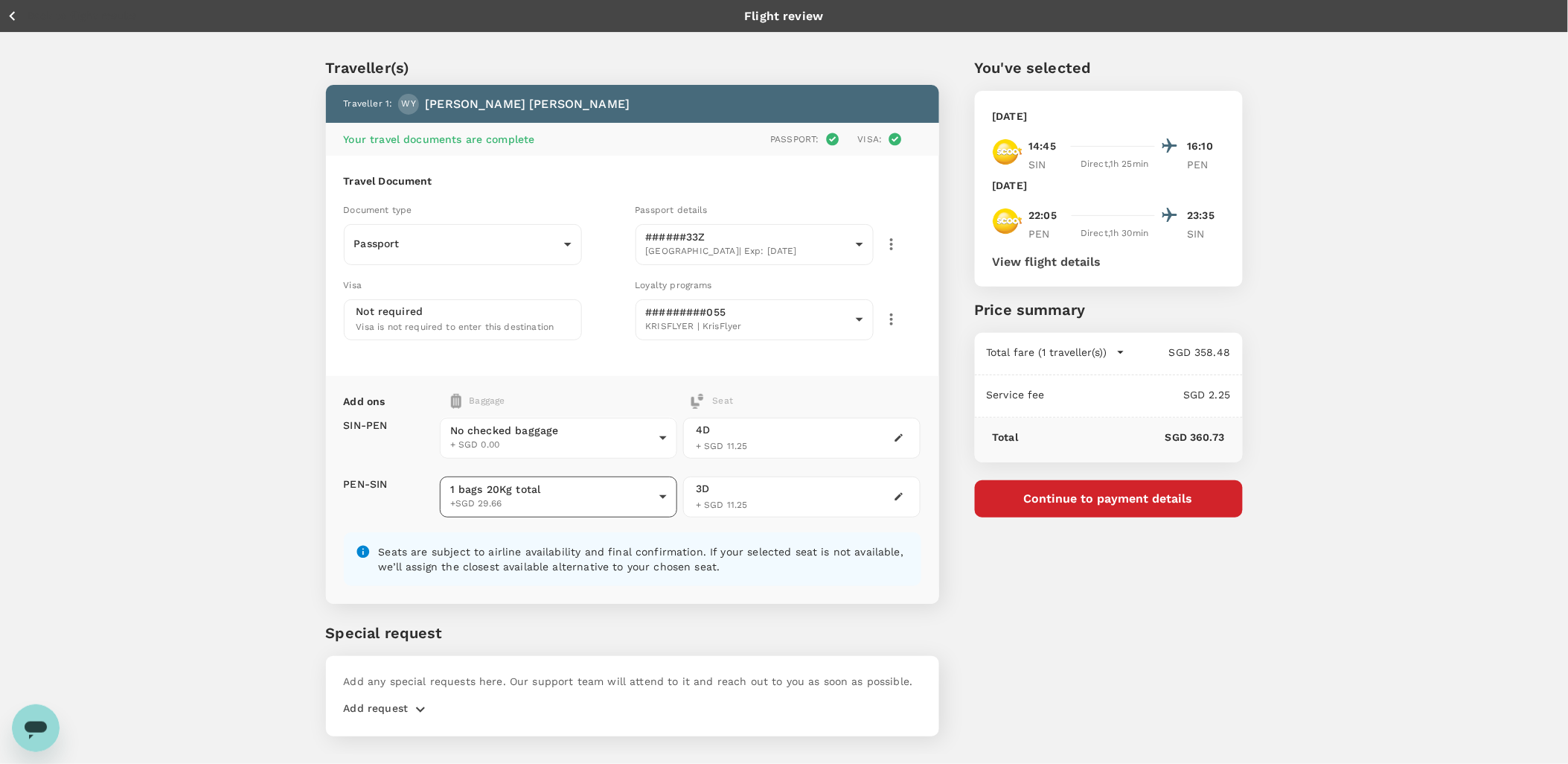
click at [660, 495] on body "Back to flight results Flight review Traveller(s) Traveller 1 : WY [PERSON_NAME…" at bounding box center [784, 402] width 1568 height 805
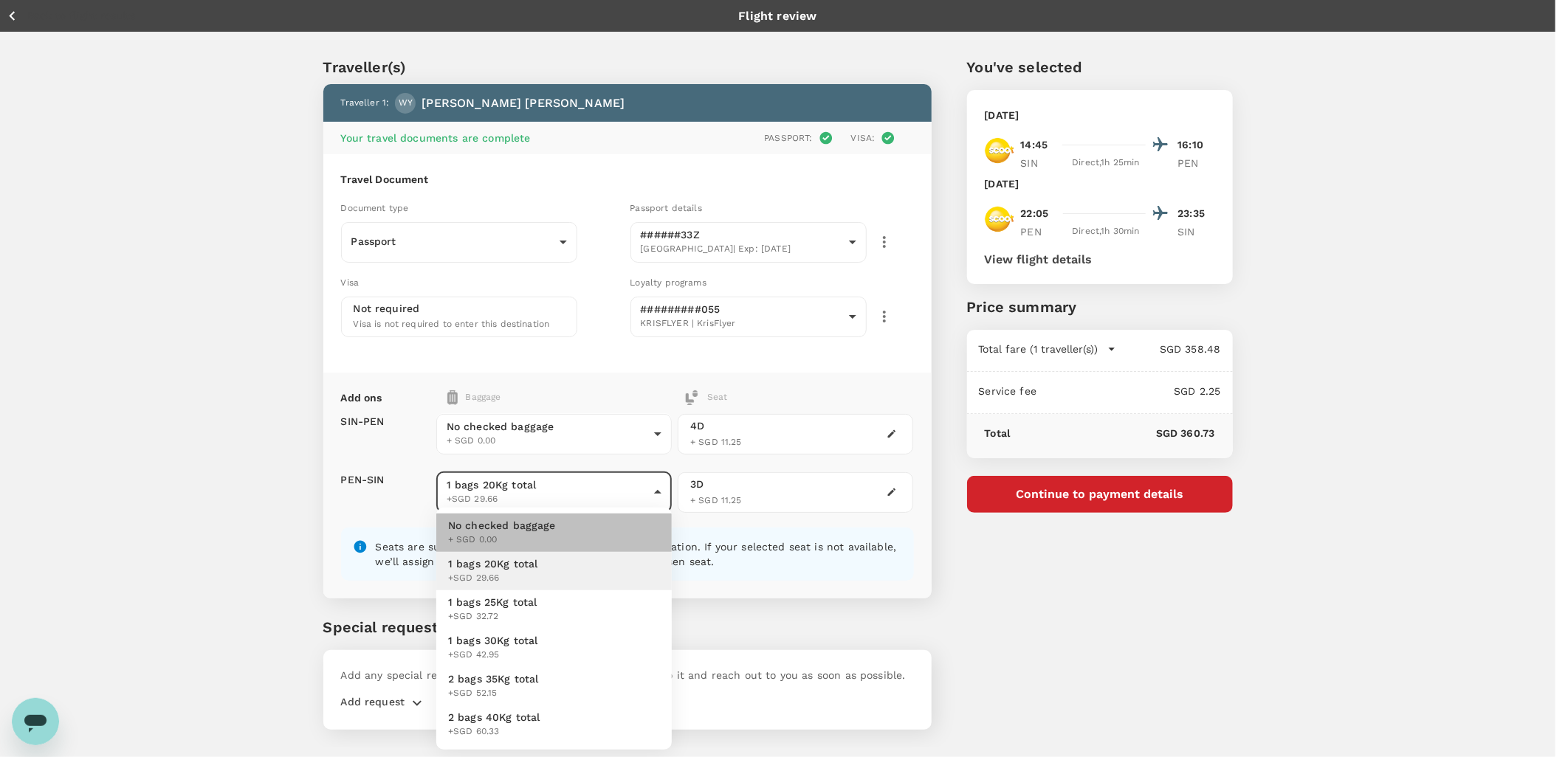
click at [616, 525] on li "No checked baggage + SGD 0.00" at bounding box center [554, 532] width 236 height 38
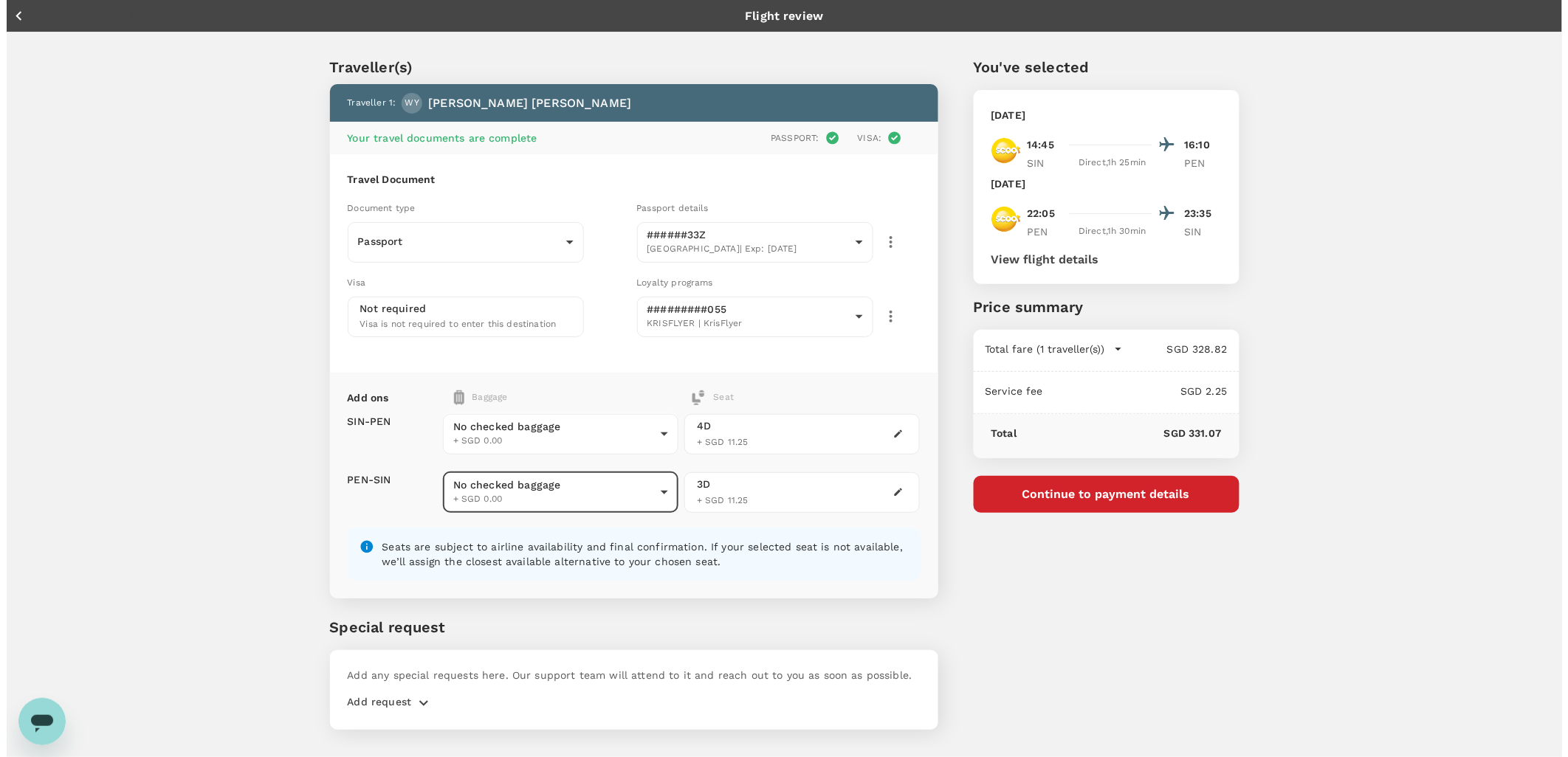
scroll to position [39, 0]
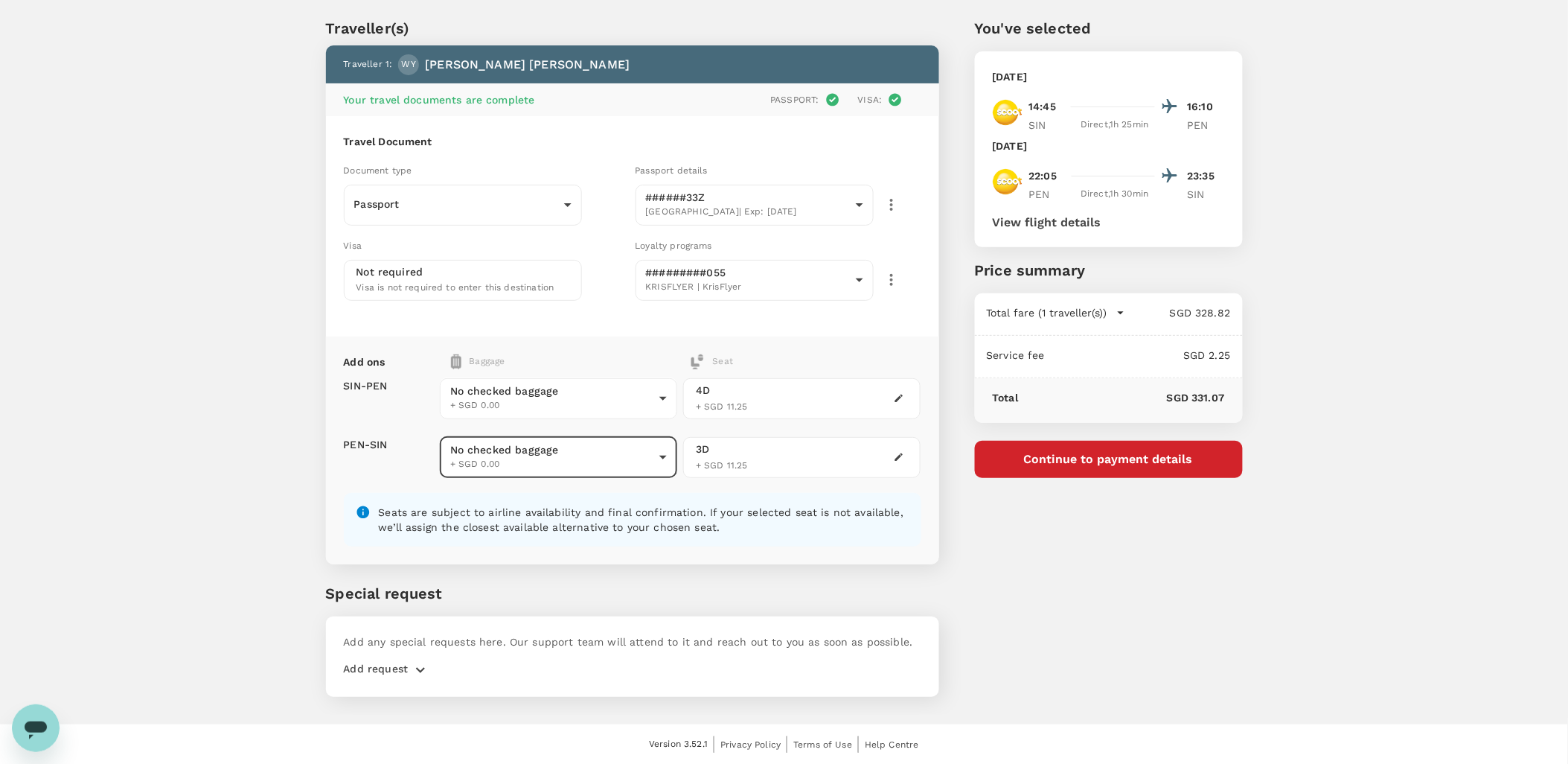
click at [391, 641] on p "Add any special requests here. Our support team will attend to it and reach out…" at bounding box center [632, 642] width 578 height 15
click at [425, 646] on p "Add any special requests here. Our support team will attend to it and reach out…" at bounding box center [632, 642] width 578 height 15
click at [1105, 463] on button "Continue to payment details" at bounding box center [1109, 459] width 268 height 37
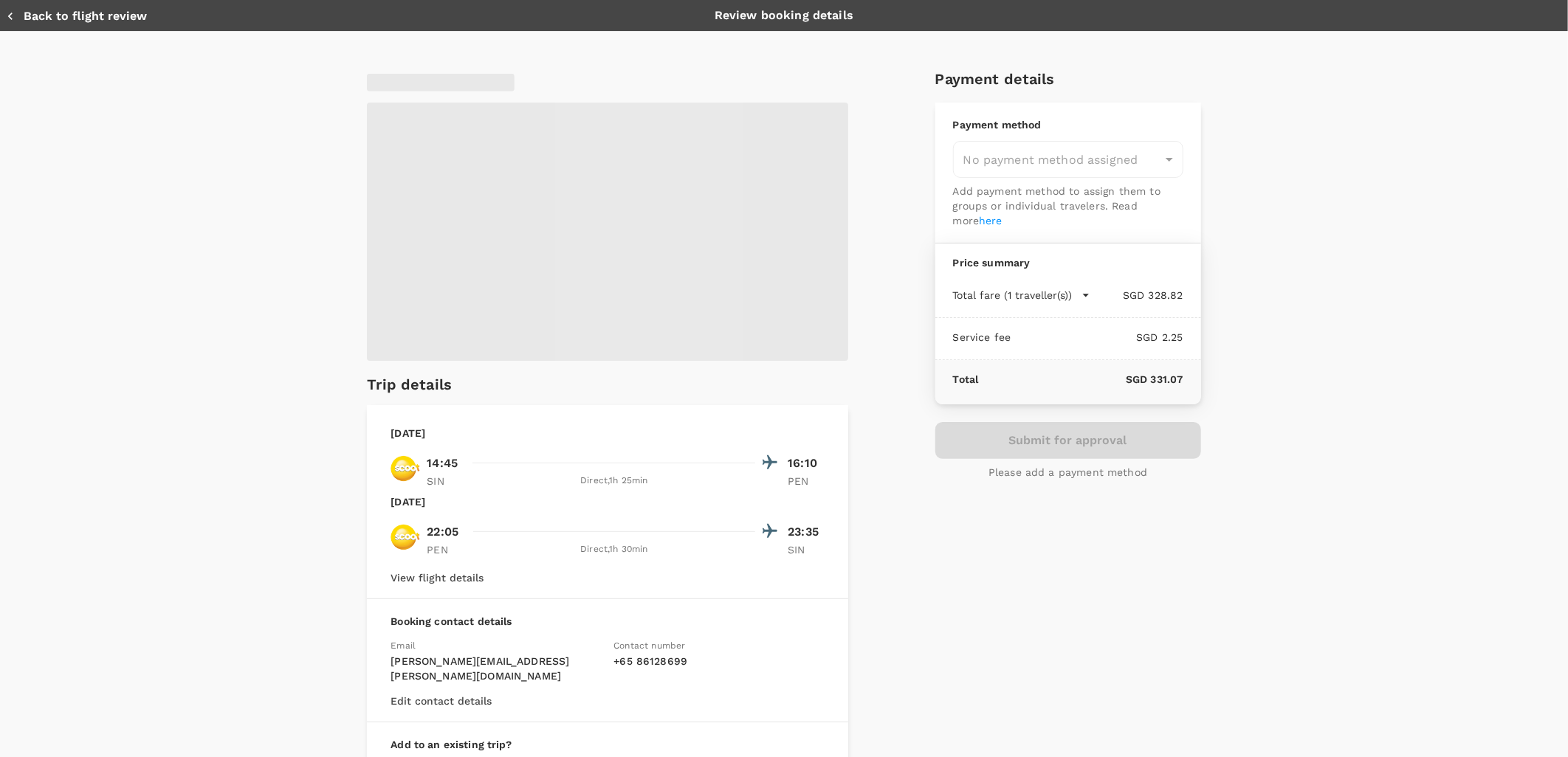
type input "9e599f25-8d49-4e86-a1d1-3dc5a6448a65"
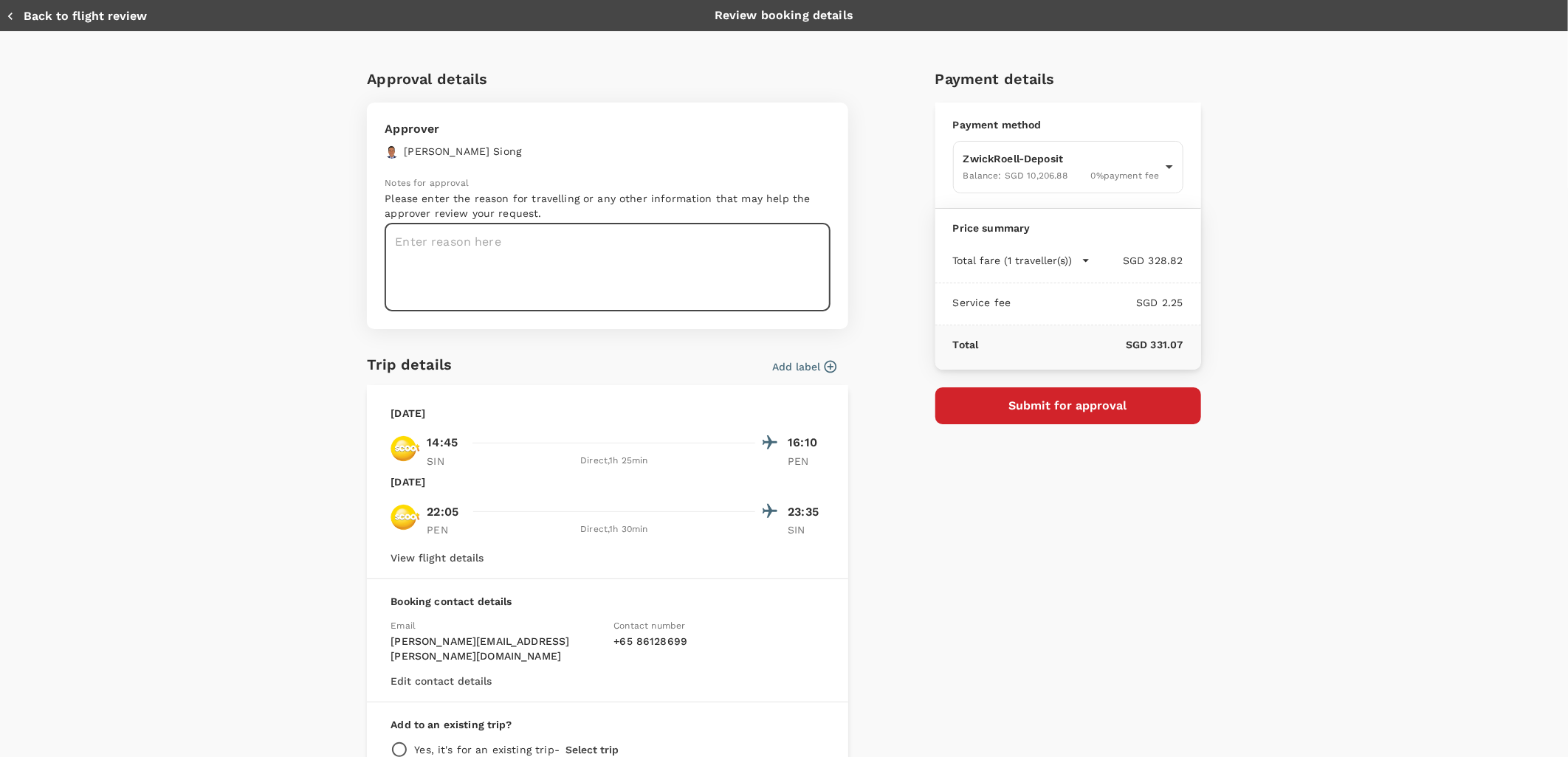
click at [448, 245] on textarea at bounding box center [608, 268] width 446 height 88
paste textarea "[URL][DOMAIN_NAME]"
type textarea "Hi [PERSON_NAME], this trip is to support AMMI Summit 2025 in [GEOGRAPHIC_DATA]…"
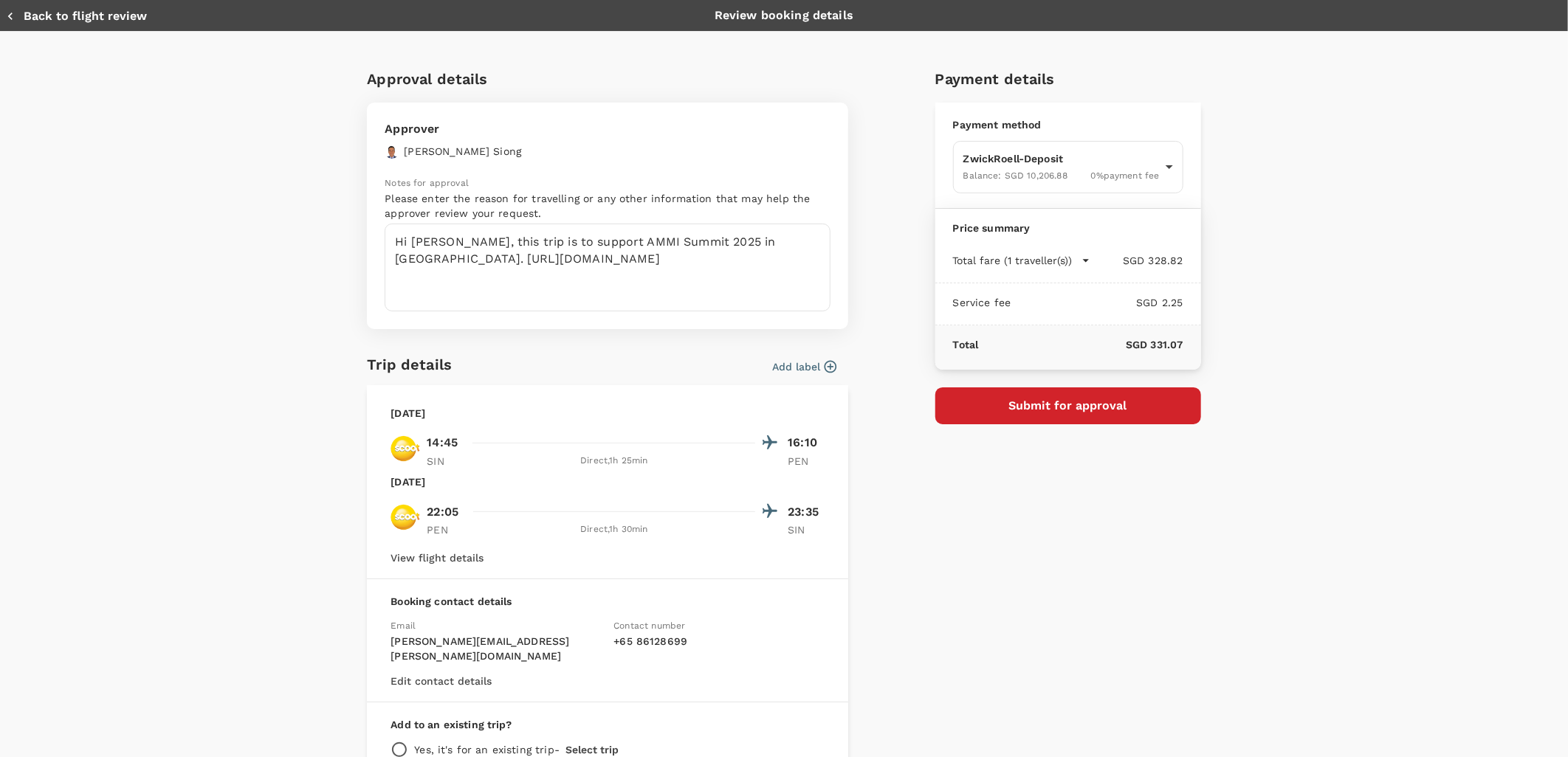
click at [823, 359] on icon "button" at bounding box center [830, 367] width 15 height 15
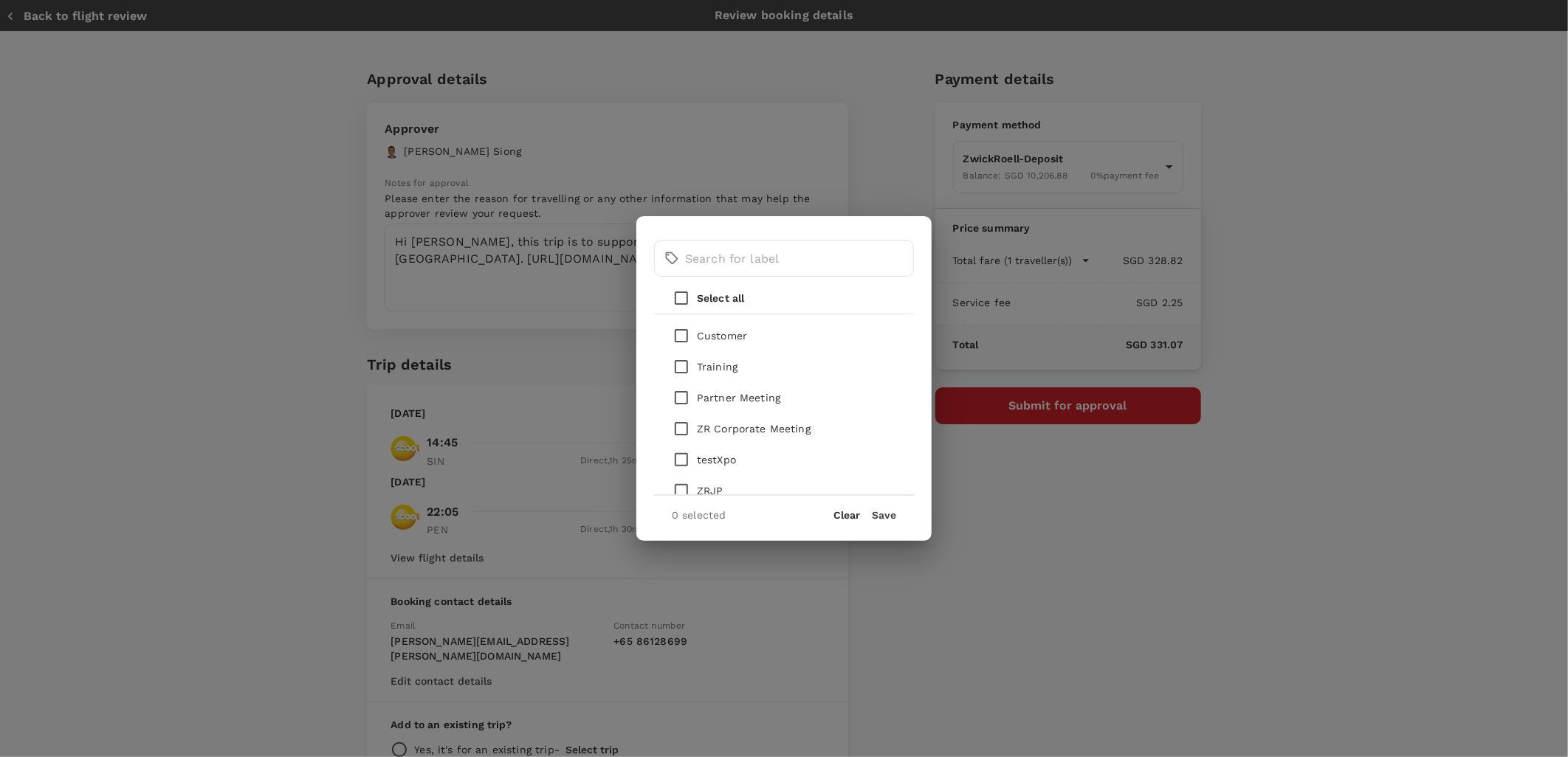
click at [298, 384] on div "​ ​ Select all Customer Training Partner Meeting ZR Corporate Meeting testXpo Z…" at bounding box center [784, 378] width 1568 height 757
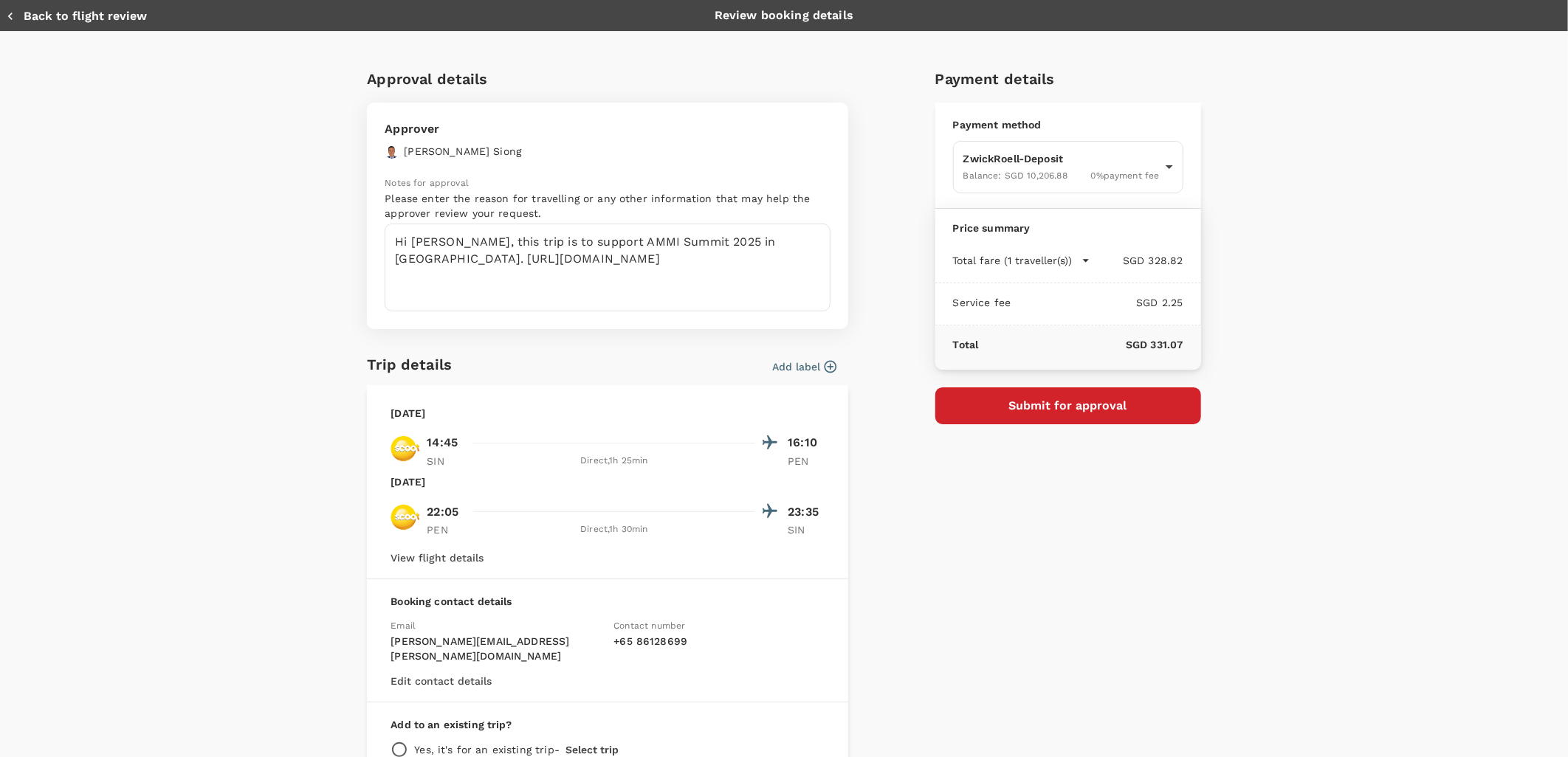
scroll to position [113, 0]
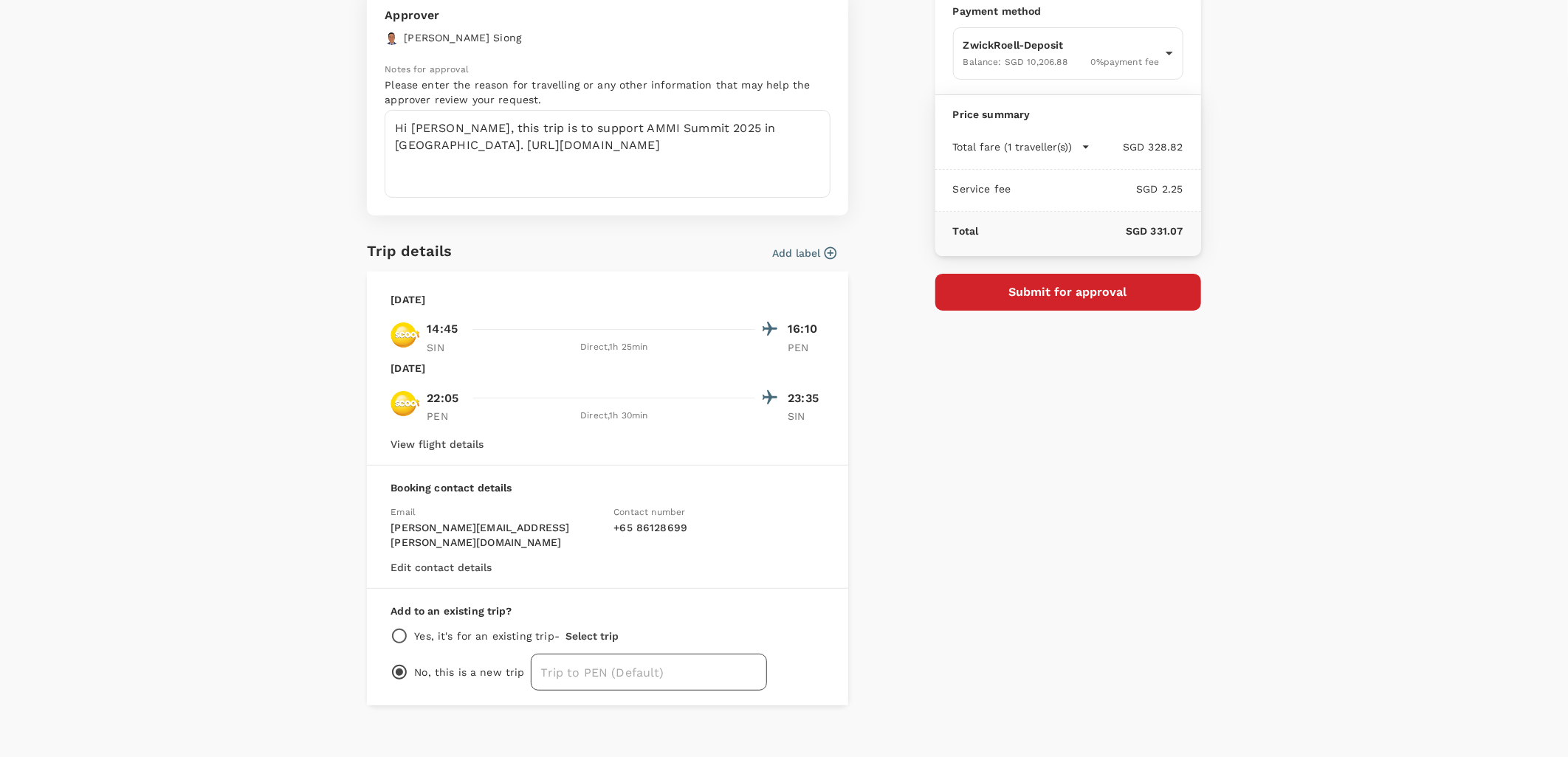
click at [668, 657] on input "text" at bounding box center [649, 672] width 236 height 36
click at [693, 660] on input "text" at bounding box center [649, 672] width 236 height 36
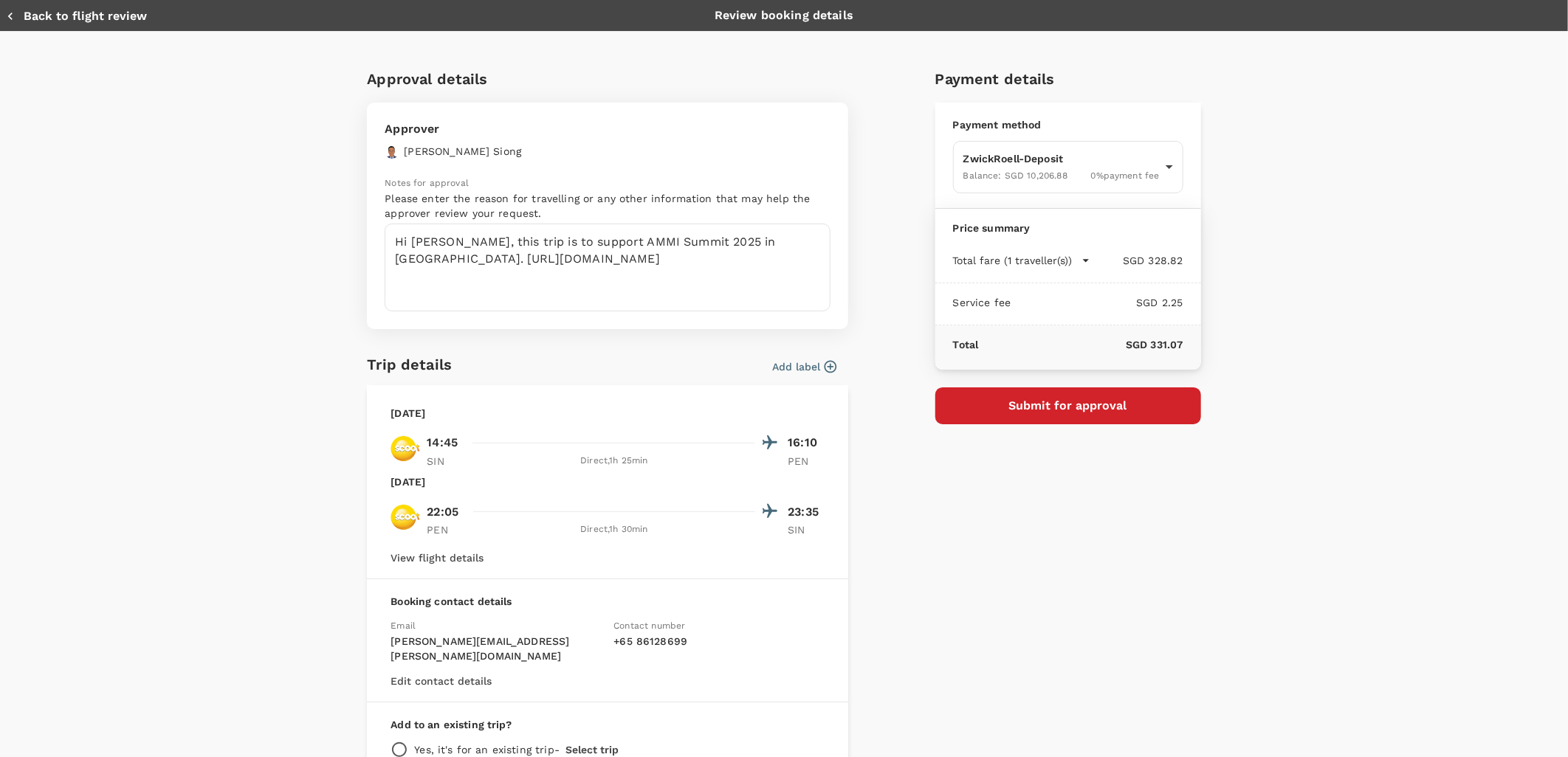
click at [1041, 412] on button "Submit for approval" at bounding box center [1068, 405] width 266 height 36
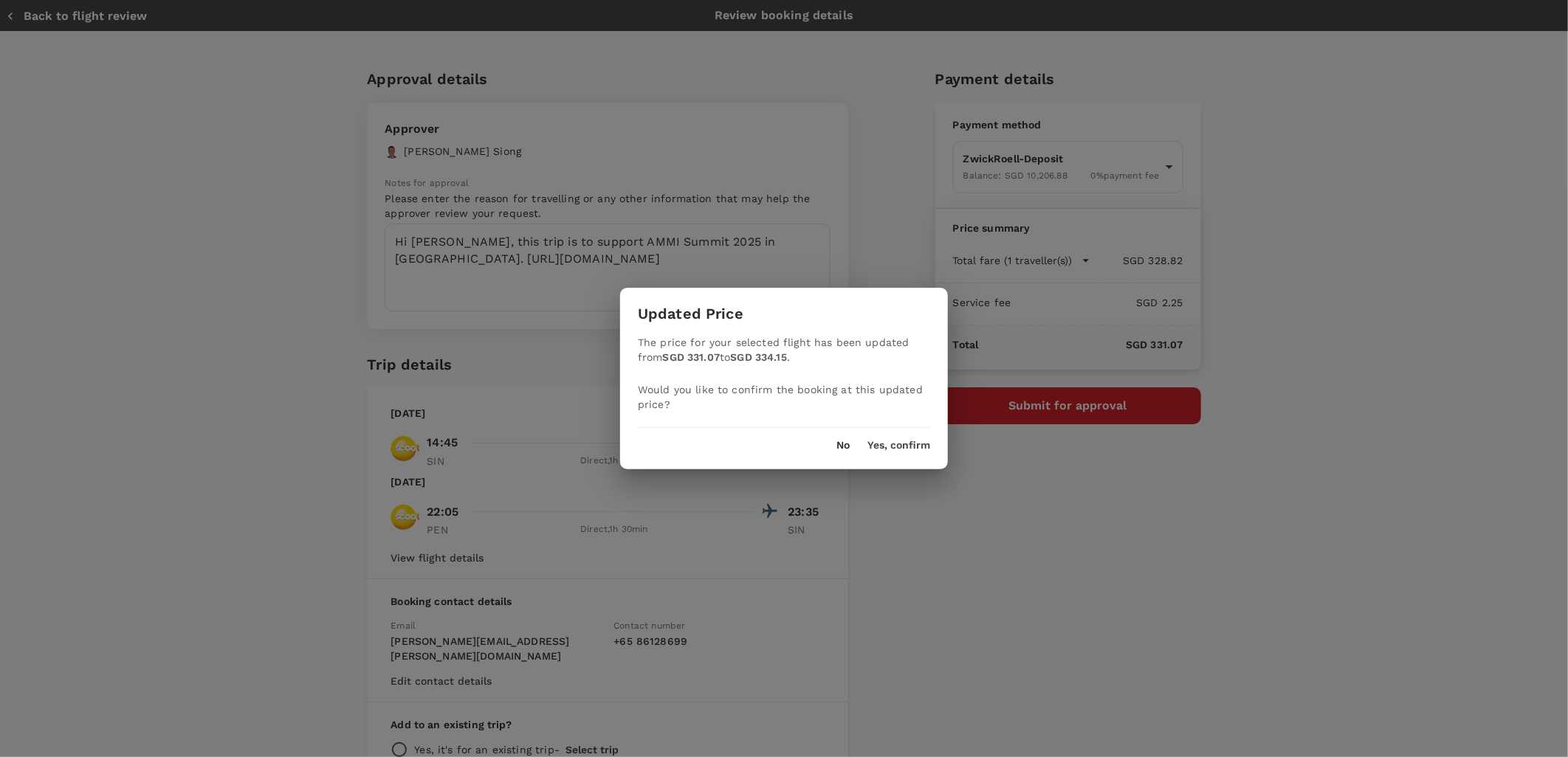
click at [905, 446] on button "Yes, confirm" at bounding box center [898, 445] width 63 height 12
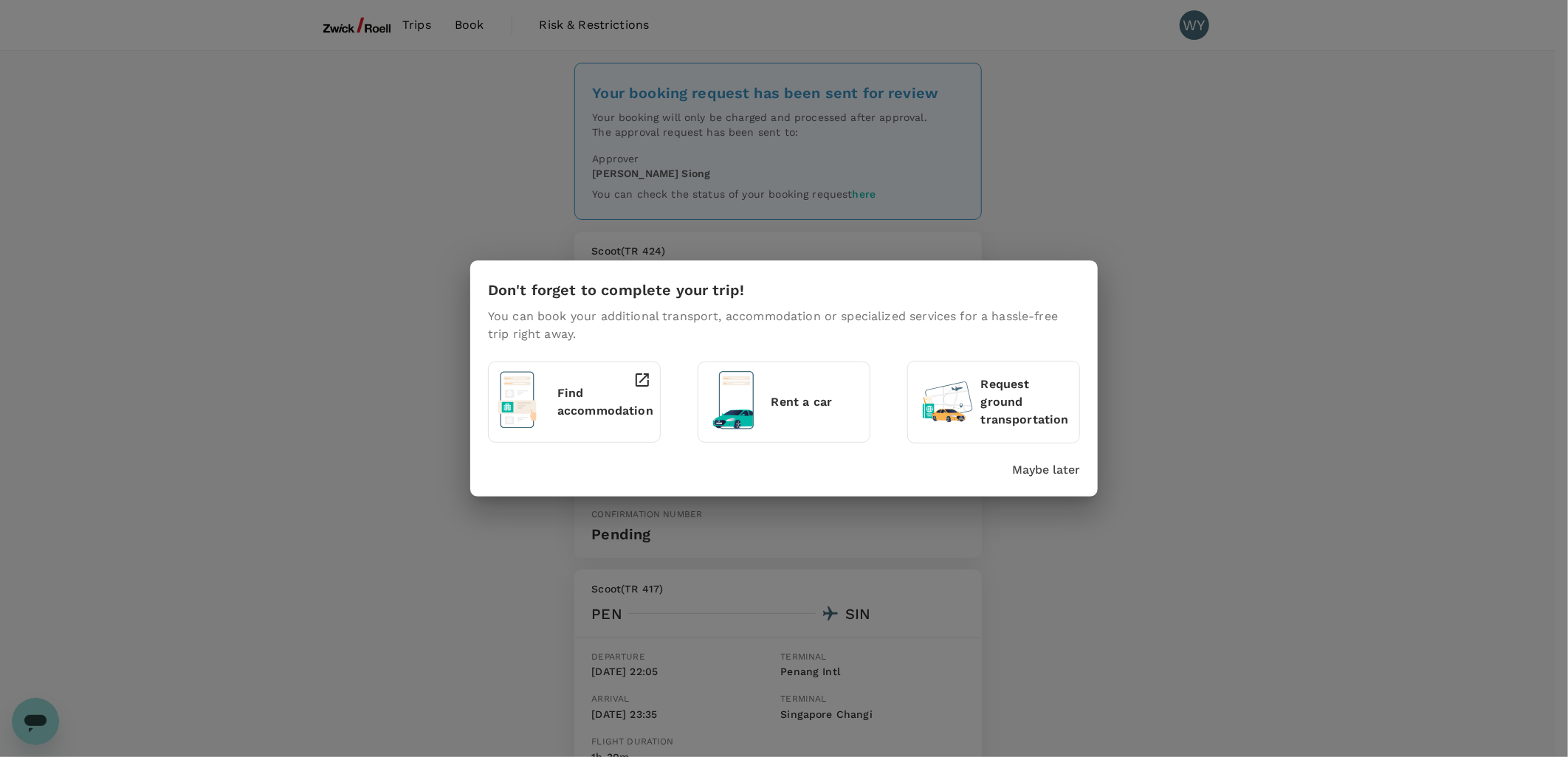
click at [615, 408] on p "Find accommodation" at bounding box center [605, 402] width 96 height 36
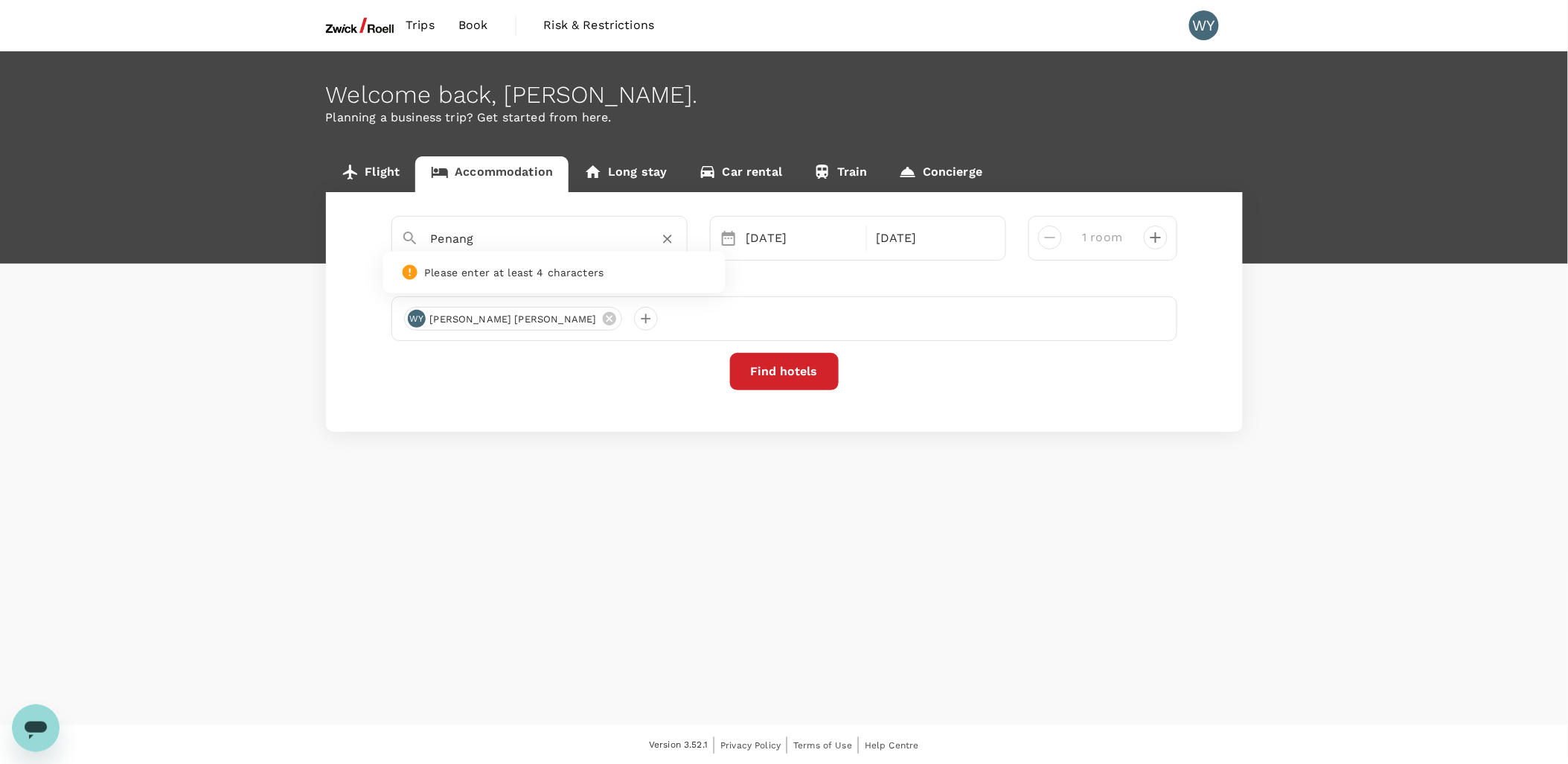
click at [560, 244] on input "Penang" at bounding box center [534, 238] width 206 height 23
click at [594, 237] on input "Penang" at bounding box center [534, 238] width 206 height 23
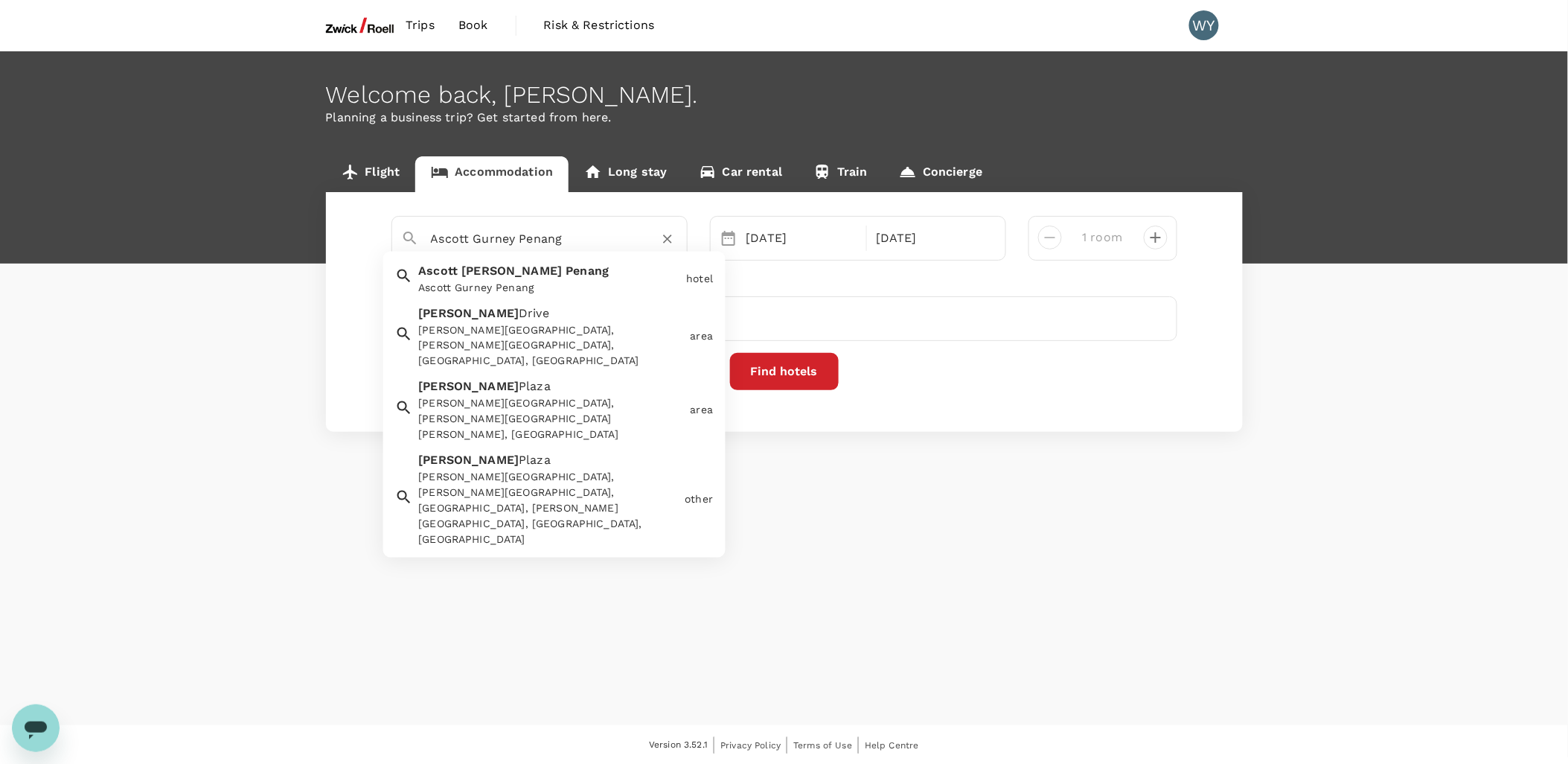
drag, startPoint x: 470, startPoint y: 240, endPoint x: 410, endPoint y: 240, distance: 60.0
click at [410, 240] on div "Ascott Gurney Penang" at bounding box center [533, 232] width 289 height 39
click at [564, 332] on div "[PERSON_NAME][GEOGRAPHIC_DATA], [PERSON_NAME][GEOGRAPHIC_DATA], [GEOGRAPHIC_DAT…" at bounding box center [550, 346] width 265 height 47
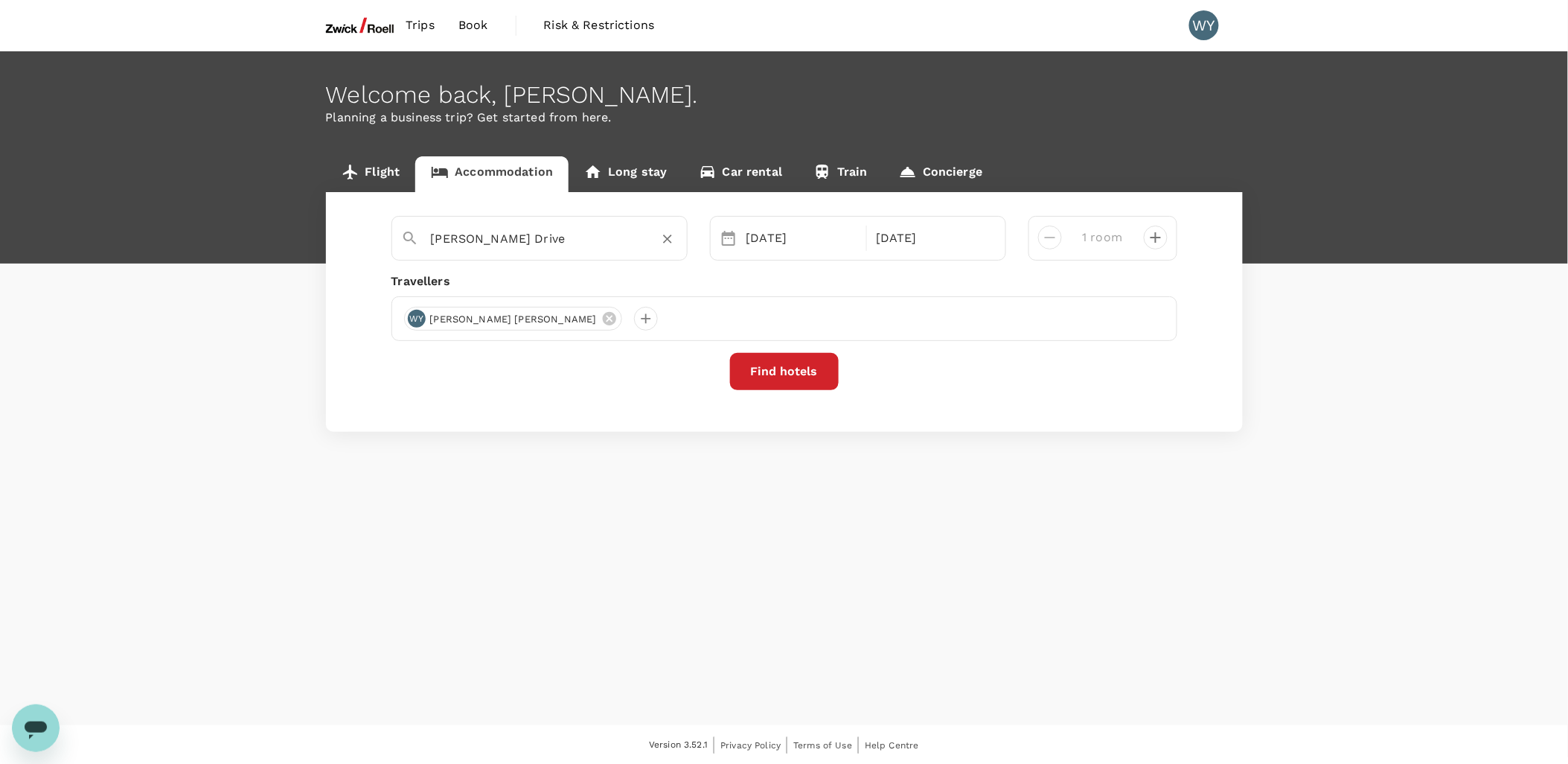
type input "[PERSON_NAME] Drive"
click at [799, 370] on button "Find hotels" at bounding box center [784, 371] width 109 height 37
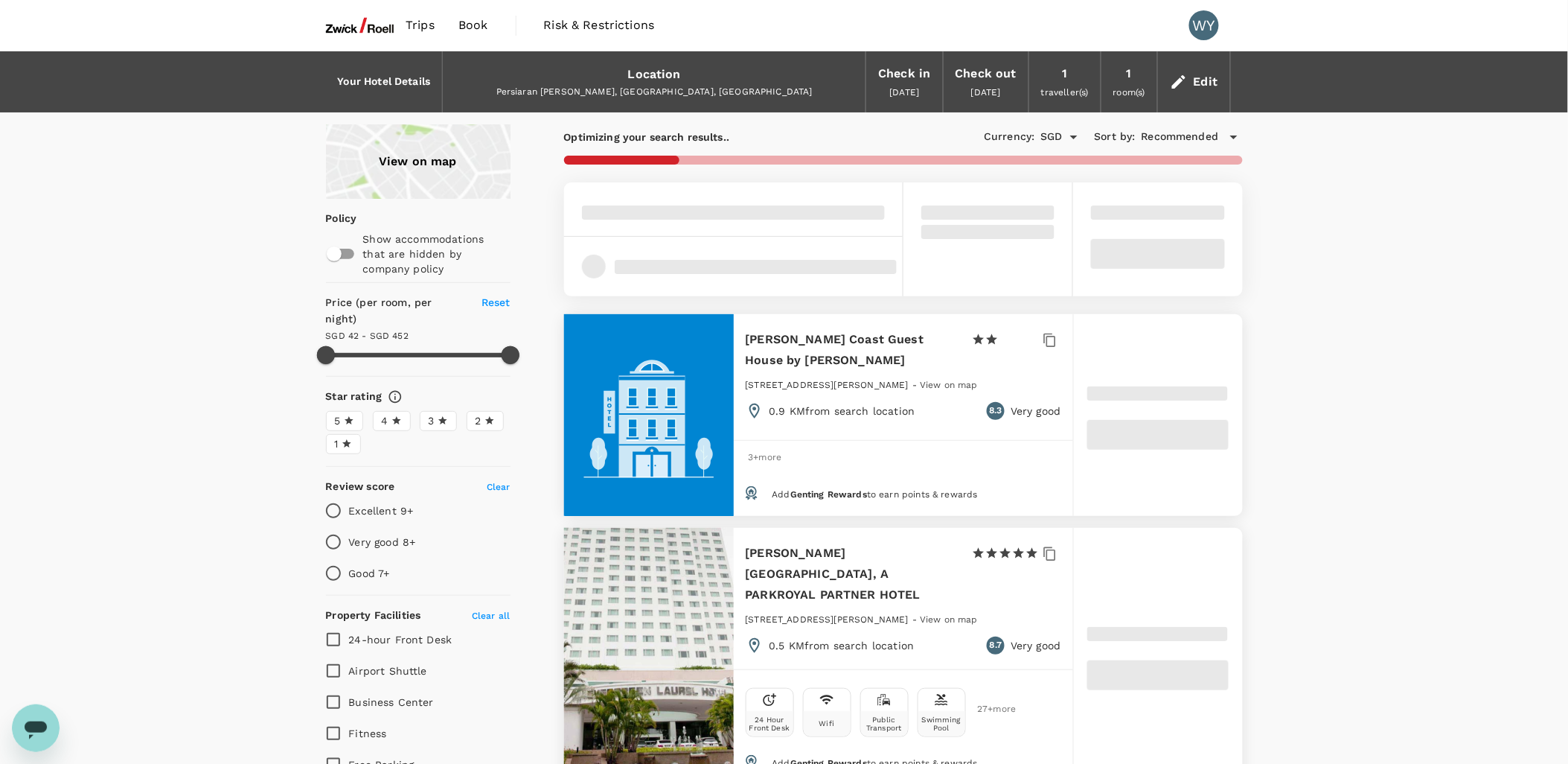
type input "451.58"
type input "32.58"
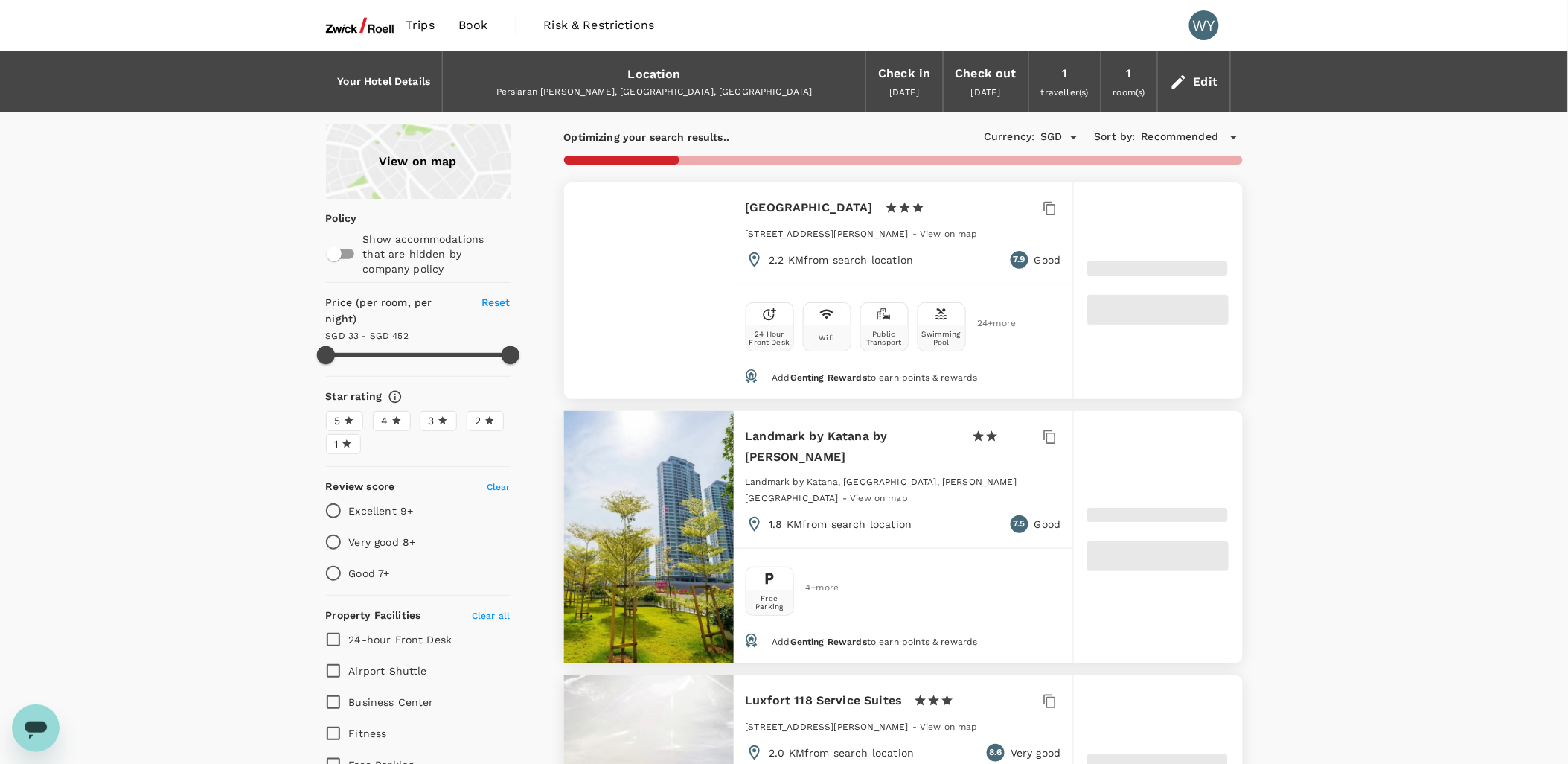
type input "451.85"
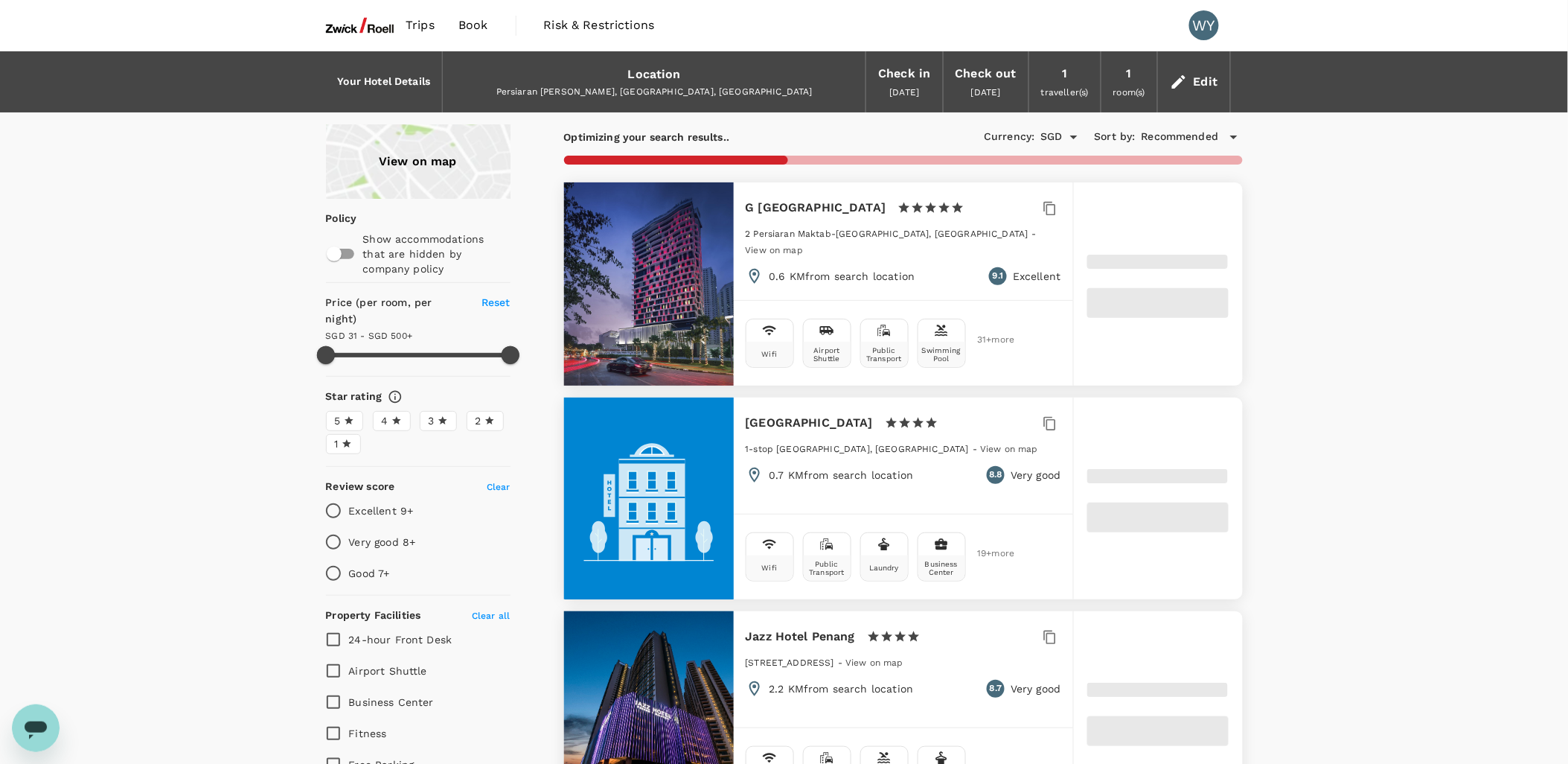
type input "30.85"
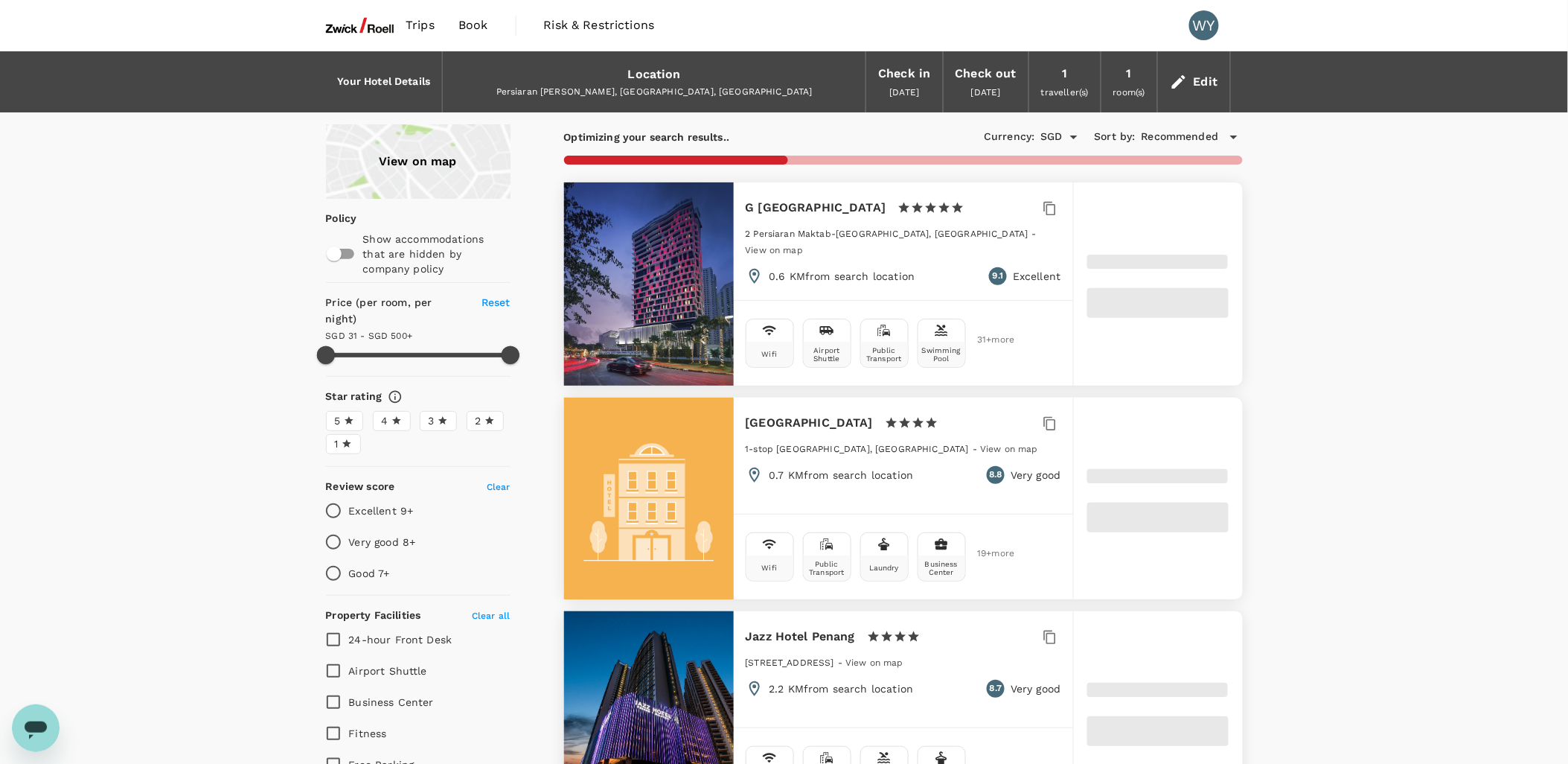
type input "499.24"
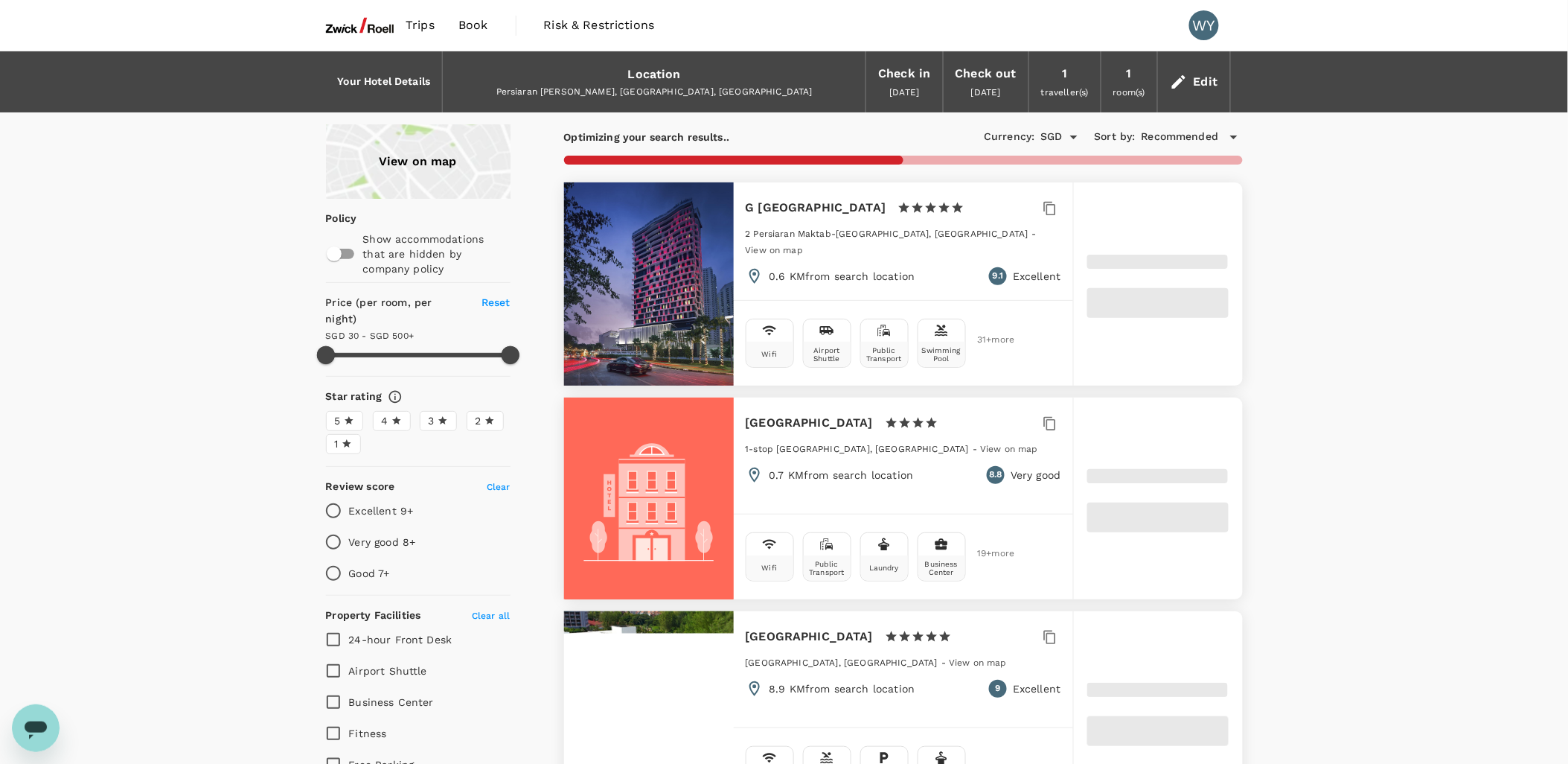
type input "30.24"
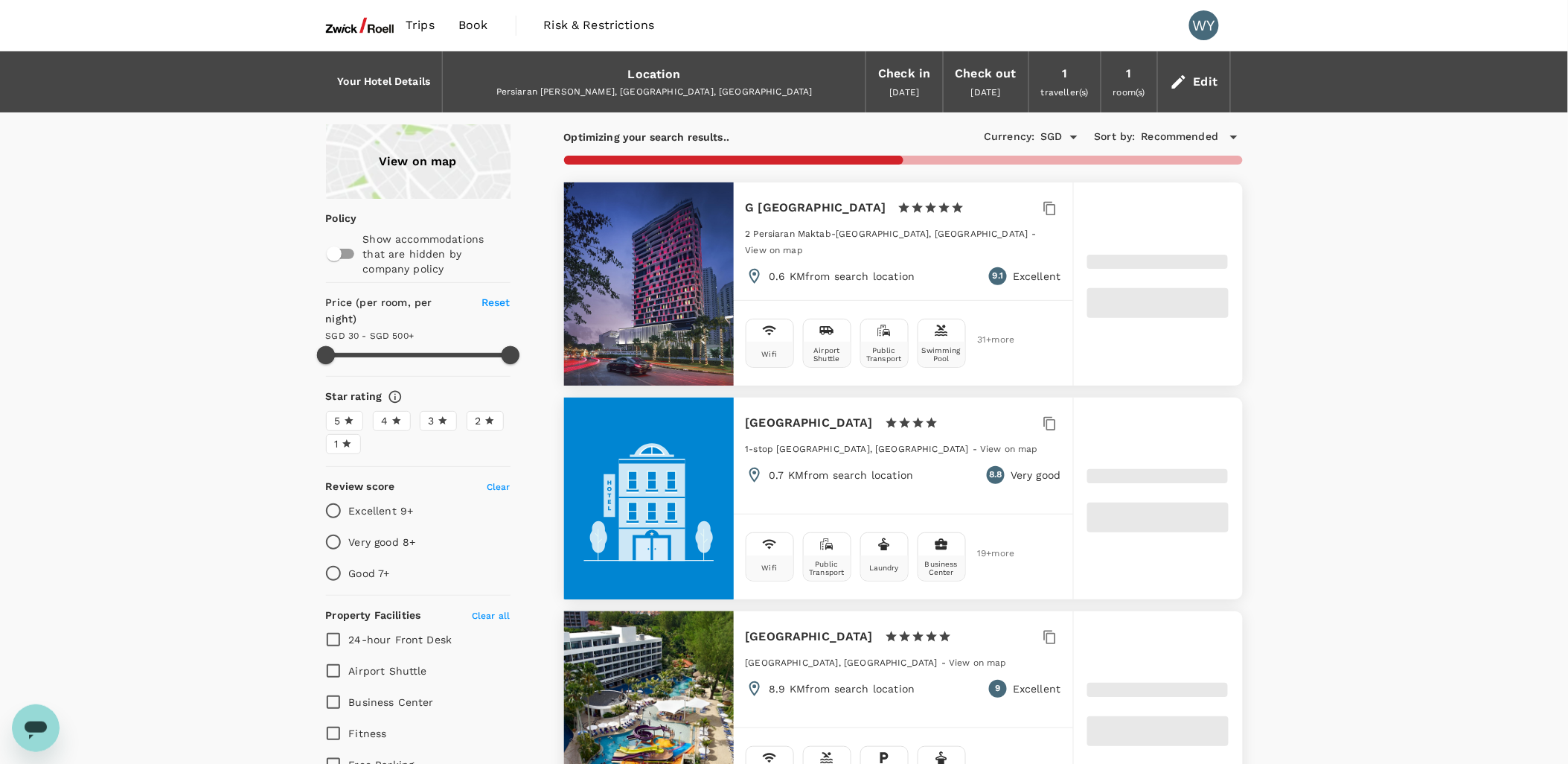
type input "499.89"
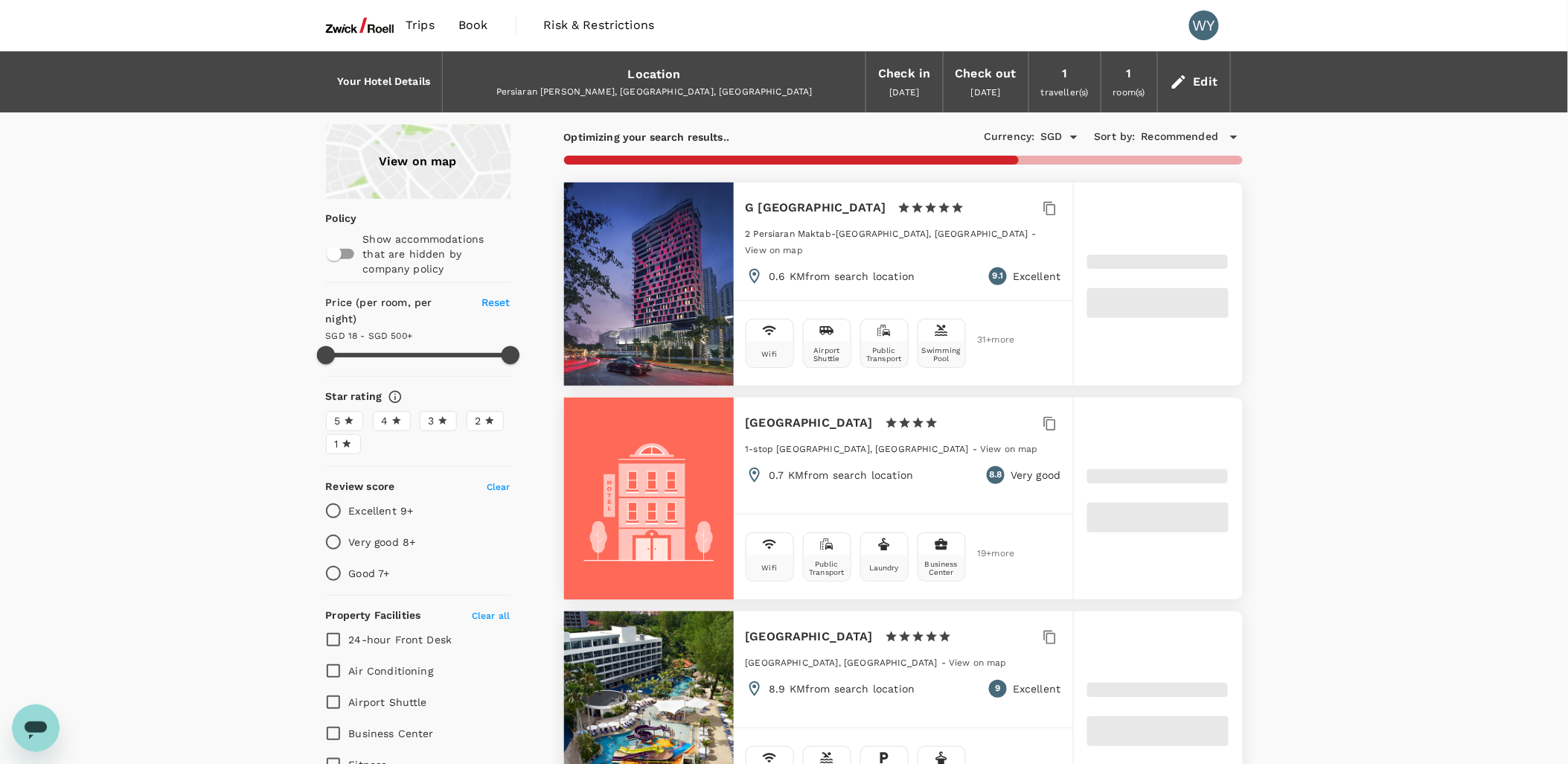
type input "17.89"
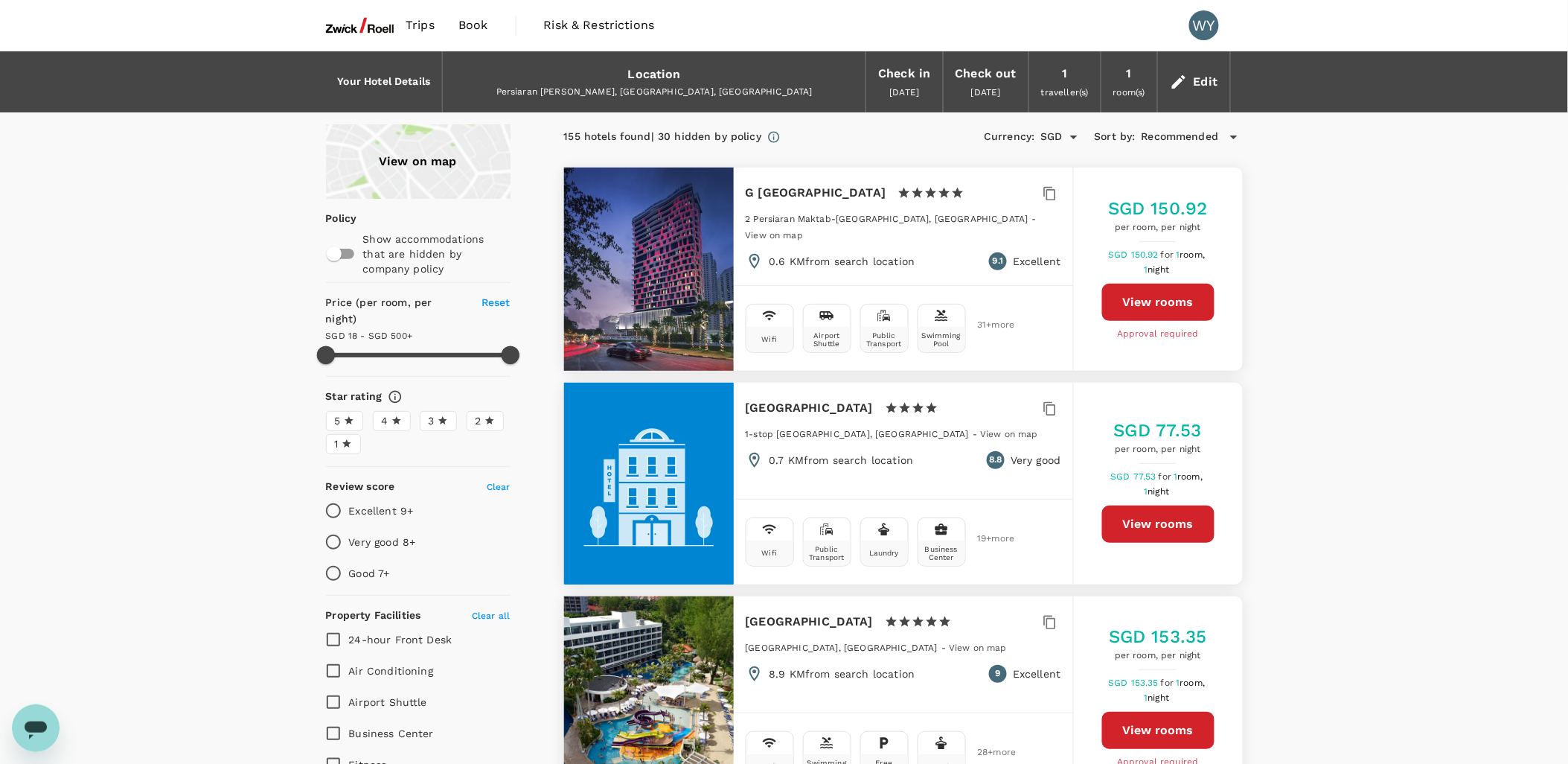
click at [1163, 301] on button "View rooms" at bounding box center [1158, 301] width 112 height 37
type input "499.89"
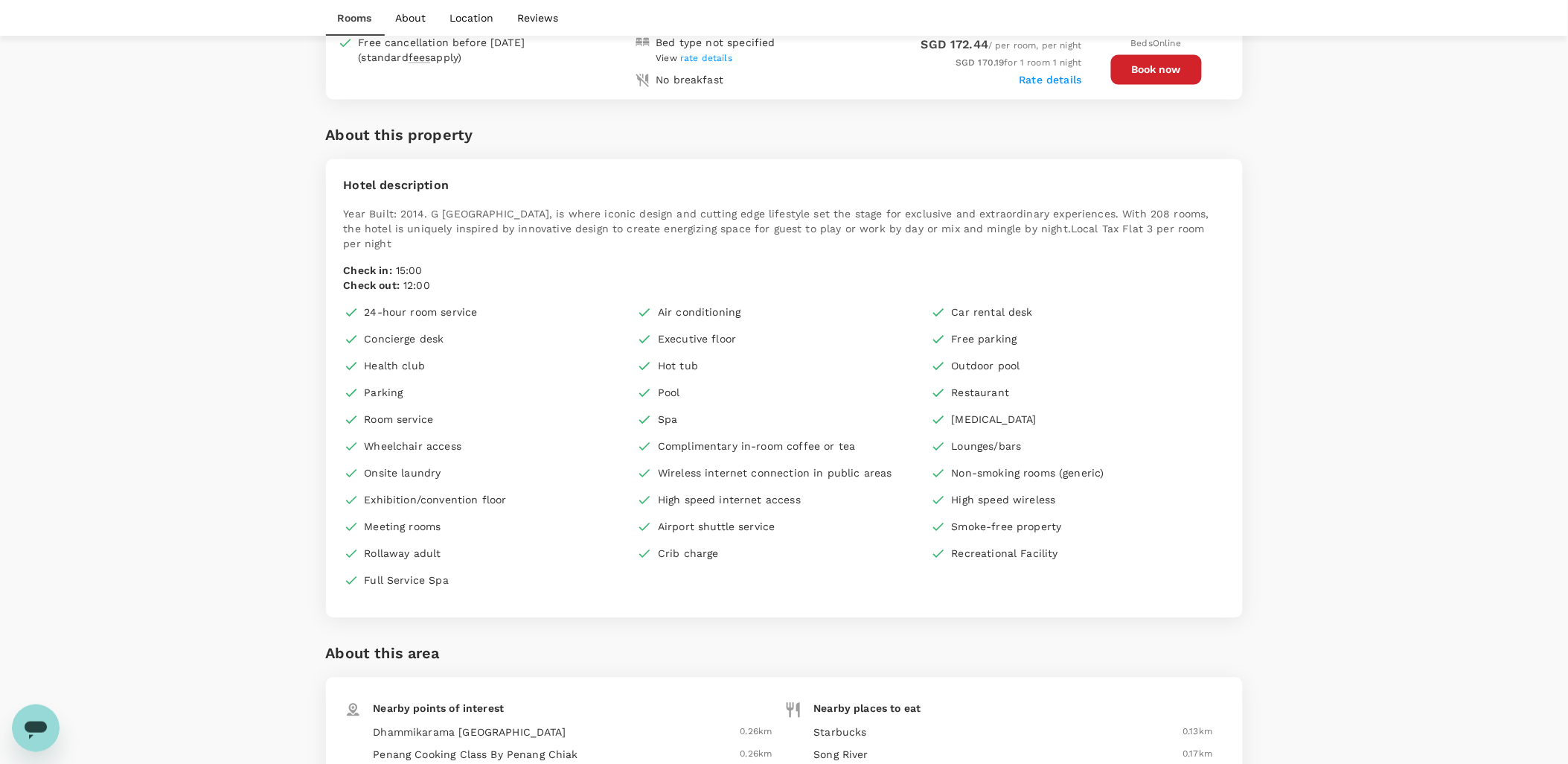
scroll to position [745, 0]
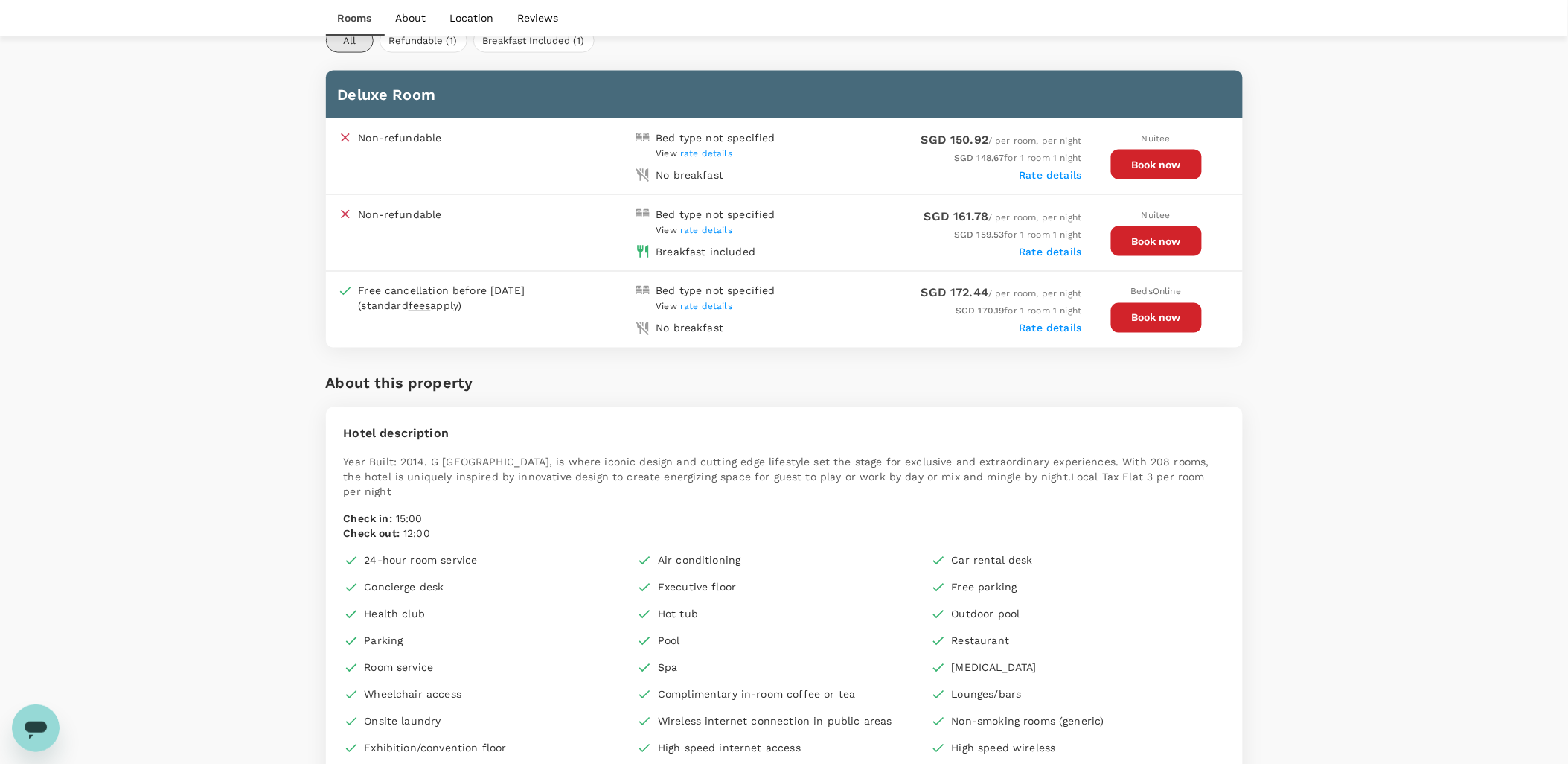
click at [1070, 249] on label "Rate details" at bounding box center [1051, 251] width 62 height 12
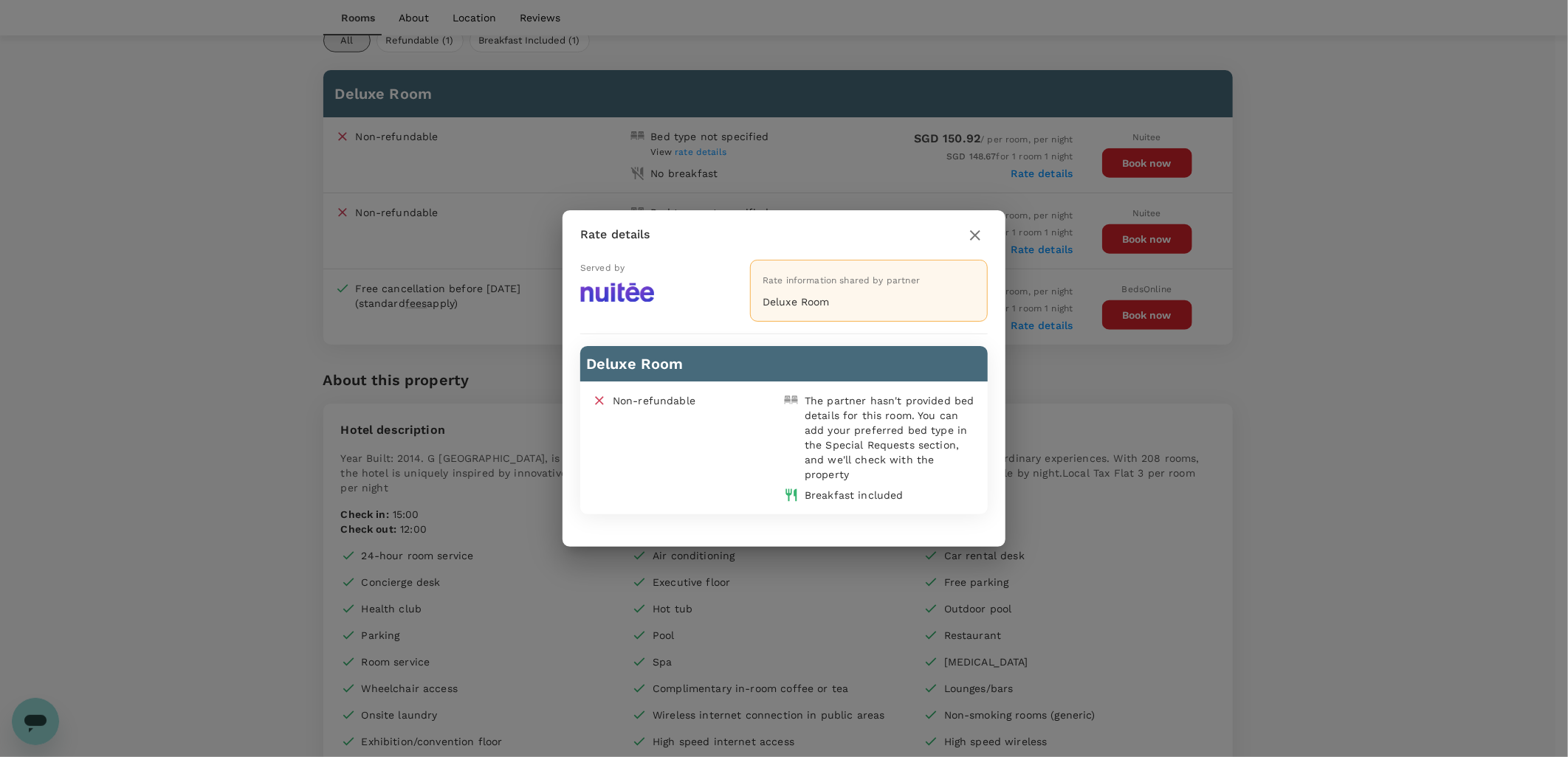
click at [978, 235] on icon "button" at bounding box center [975, 235] width 18 height 18
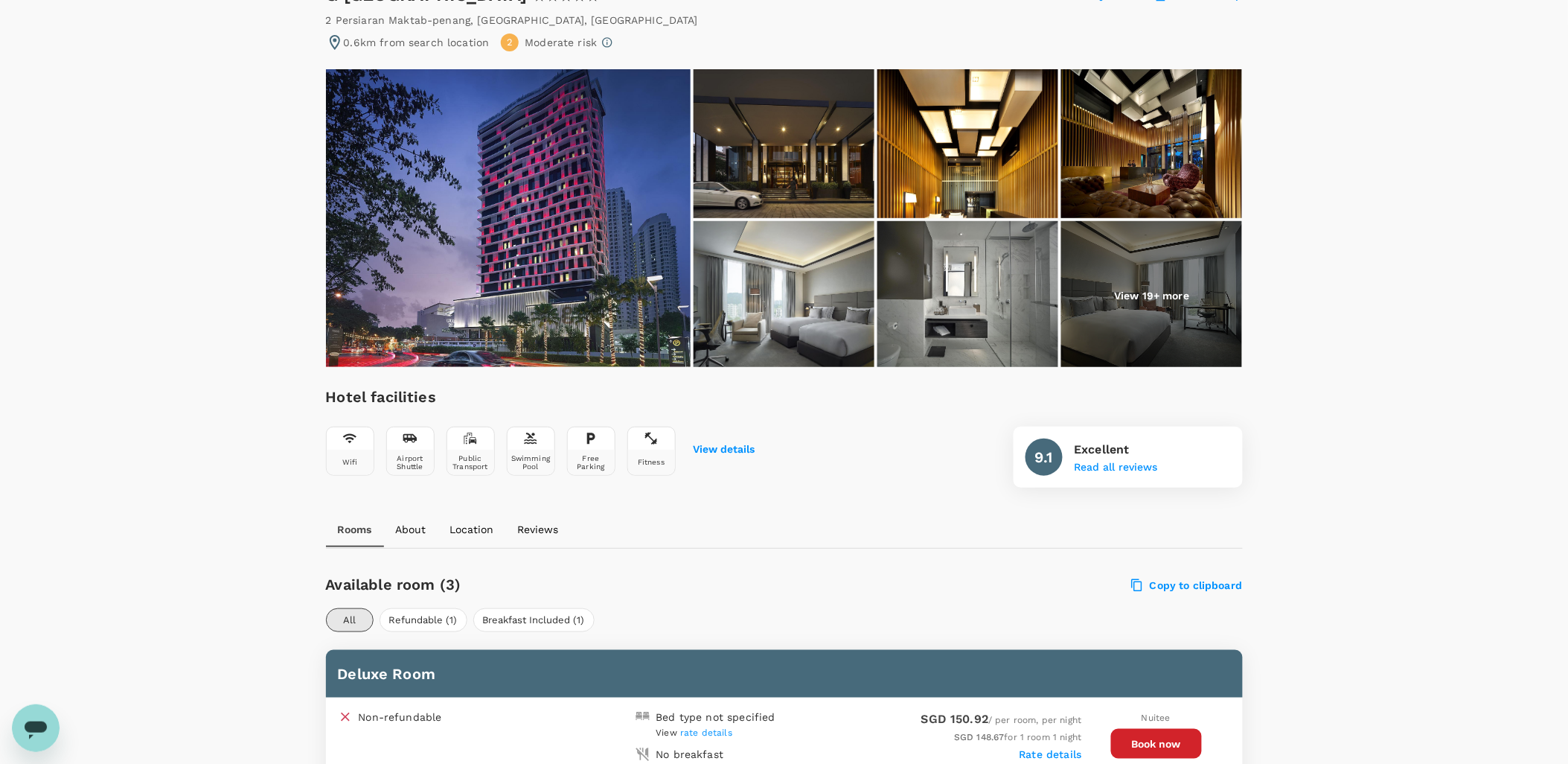
scroll to position [331, 0]
